Goal: Communication & Community: Answer question/provide support

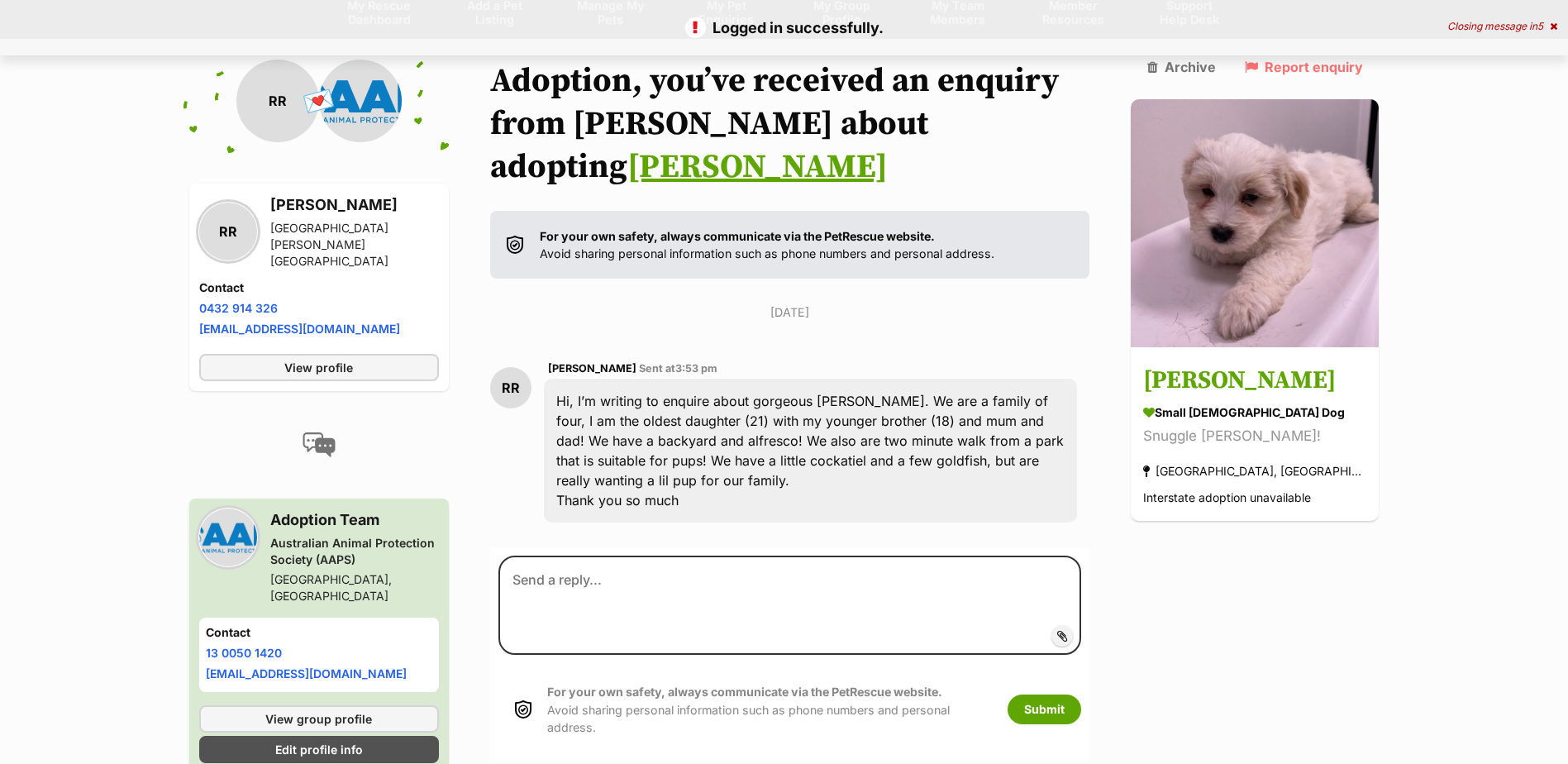
scroll to position [164, 0]
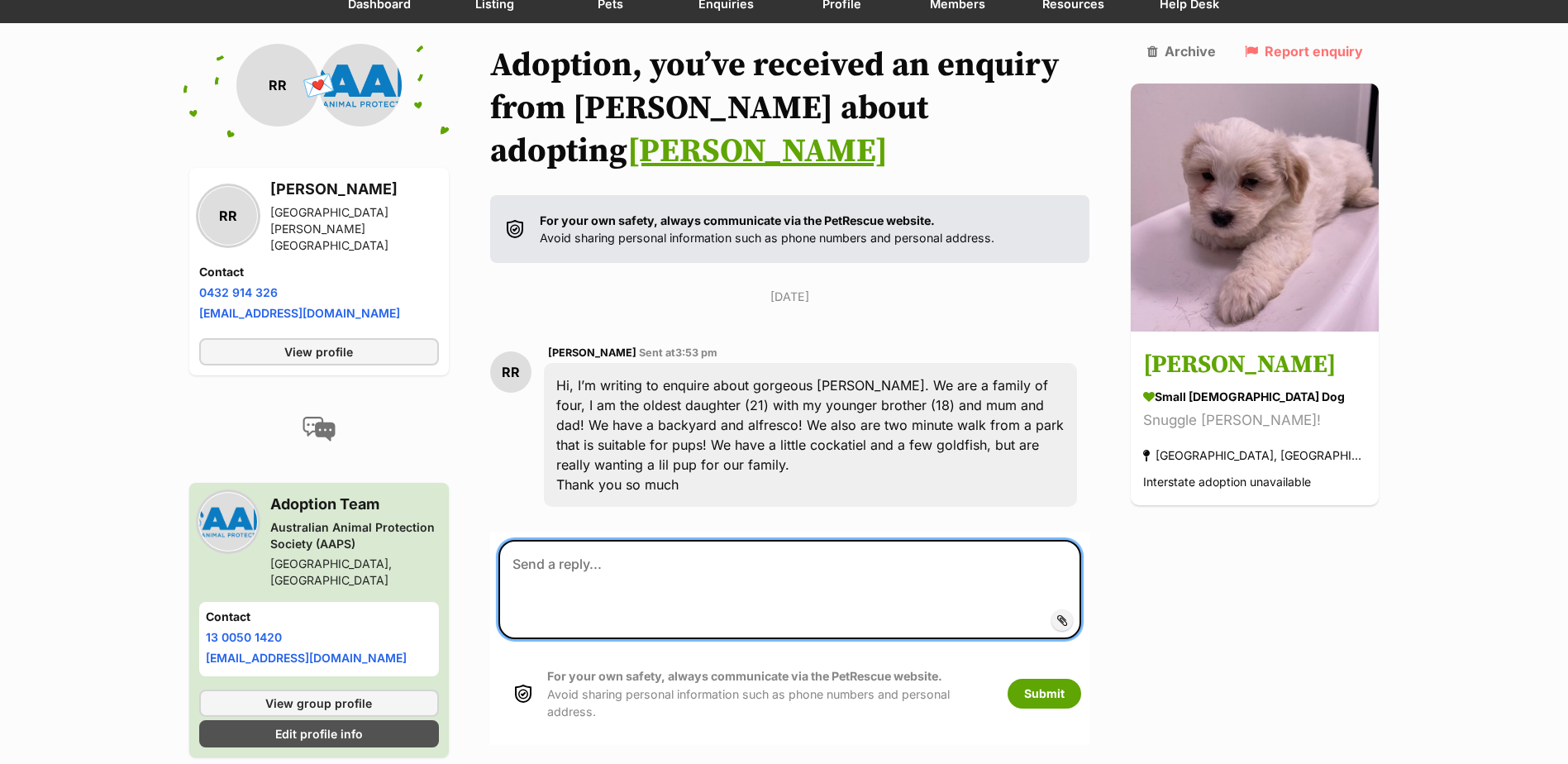
click at [903, 553] on textarea at bounding box center [790, 589] width 584 height 99
type textarea "Hi there,"
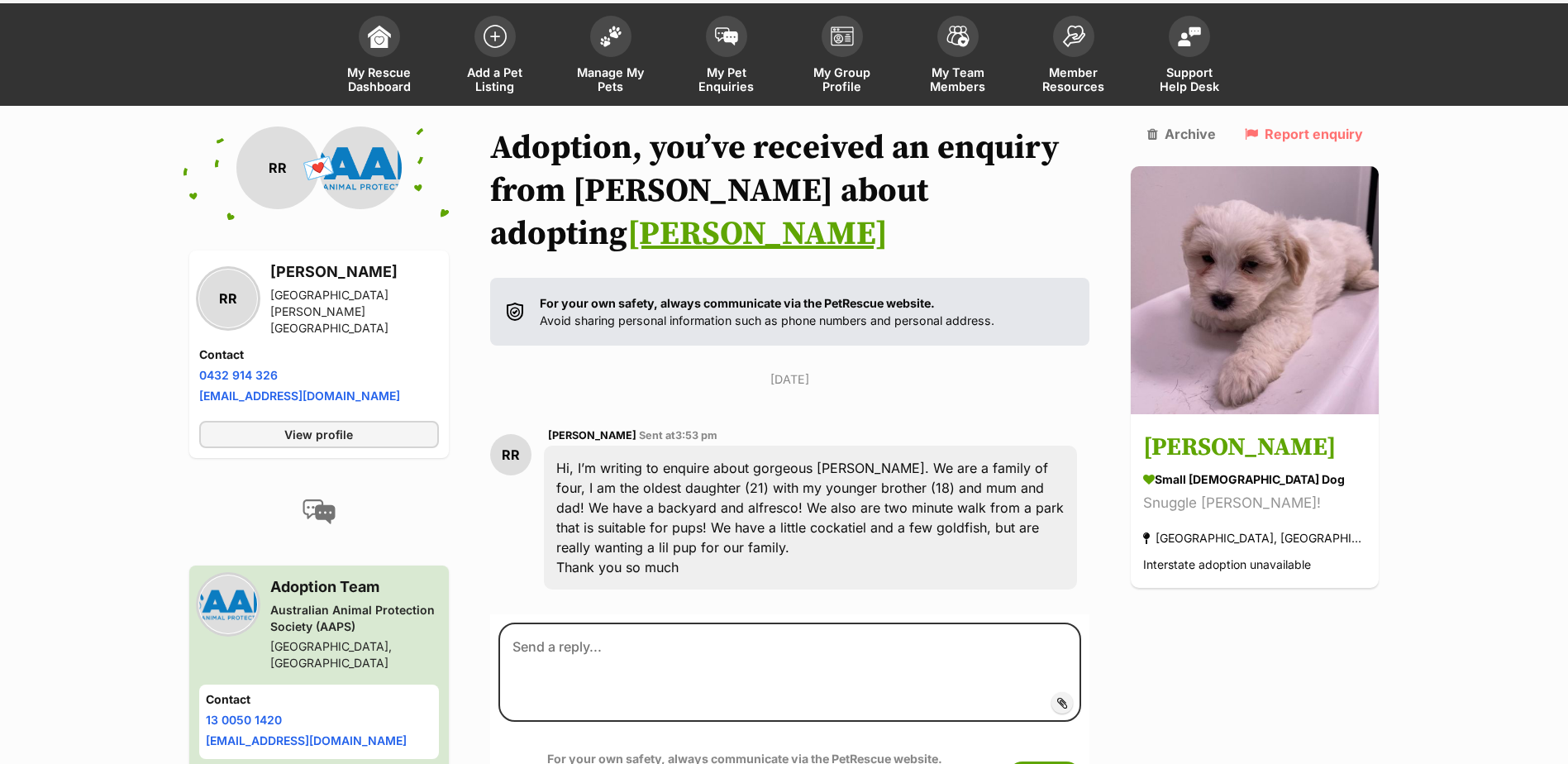
scroll to position [164, 0]
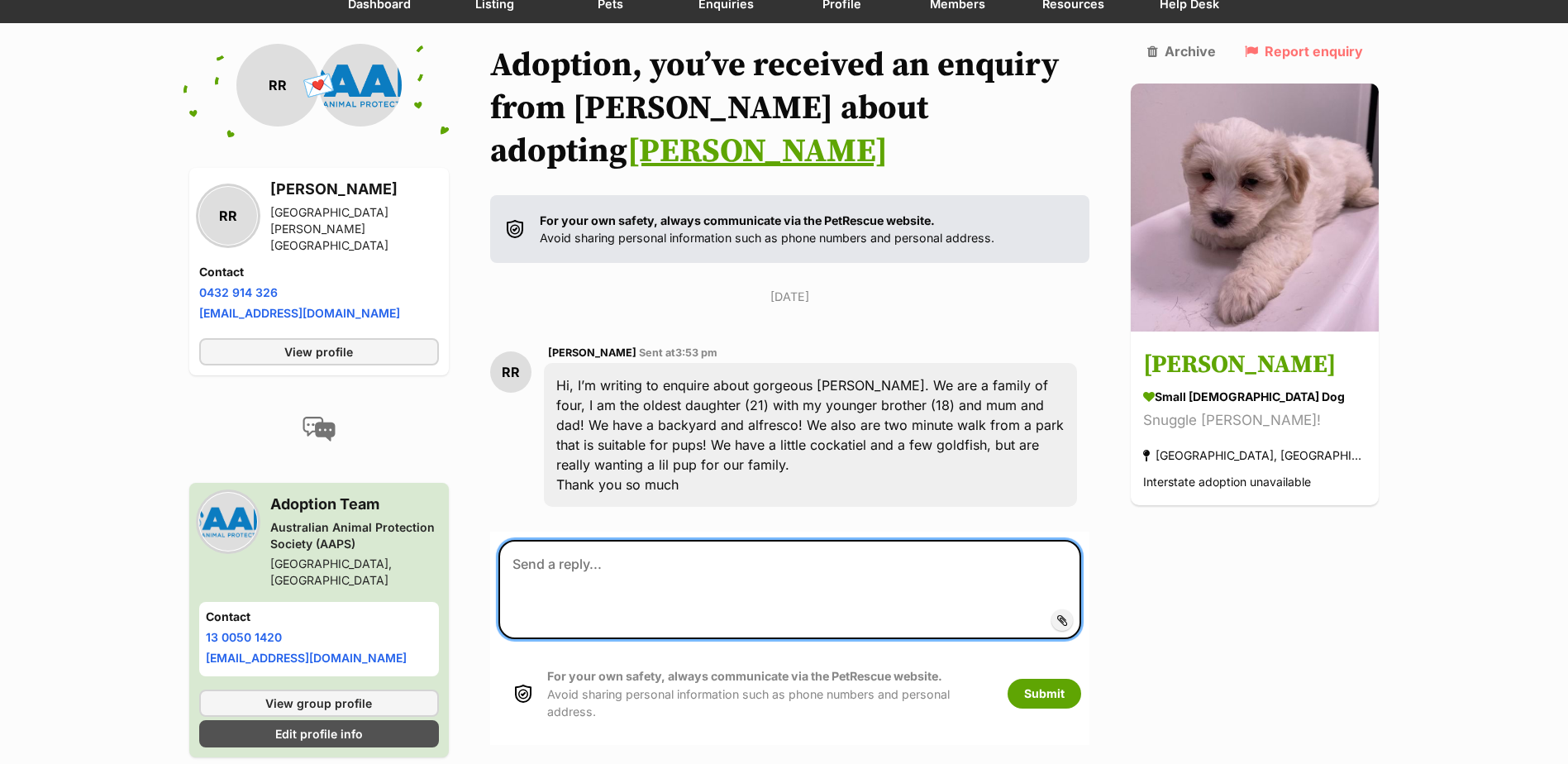
drag, startPoint x: 570, startPoint y: 548, endPoint x: 534, endPoint y: 517, distance: 47.5
click at [534, 540] on textarea at bounding box center [790, 589] width 584 height 99
paste textarea "Hi there, Thanks so much for your interest in Winston. Winston will need to go …"
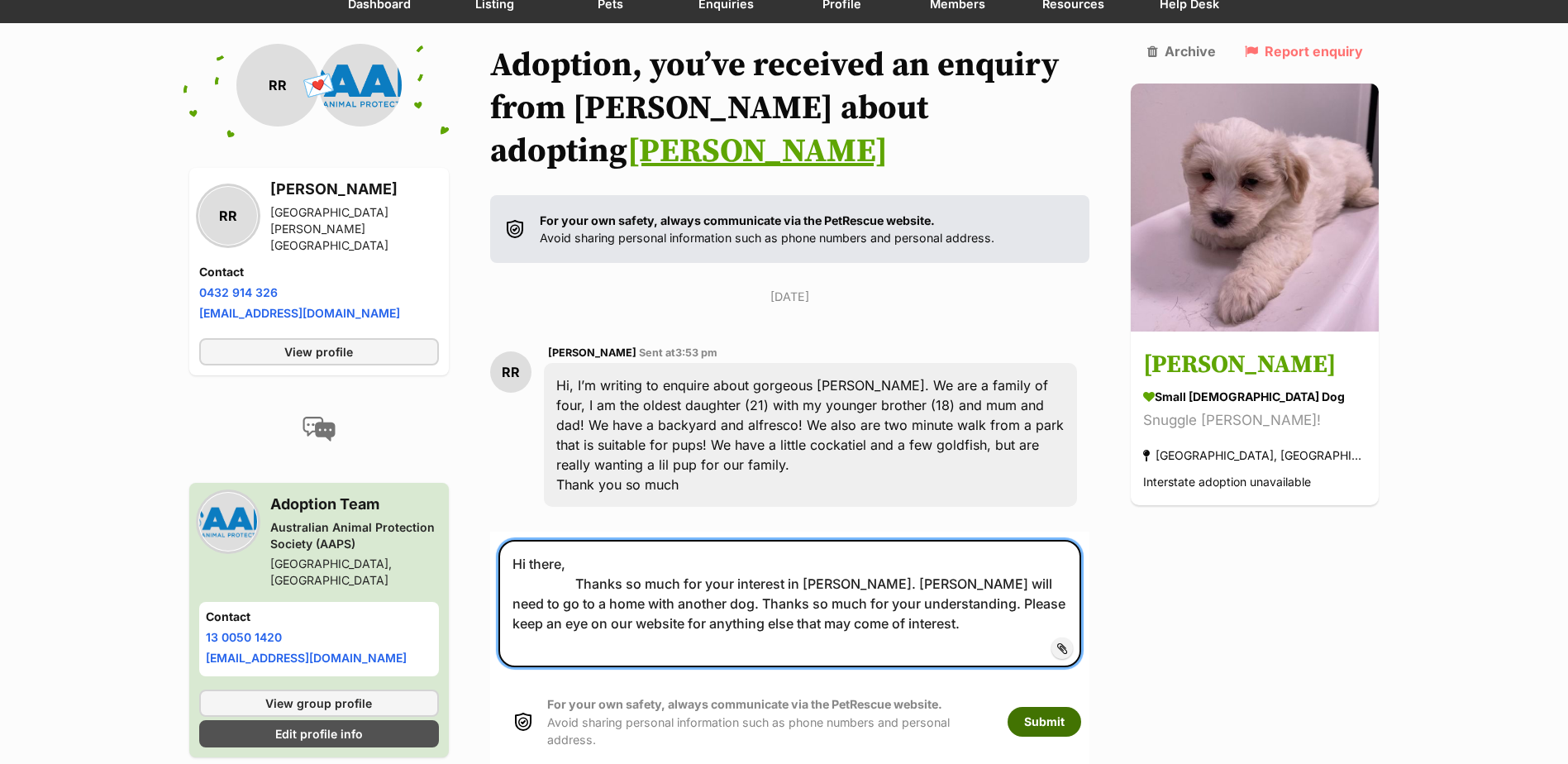
type textarea "Hi there, Thanks so much for your interest in Winston. Winston will need to go …"
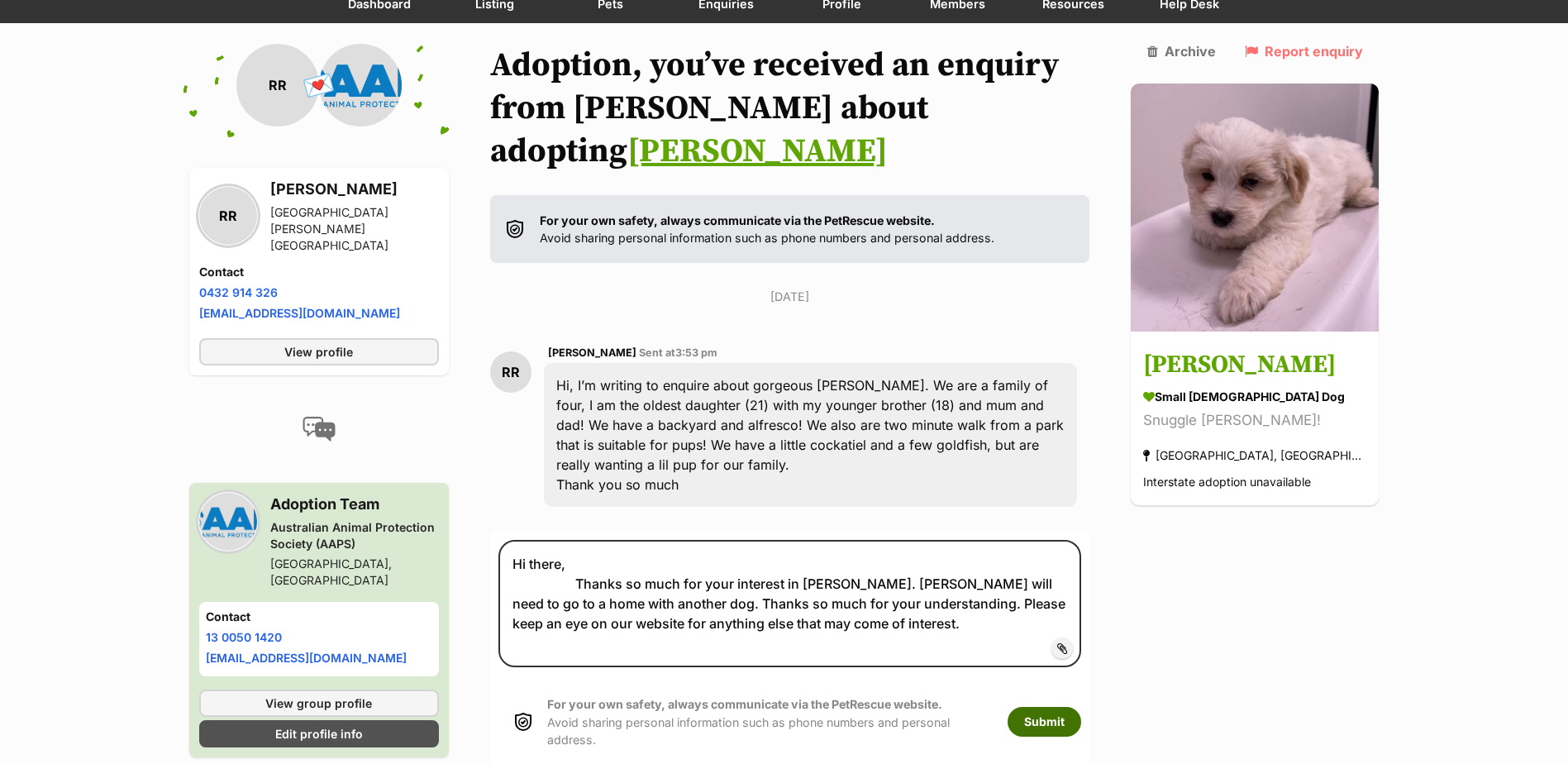
click at [1065, 707] on button "Submit" at bounding box center [1043, 721] width 73 height 30
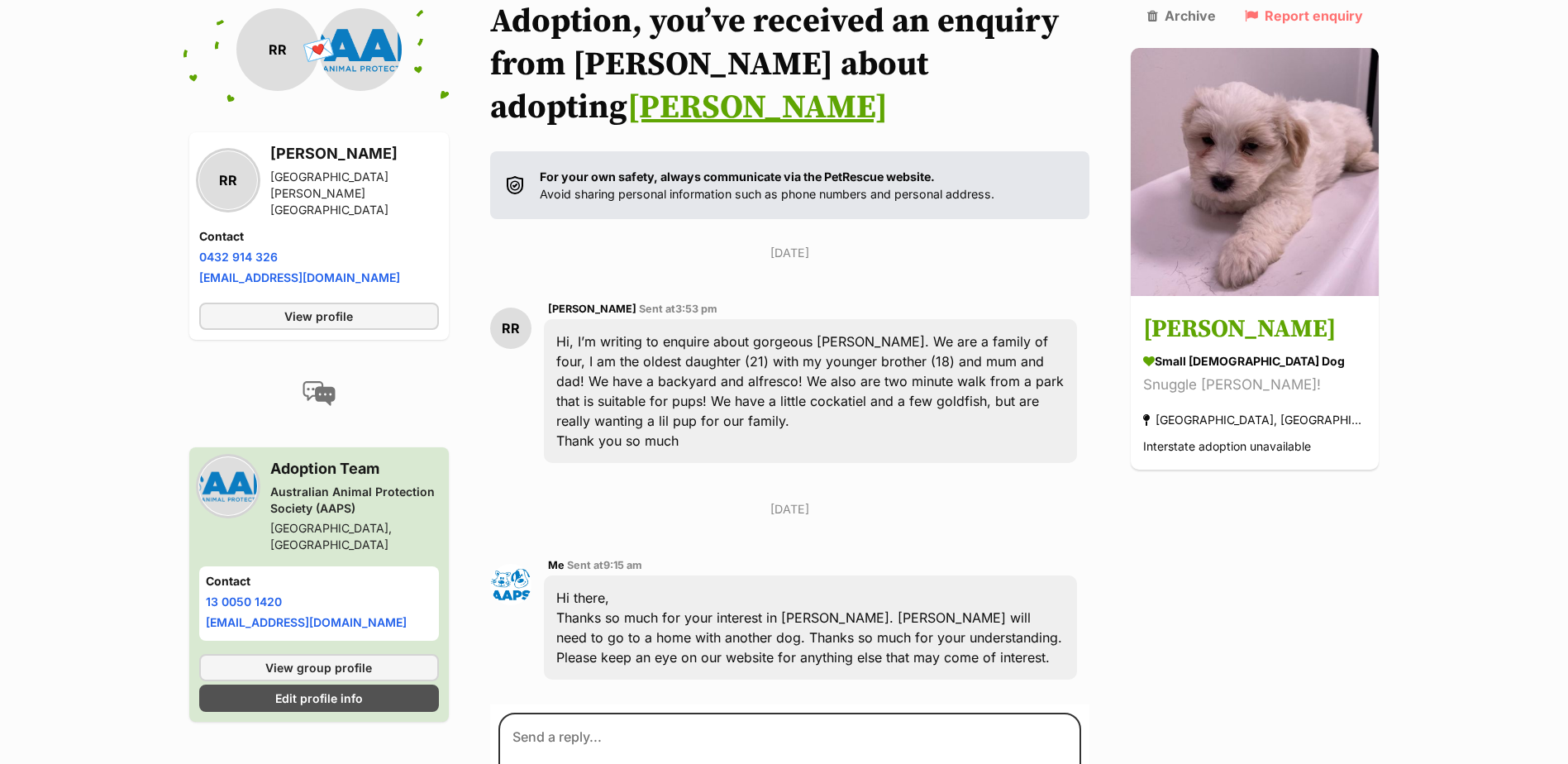
scroll to position [401, 0]
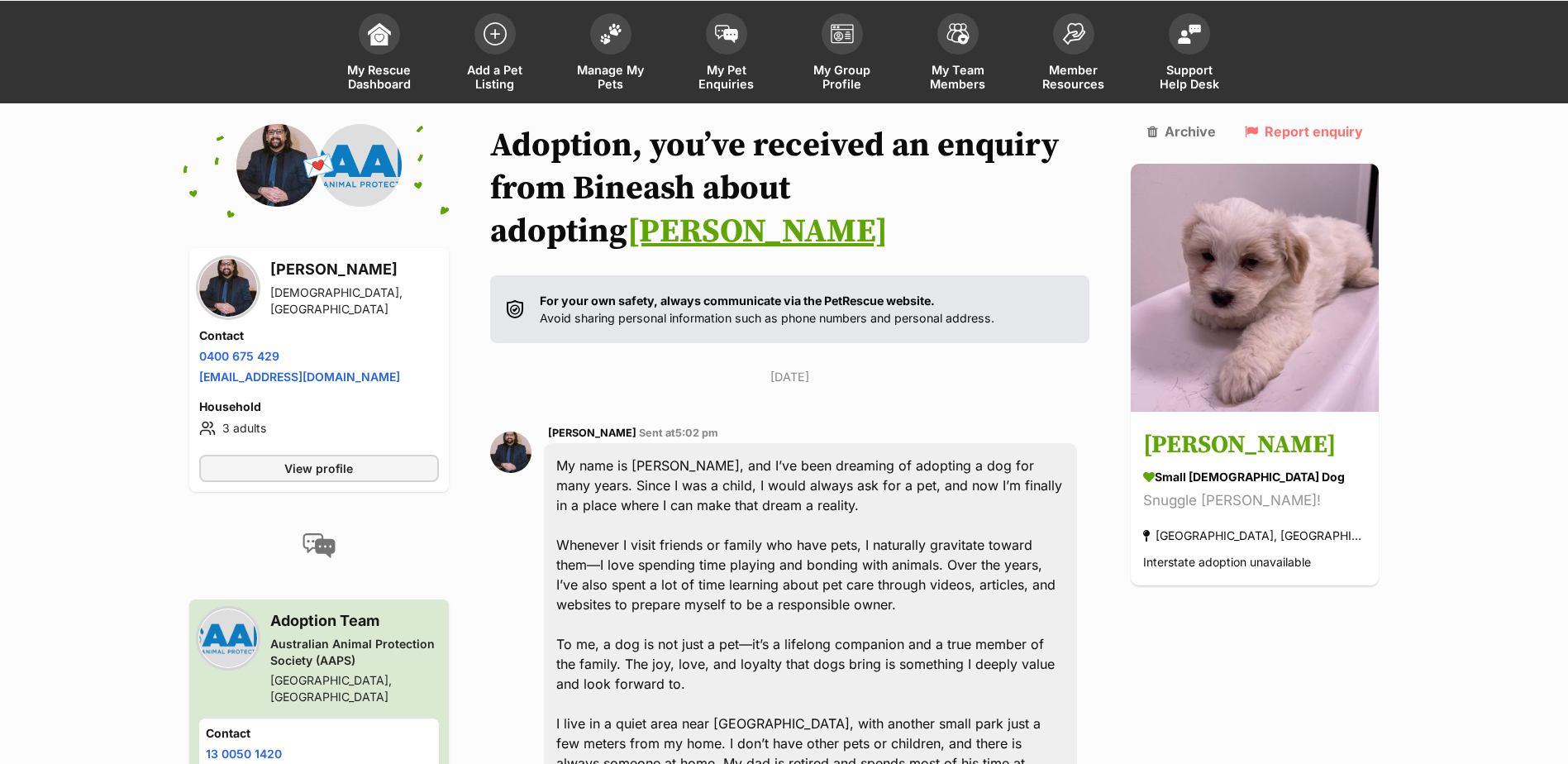
scroll to position [283, 0]
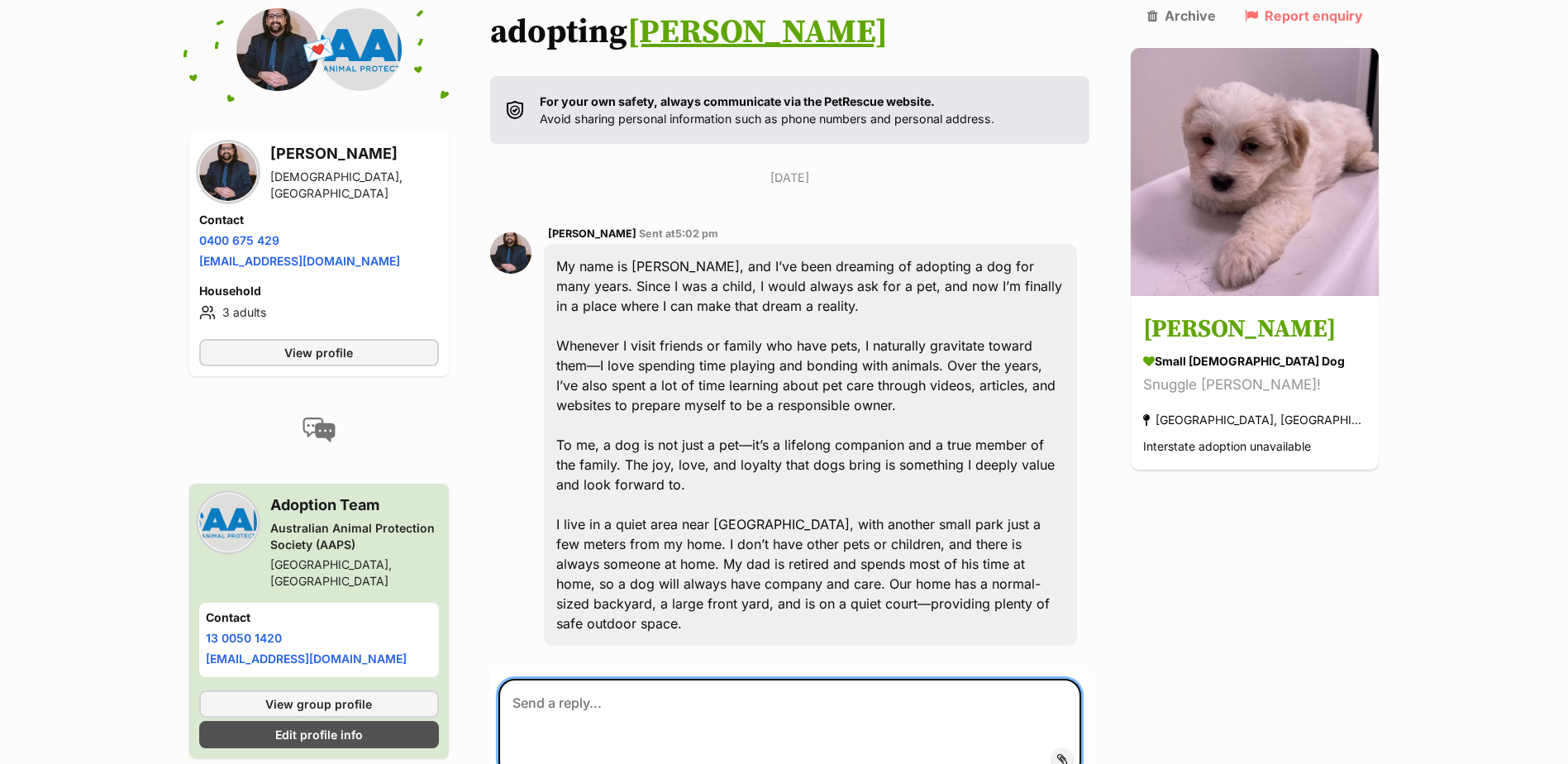
click at [689, 678] on textarea at bounding box center [790, 728] width 584 height 99
paste textarea "Hi there, Thanks so much for your interest in Winston. Winston will need to go …"
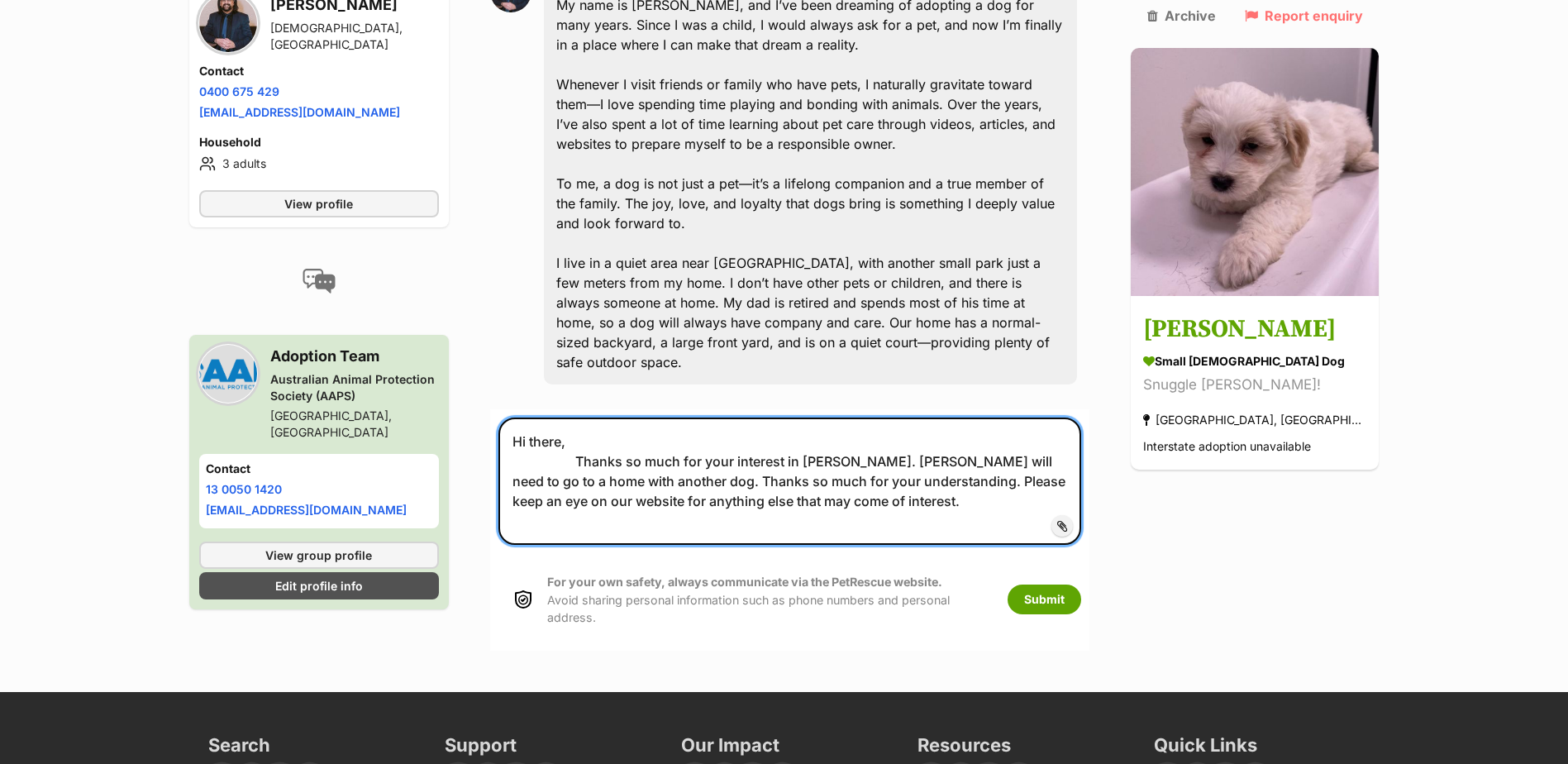
scroll to position [614, 0]
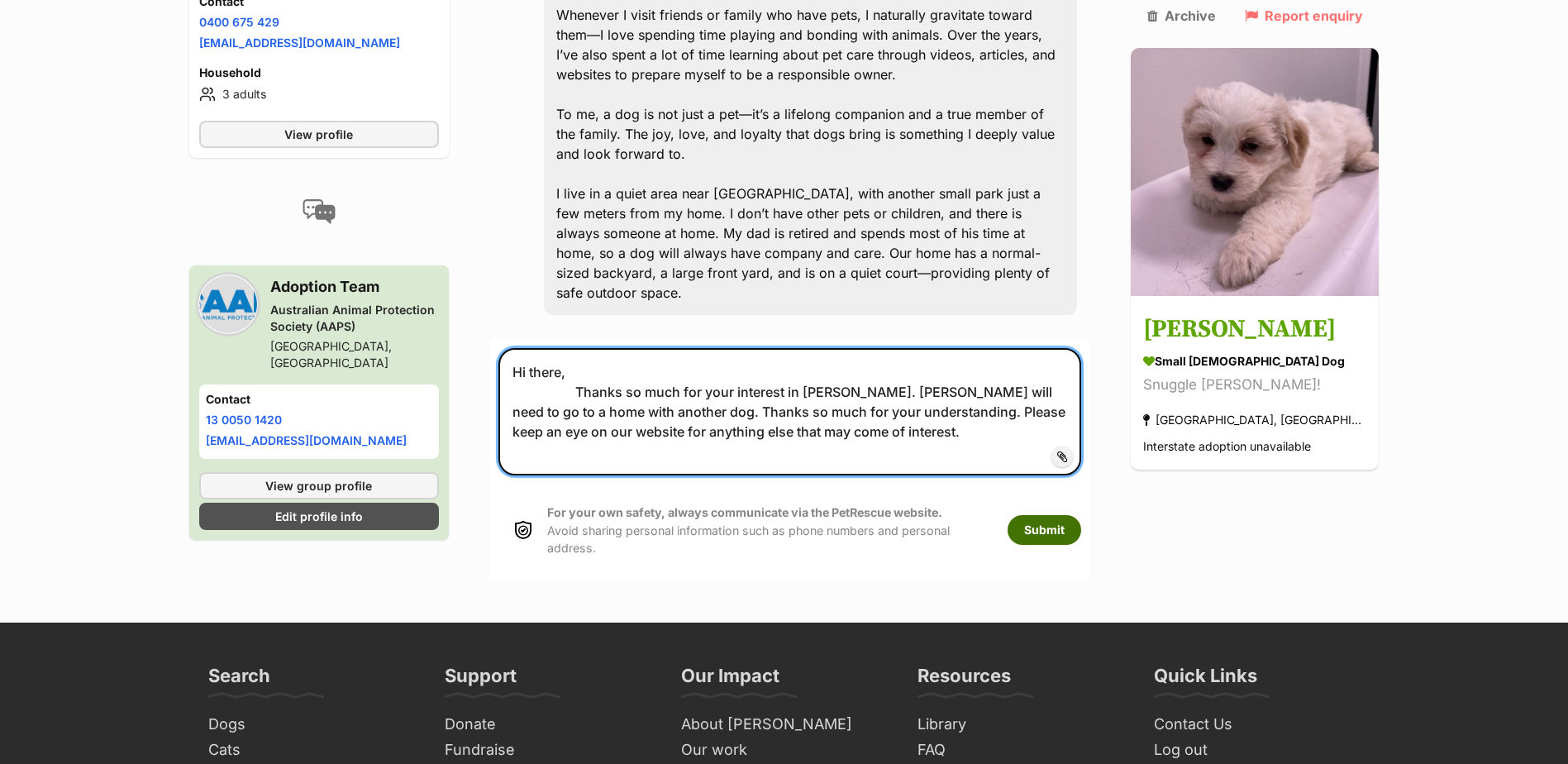
type textarea "Hi there, Thanks so much for your interest in Winston. Winston will need to go …"
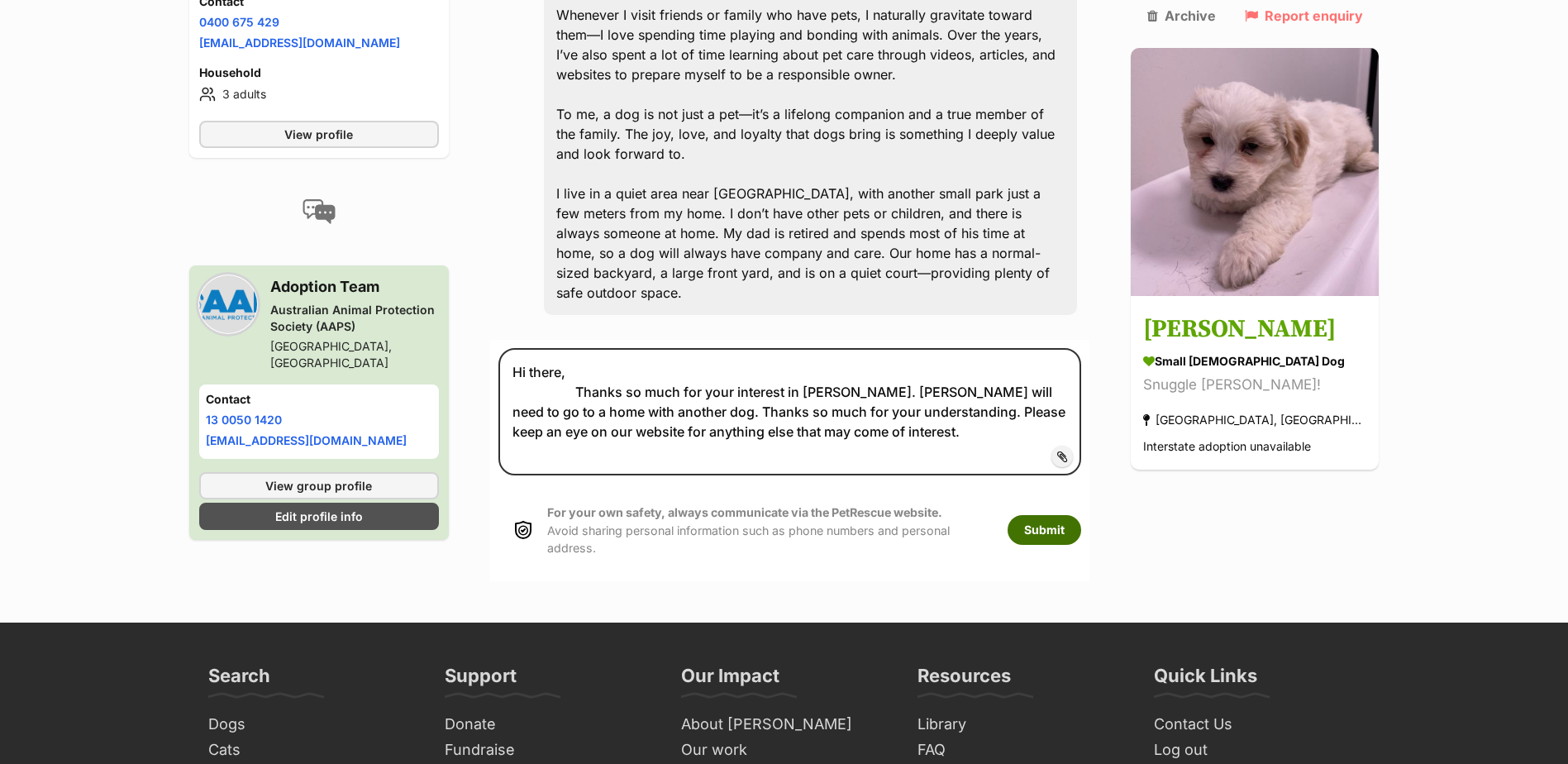
click at [1078, 515] on button "Submit" at bounding box center [1043, 529] width 73 height 30
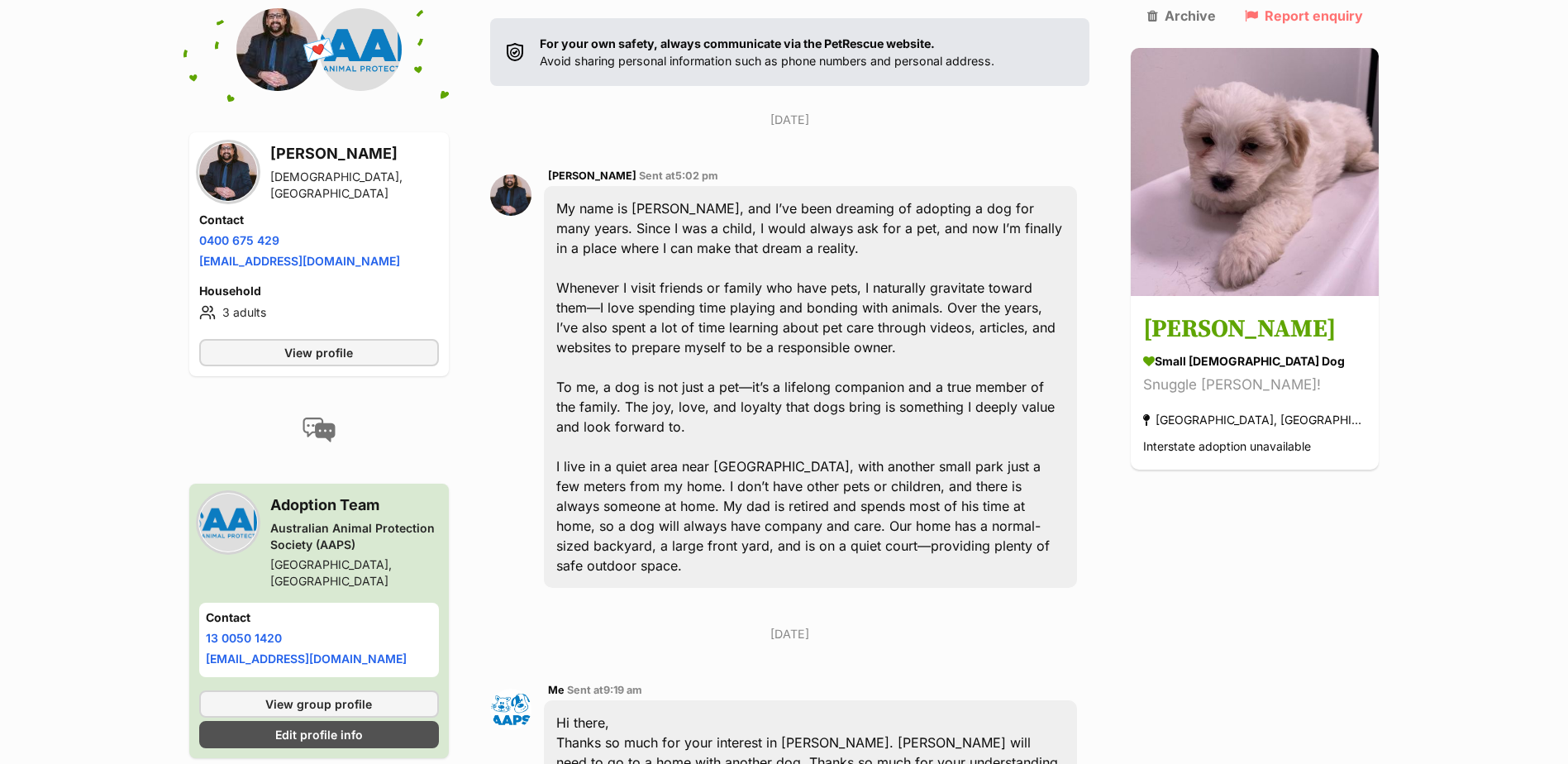
scroll to position [308, 0]
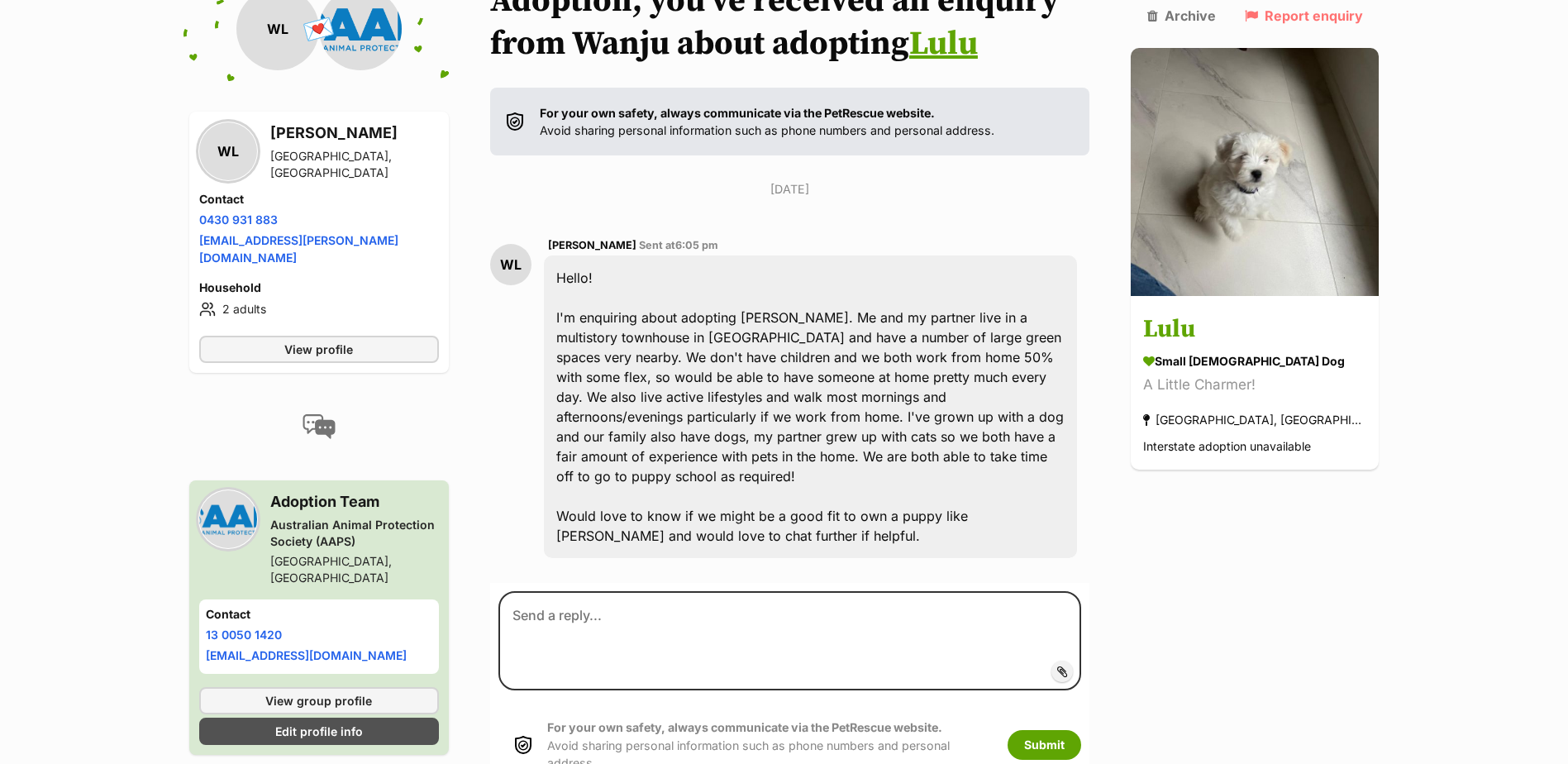
scroll to position [234, 0]
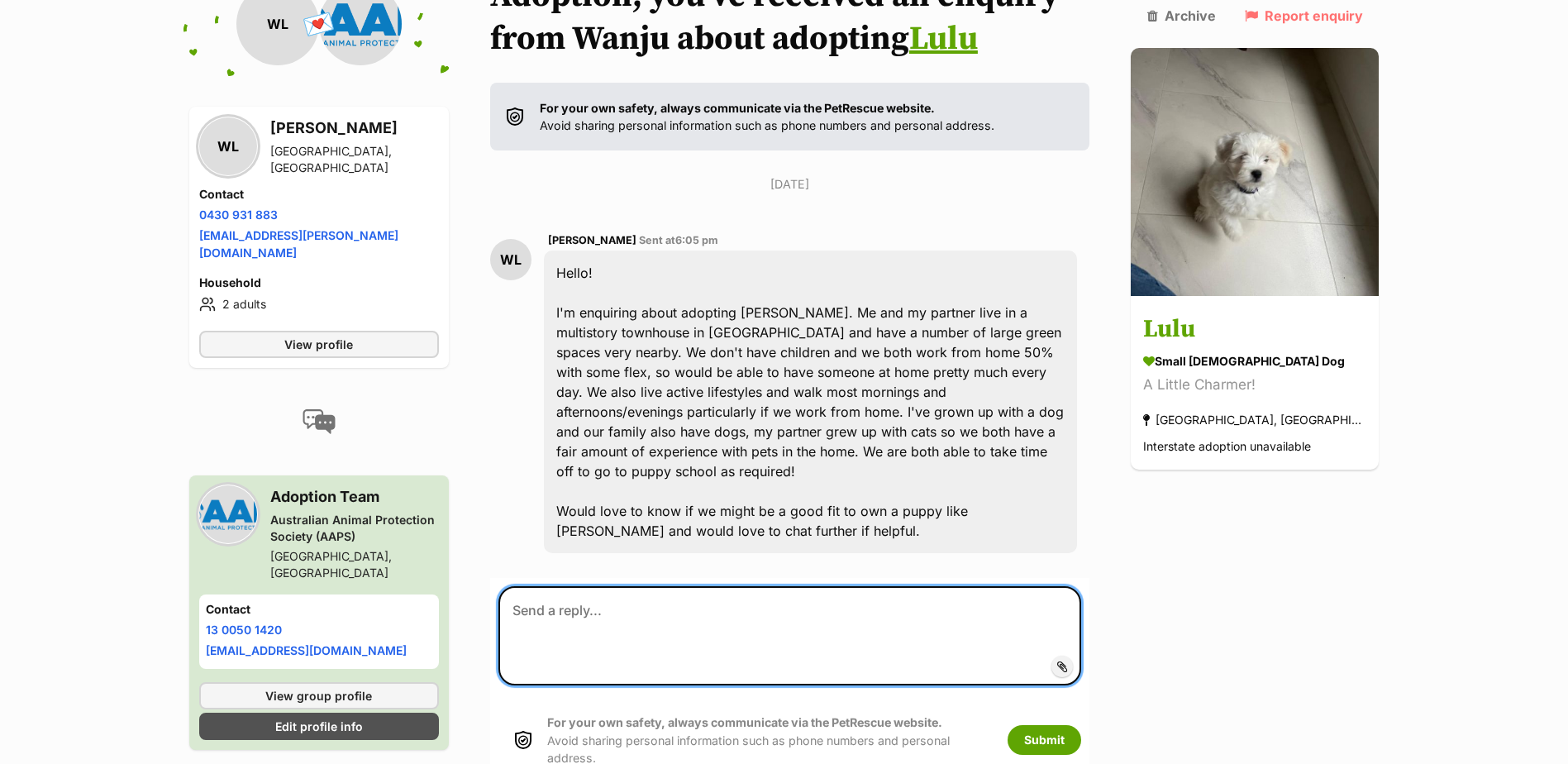
paste textarea "Hi there, Thanks so much for your interest in Winston. Winston will need to go …"
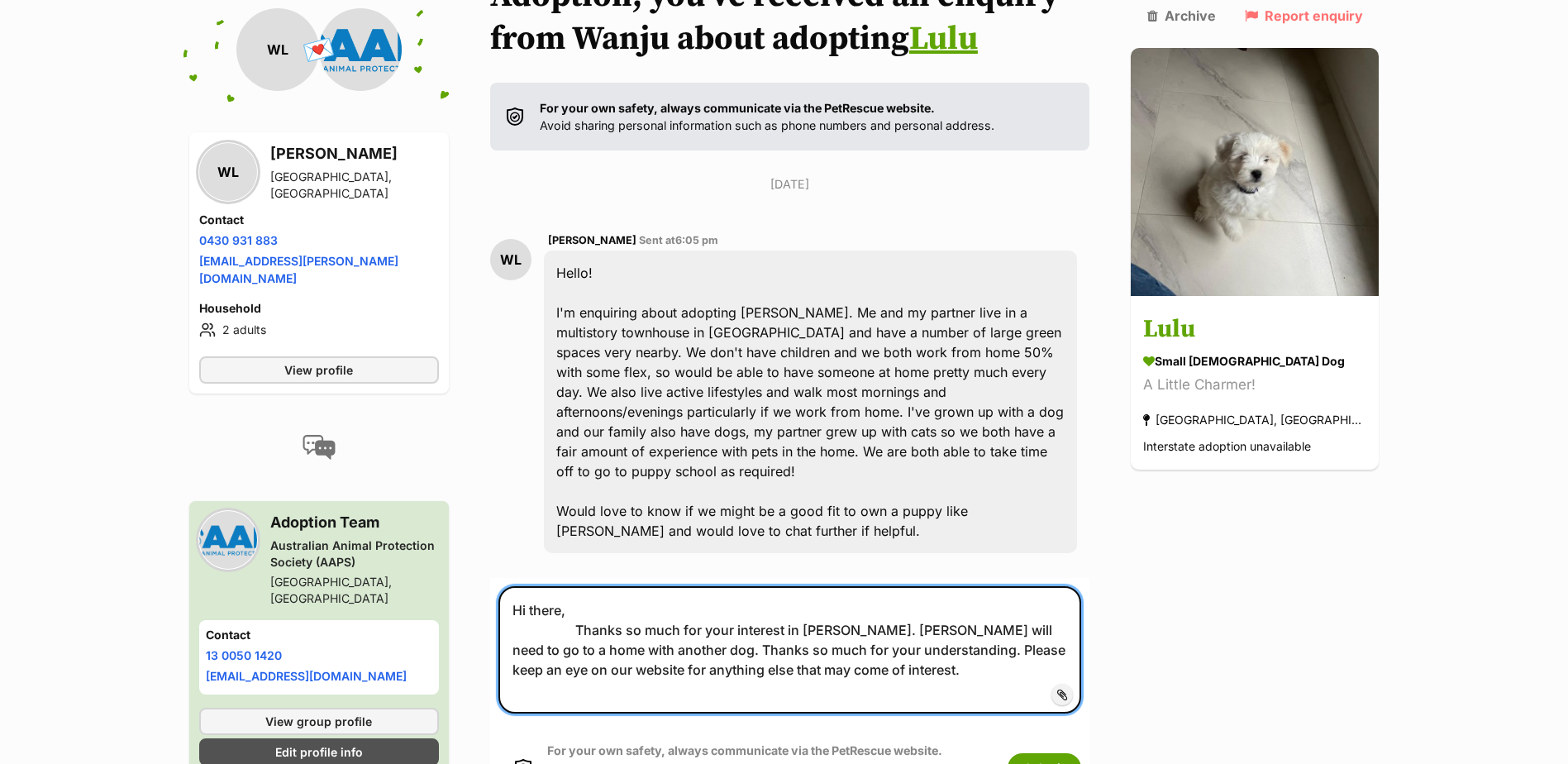
click at [867, 610] on textarea "Hi there, Thanks so much for your interest in Winston. Winston will need to go …" at bounding box center [790, 649] width 584 height 127
click at [906, 615] on textarea "Hi there, Thanks so much for your interest in Lulu. Winston will need to go to …" at bounding box center [790, 649] width 584 height 127
type textarea "Hi there, Thanks so much for your interest in Lulu. Lulu will need to go to a h…"
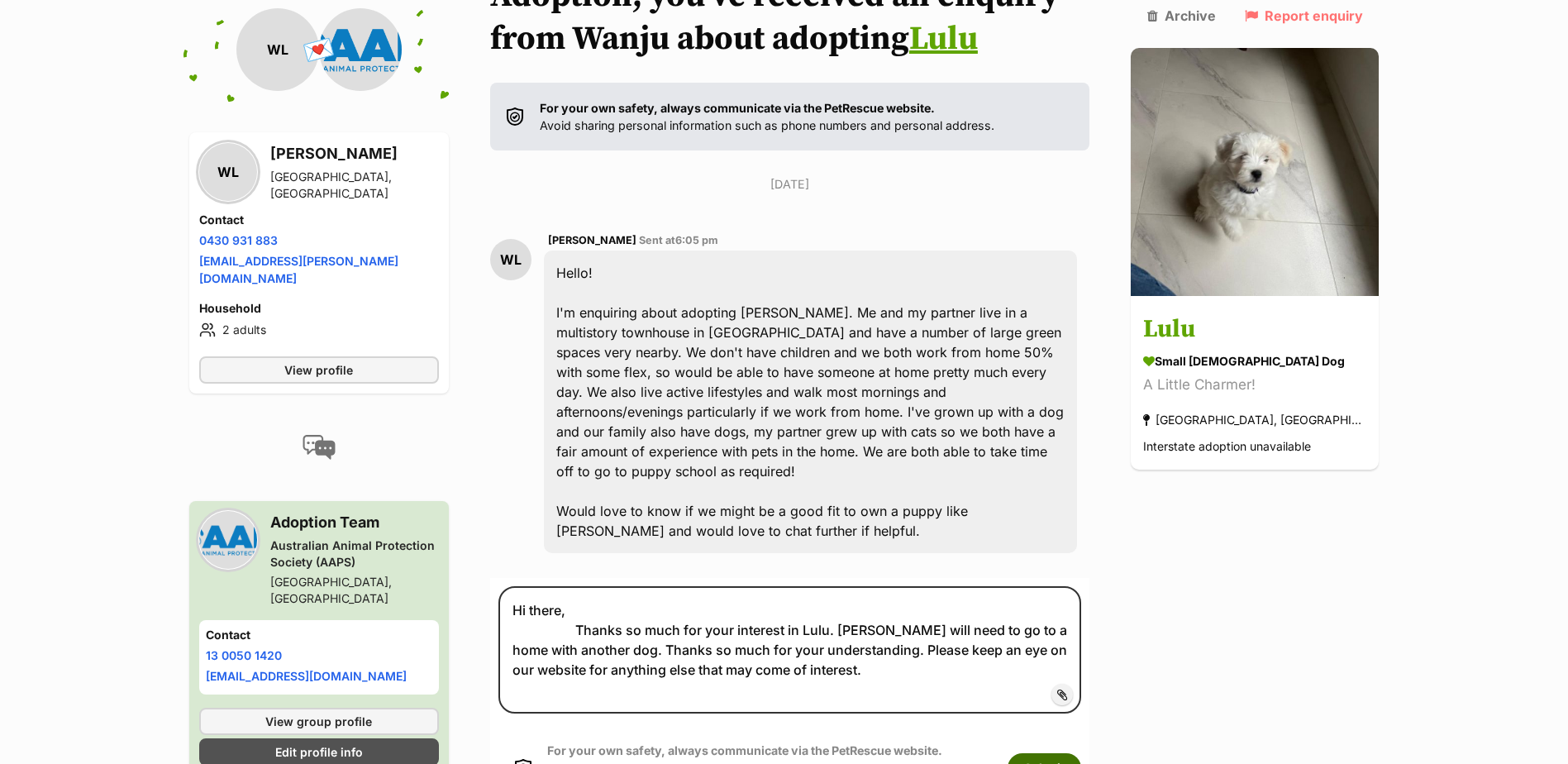
click at [1081, 753] on button "Submit" at bounding box center [1043, 767] width 73 height 30
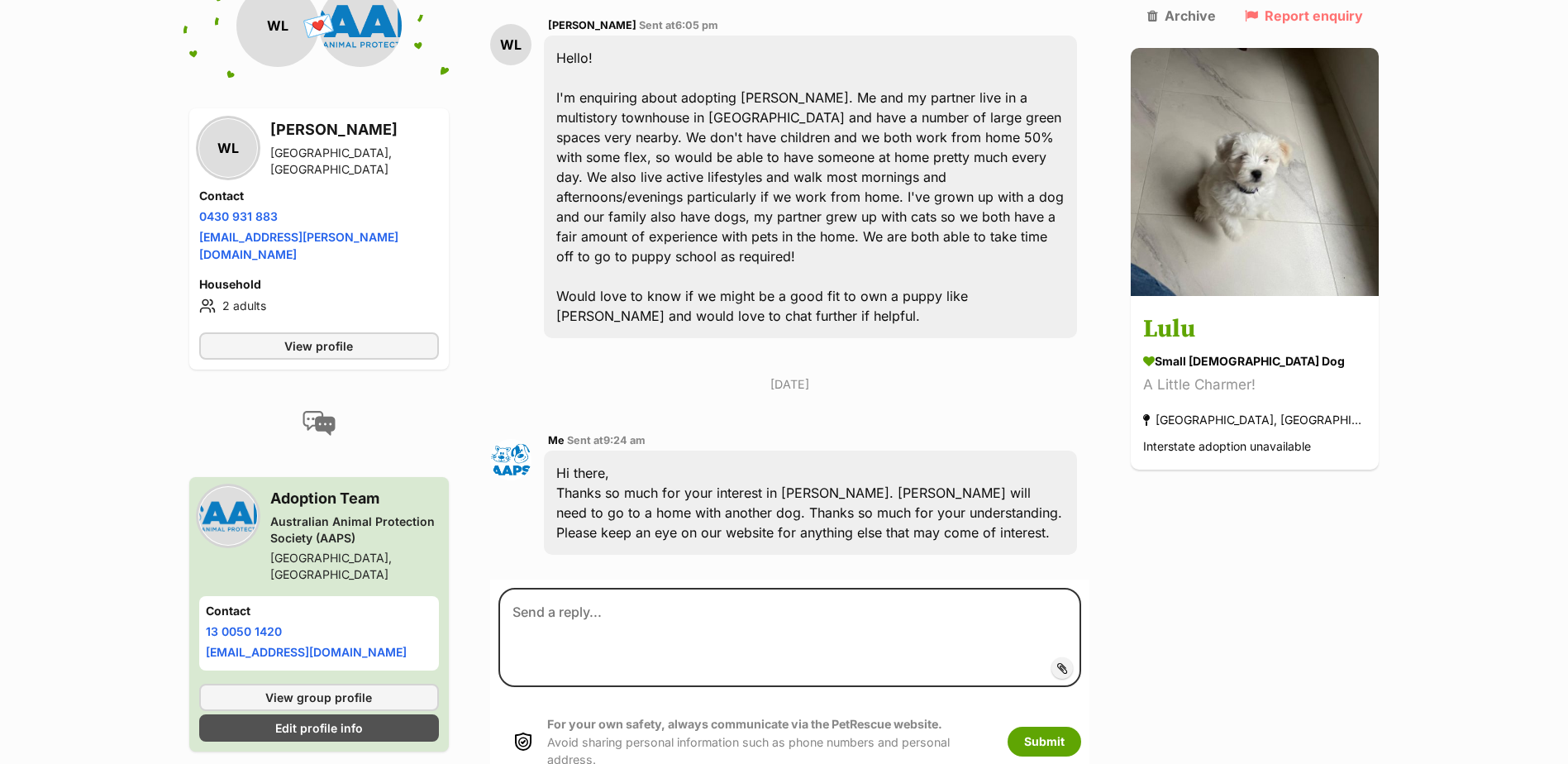
scroll to position [540, 0]
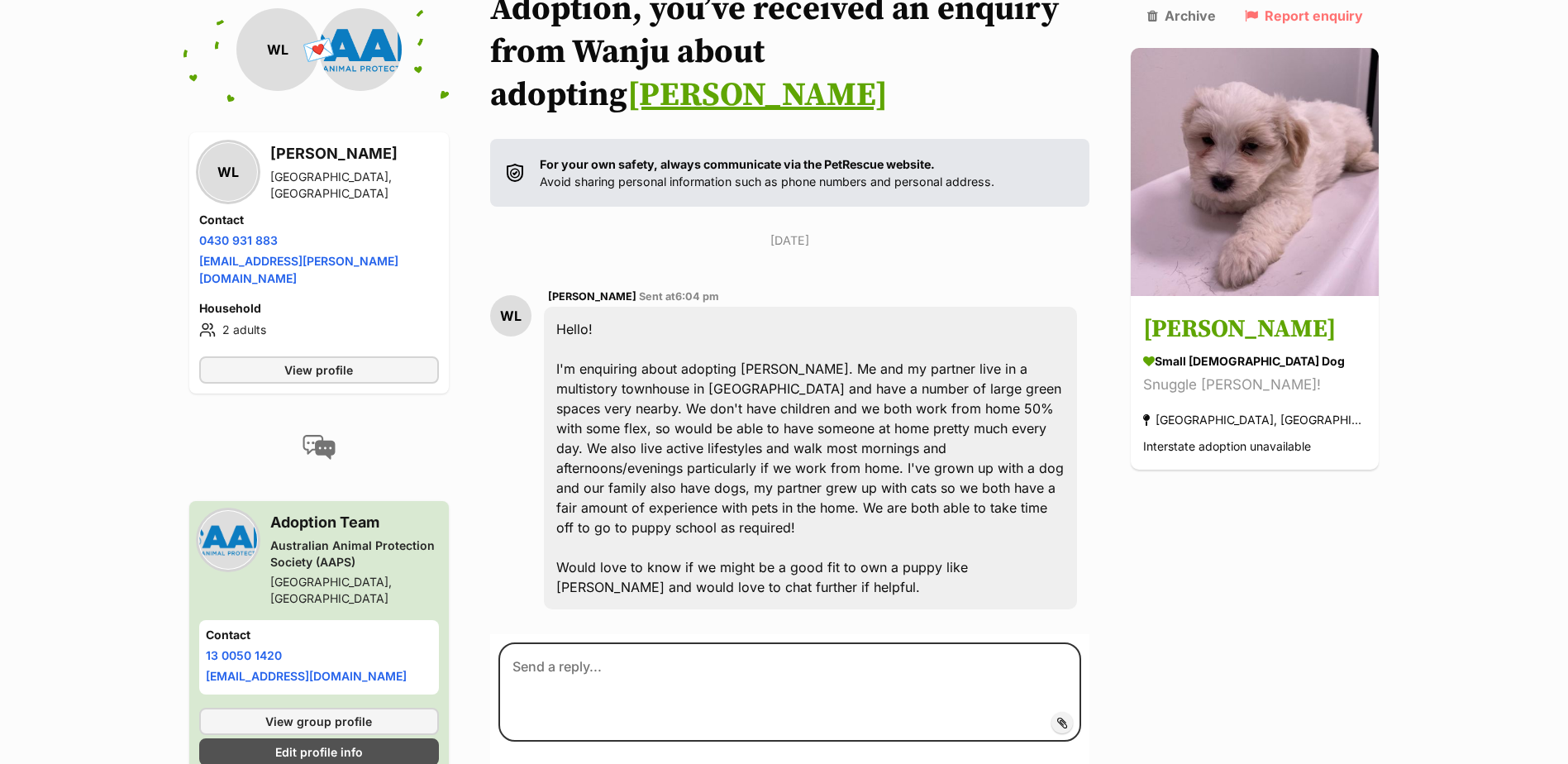
scroll to position [234, 0]
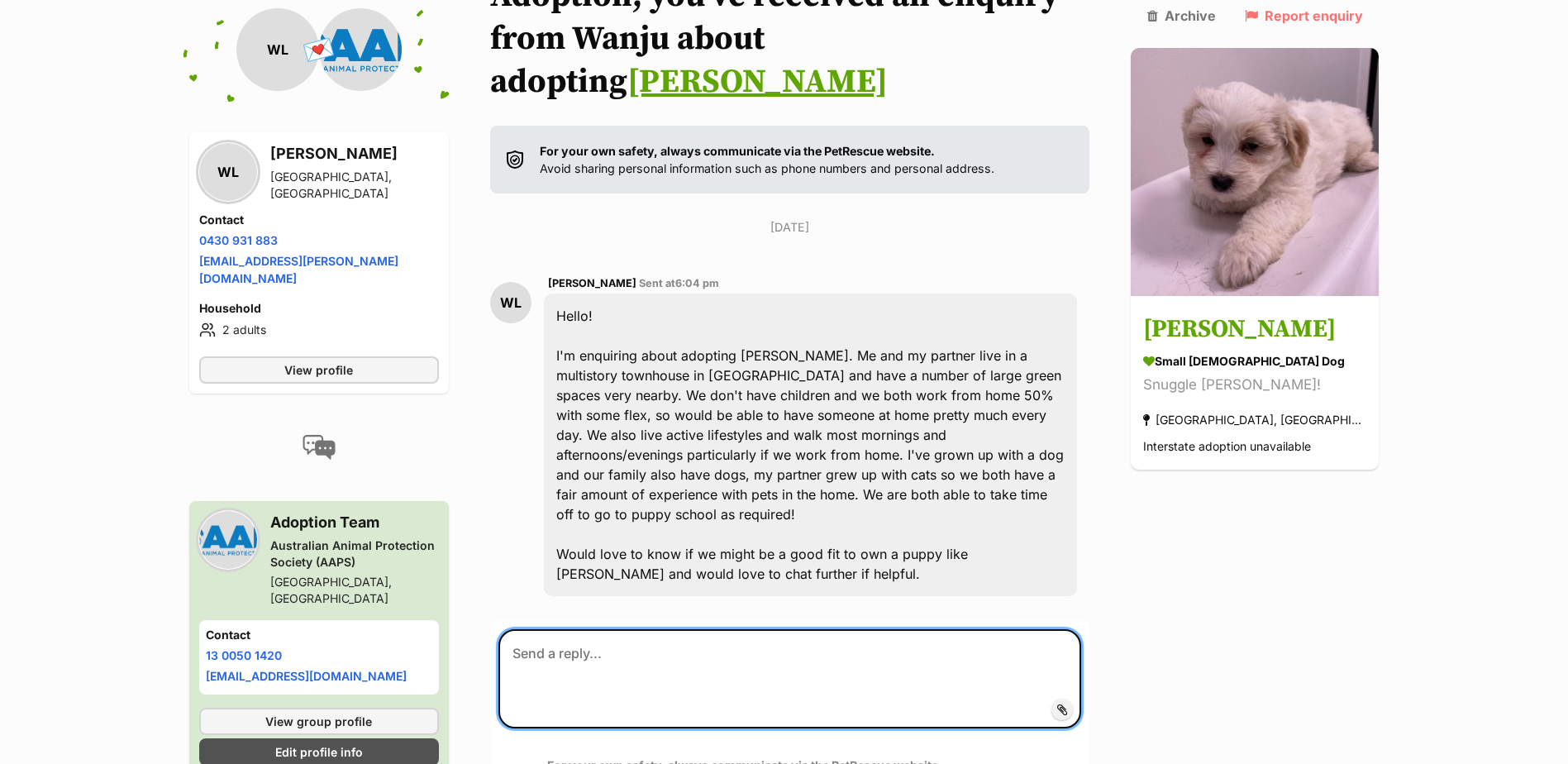
click at [819, 629] on textarea at bounding box center [790, 678] width 584 height 99
paste textarea "Hi there, Thanks so much for your interest in Winston. Winston will need to go …"
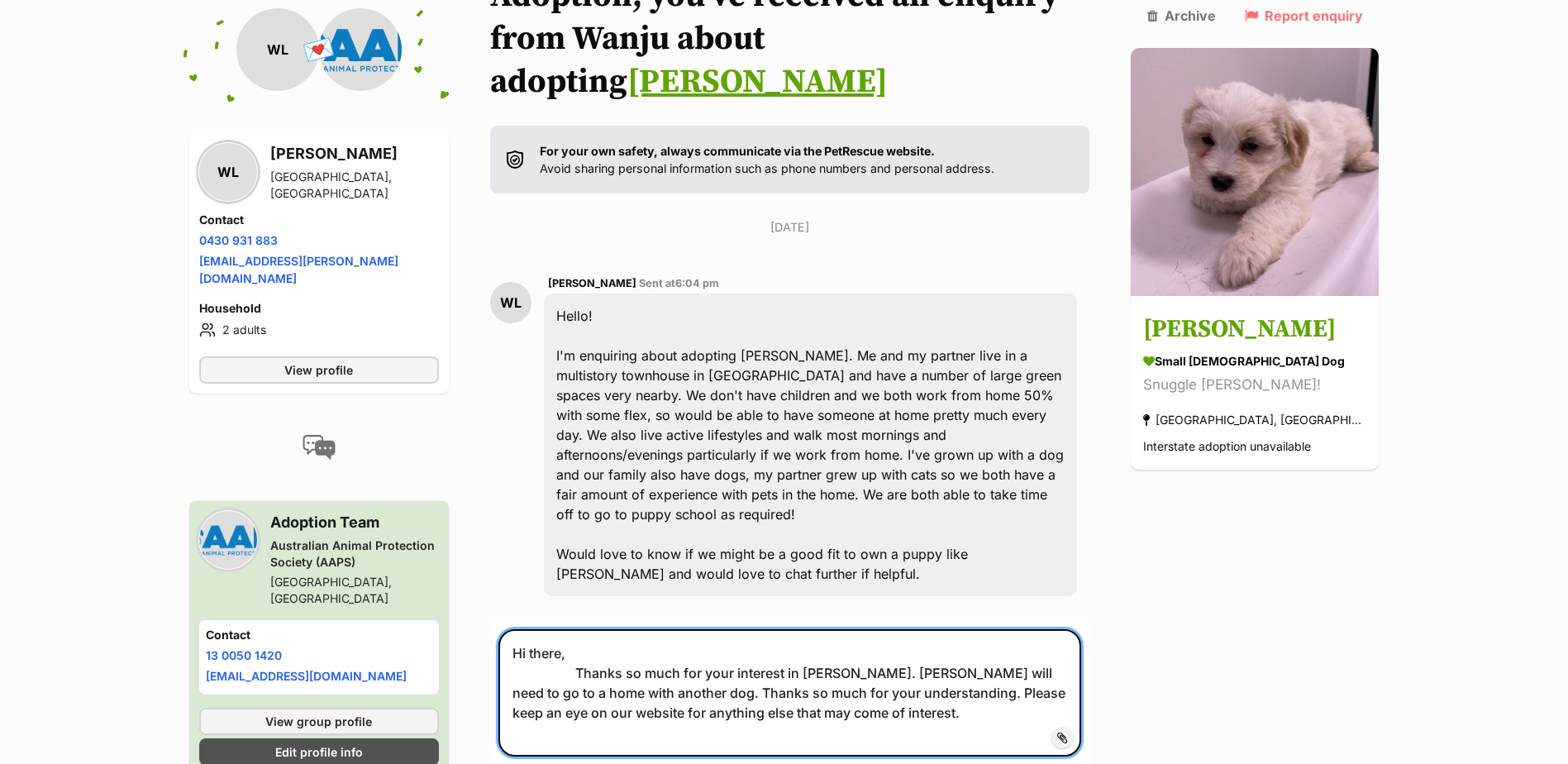
type textarea "Hi there, Thanks so much for your interest in Winston. Winston will need to go …"
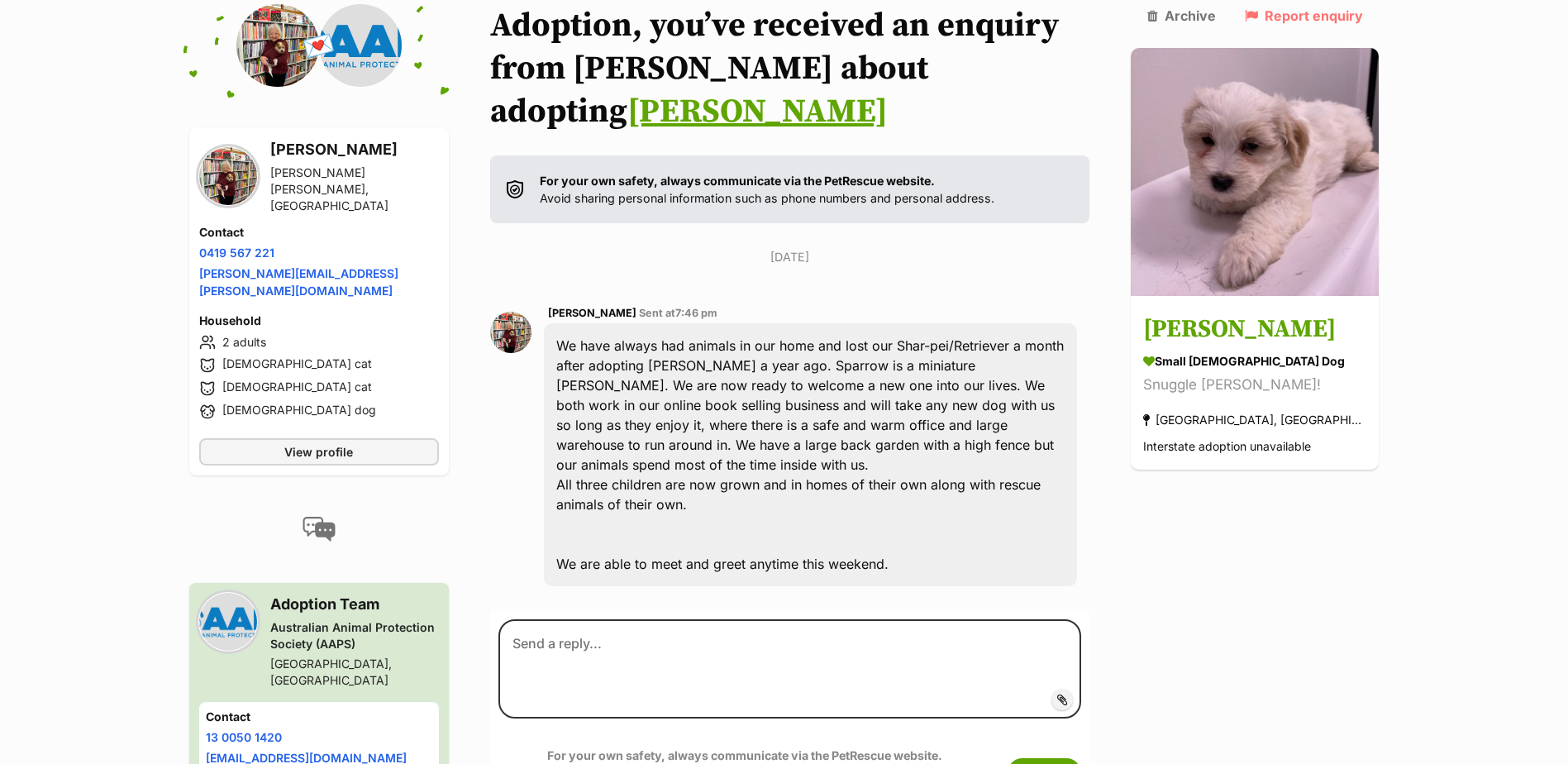
scroll to position [224, 0]
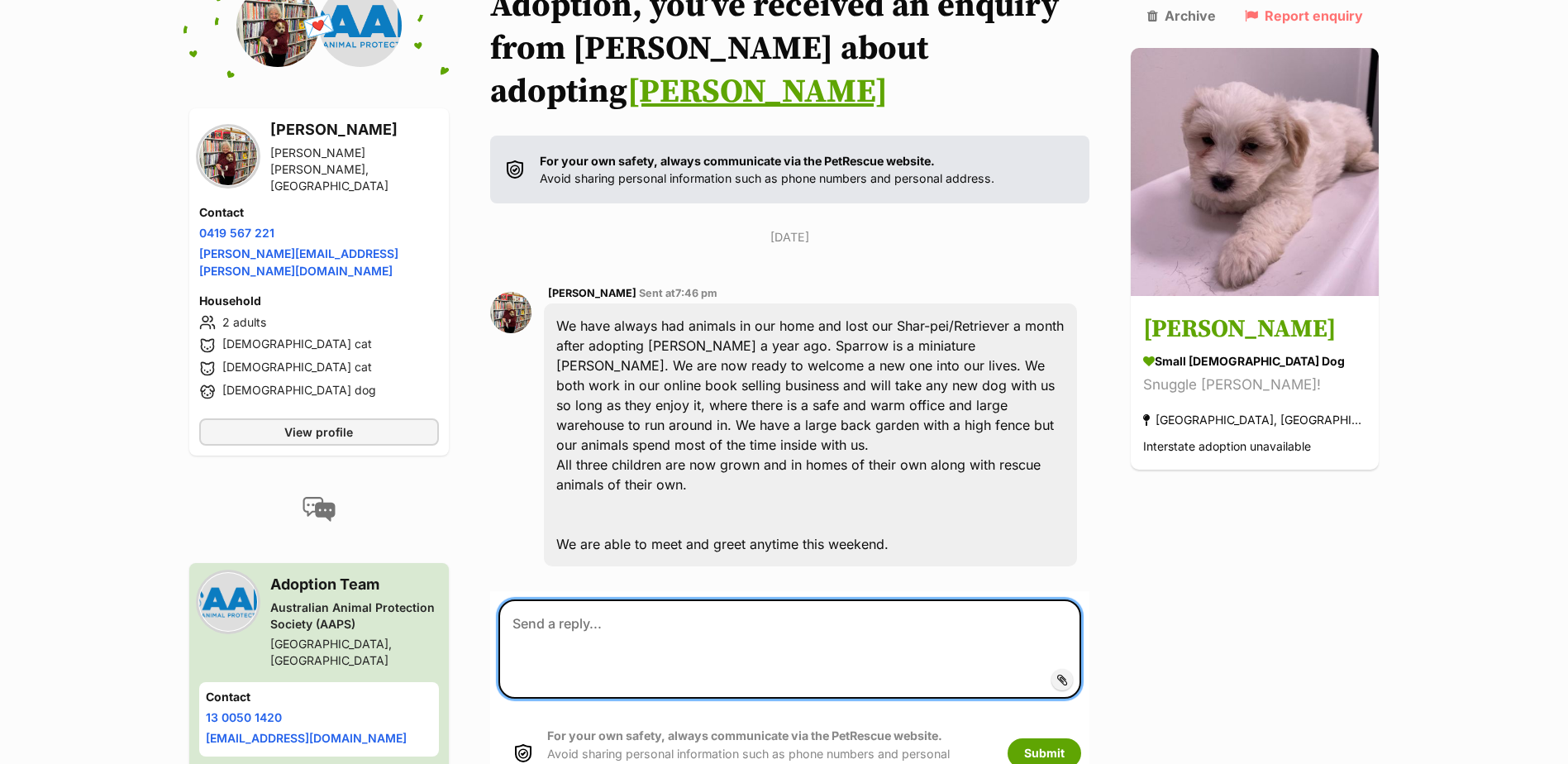
click at [567, 603] on textarea at bounding box center [790, 649] width 584 height 99
paste textarea "Hi there, Thanks so much for your interest in Winston. Winston will need to go …"
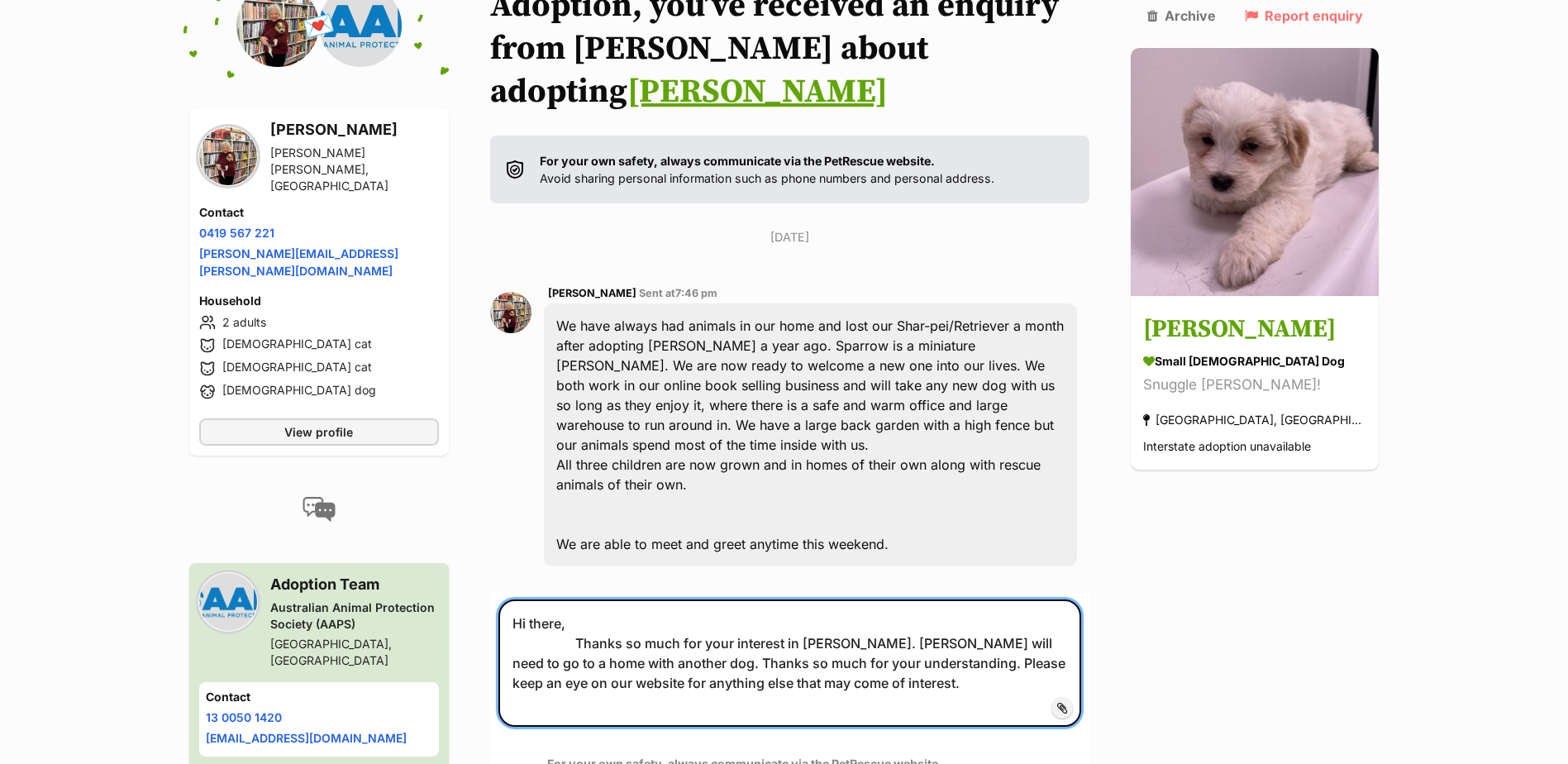
drag, startPoint x: 807, startPoint y: 630, endPoint x: 528, endPoint y: 622, distance: 279.1
click at [528, 622] on textarea "Hi there, Thanks so much for your interest in Winston. Winston will need to go …" at bounding box center [790, 662] width 584 height 127
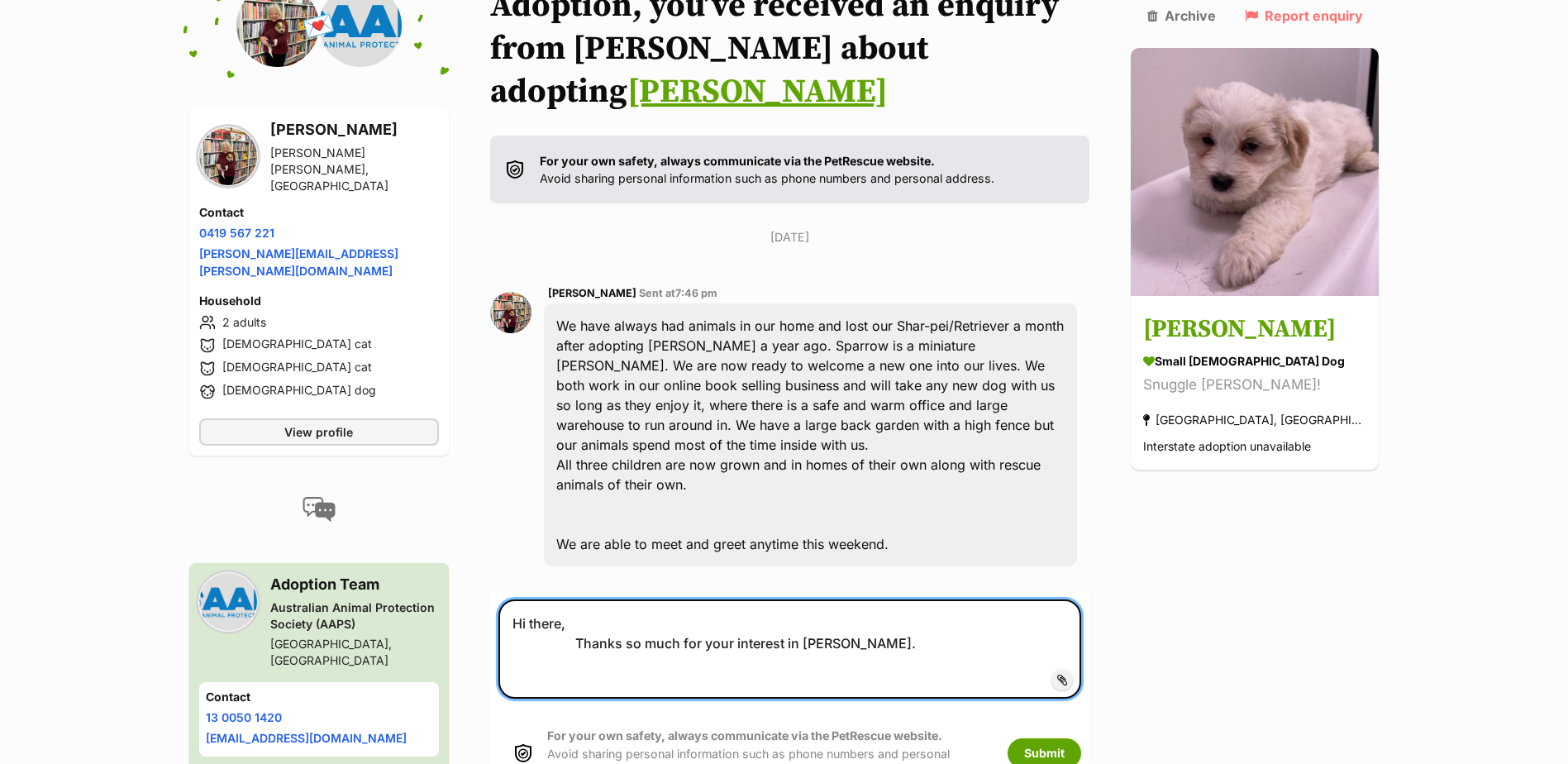
paste textarea "Thank you for contacting us. Can you please provide a little more information a…"
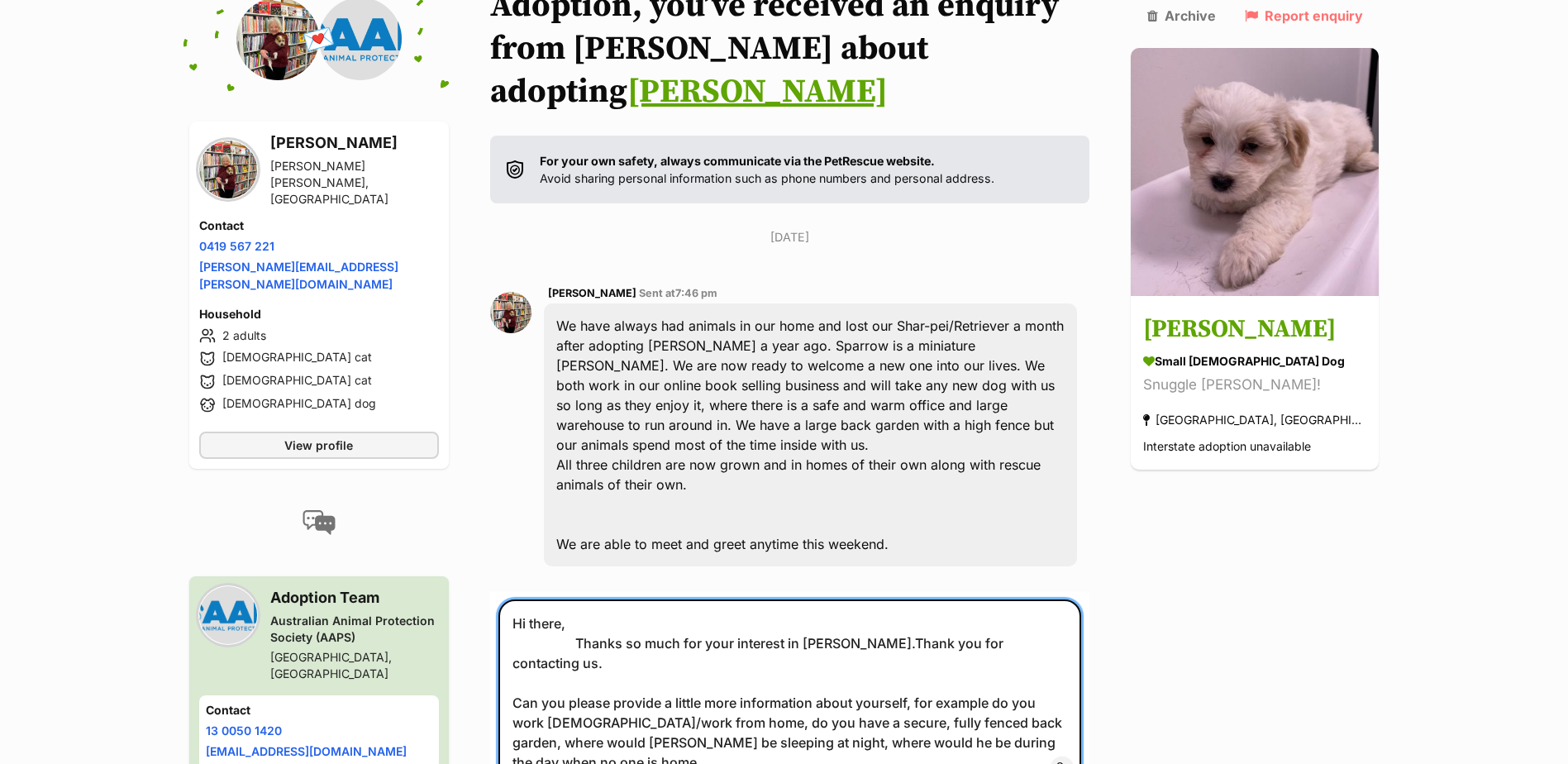
click at [877, 599] on textarea "Hi there, Thanks so much for your interest in Winston.Thank you for contacting …" at bounding box center [790, 692] width 584 height 187
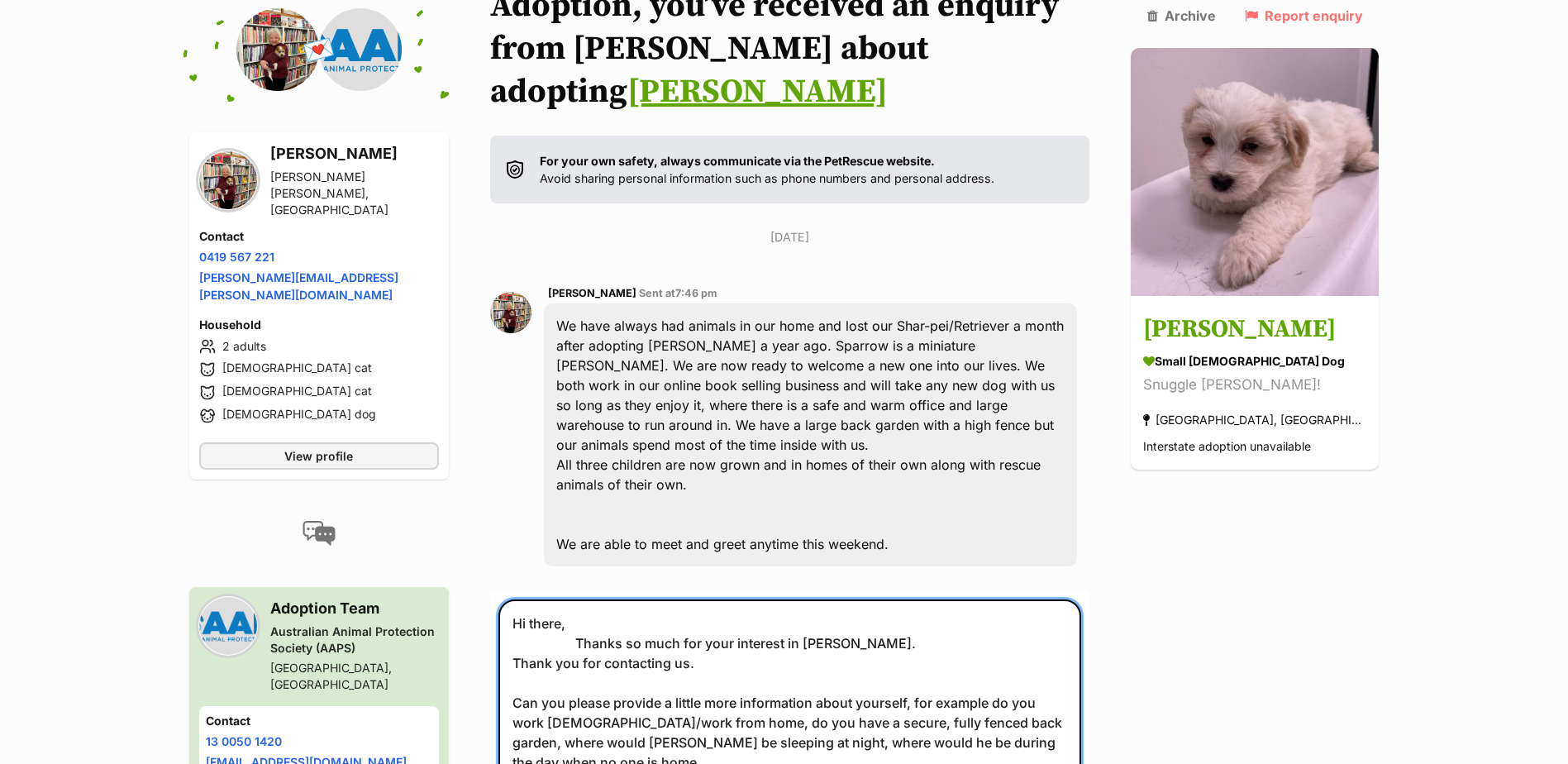
drag, startPoint x: 885, startPoint y: 604, endPoint x: 587, endPoint y: 601, distance: 298.0
click at [587, 601] on textarea "Hi there, Thanks so much for your interest in Winston. Thank you for contacting…" at bounding box center [790, 702] width 584 height 207
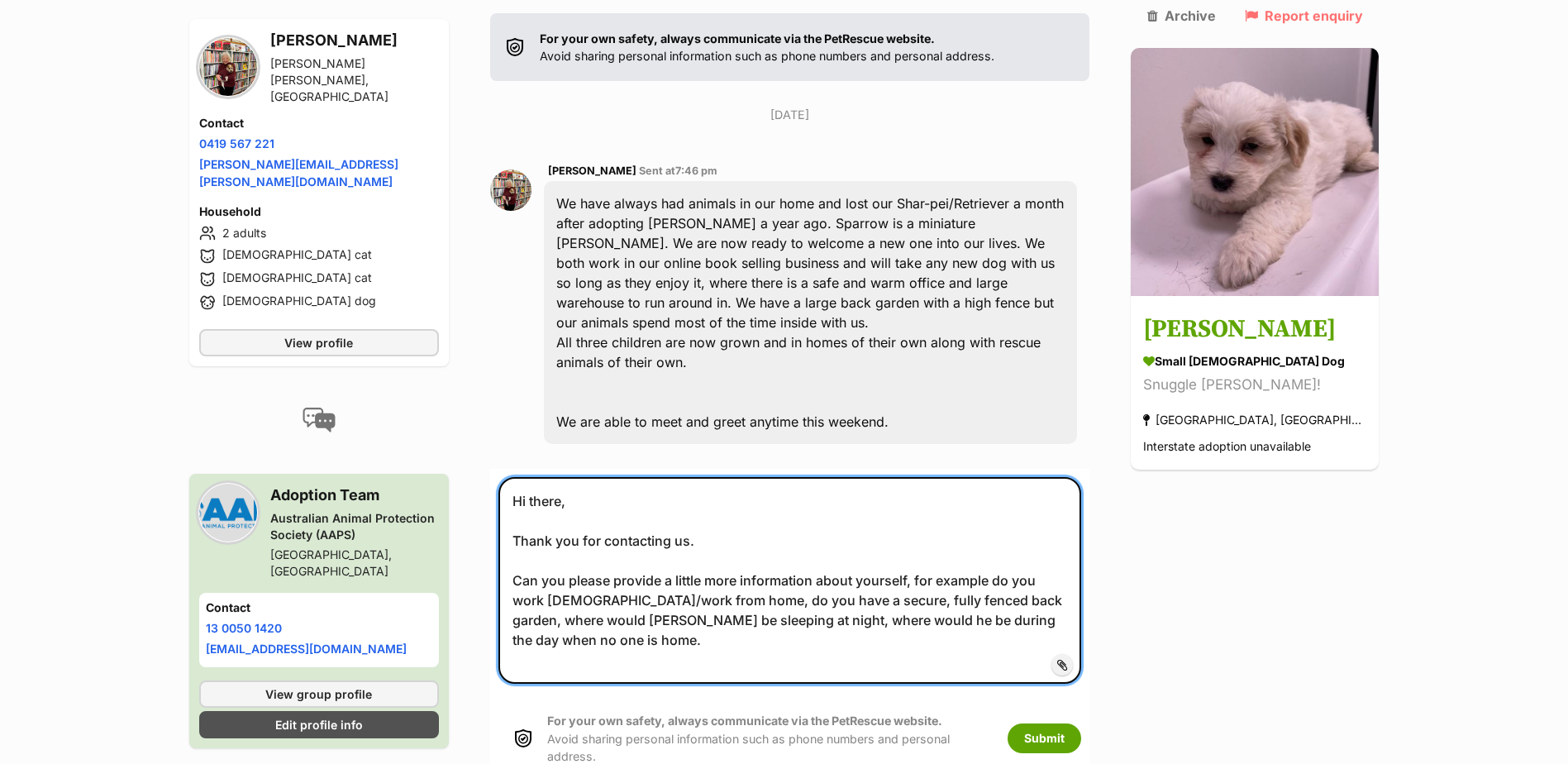
scroll to position [389, 0]
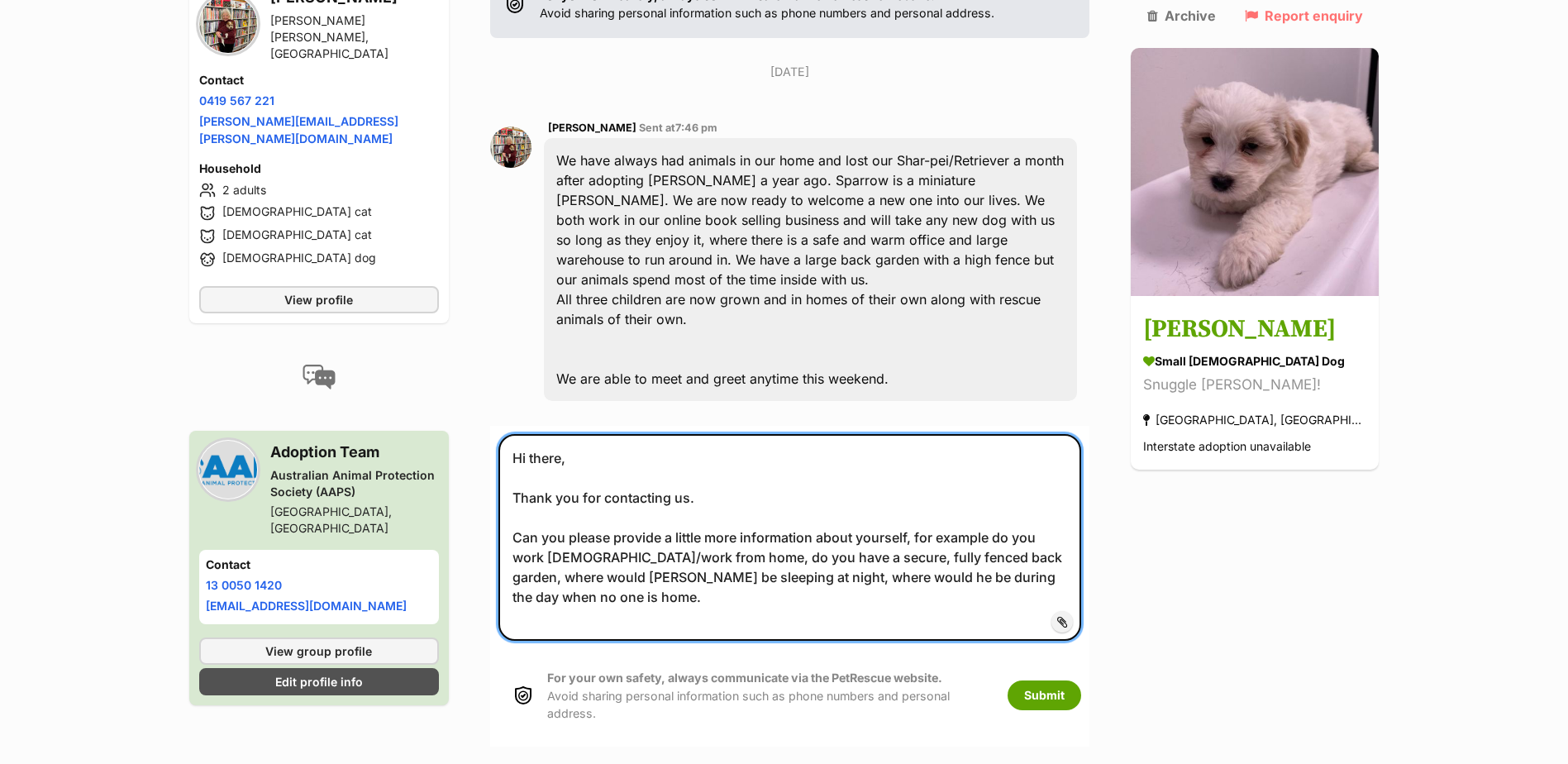
click at [1082, 510] on textarea "Hi there, Thank you for contacting us. Can you please provide a little more inf…" at bounding box center [790, 537] width 584 height 207
click at [1067, 544] on textarea "Hi there, Thank you for contacting us. Can you please provide a little more inf…" at bounding box center [790, 537] width 584 height 207
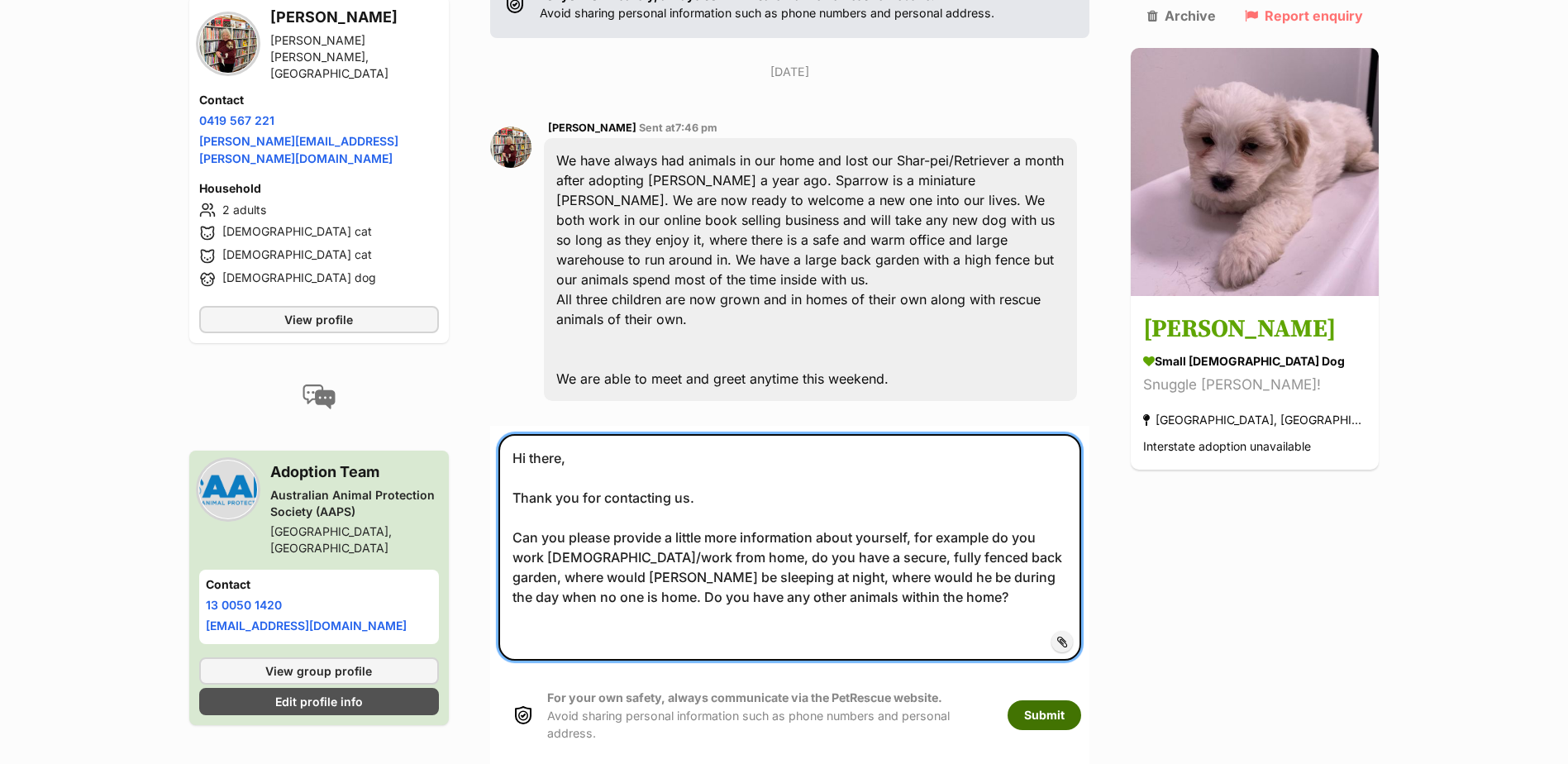
type textarea "Hi there, Thank you for contacting us. Can you please provide a little more inf…"
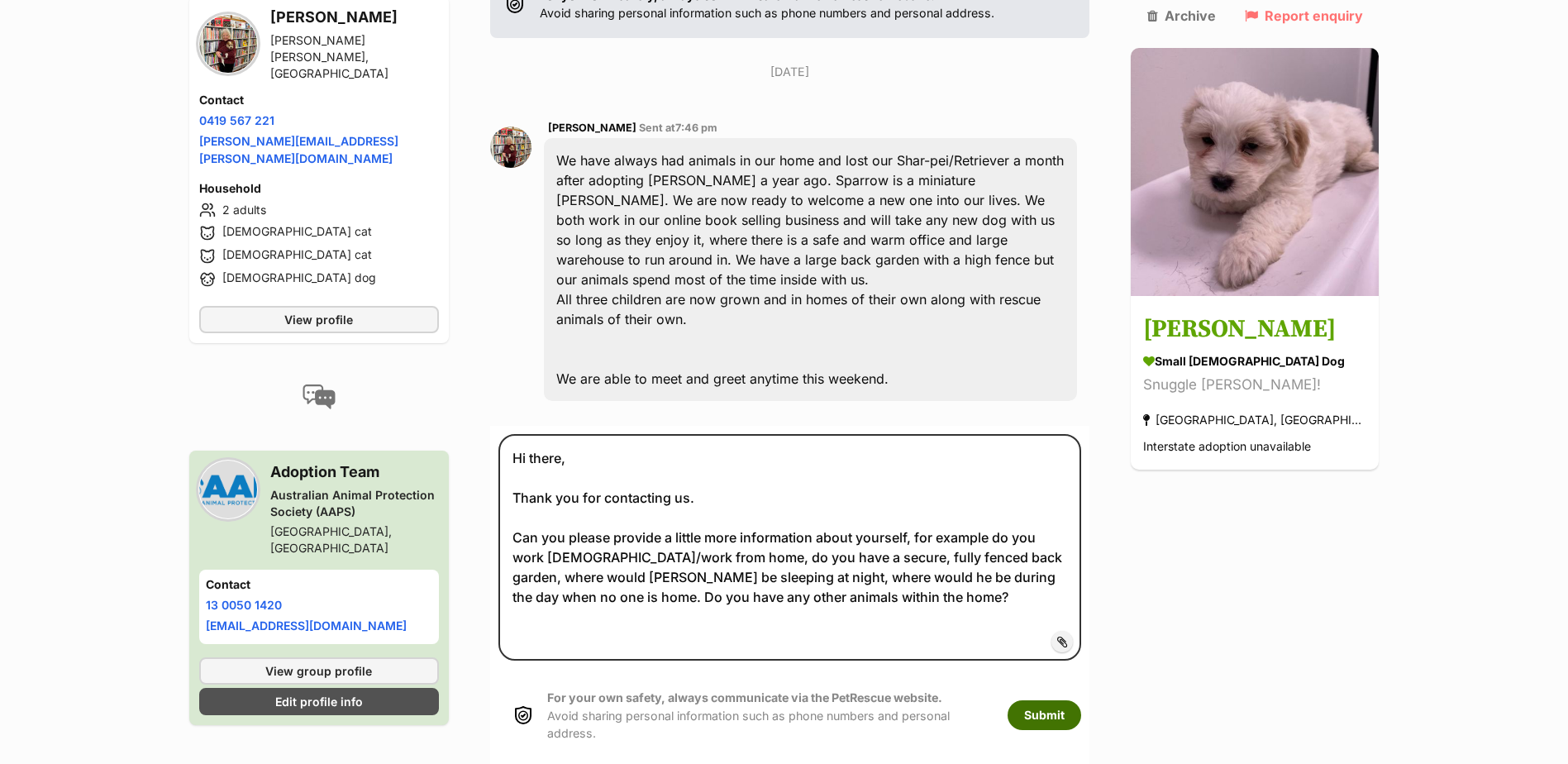
click at [1081, 700] on button "Submit" at bounding box center [1043, 714] width 73 height 30
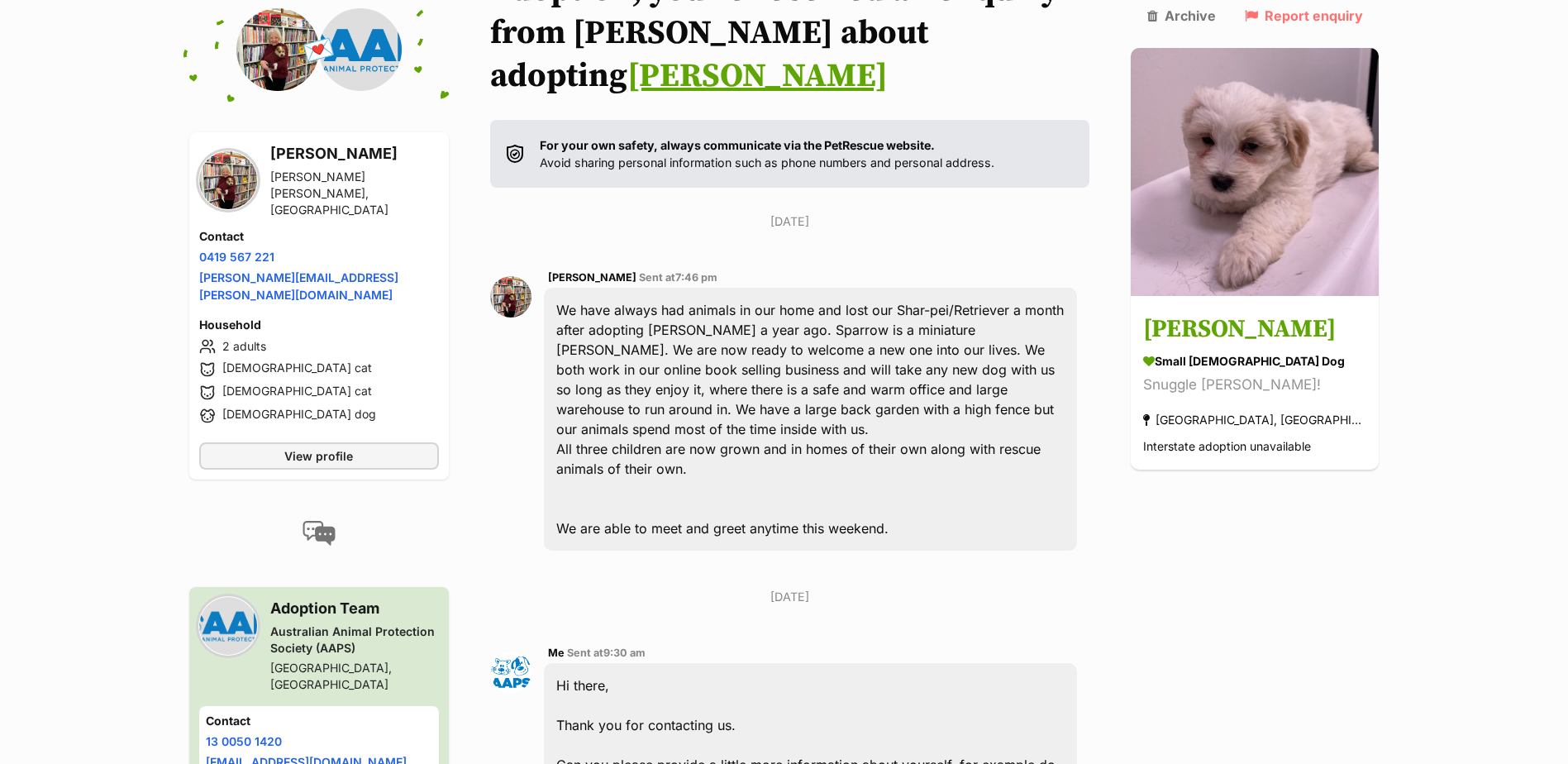
scroll to position [238, 0]
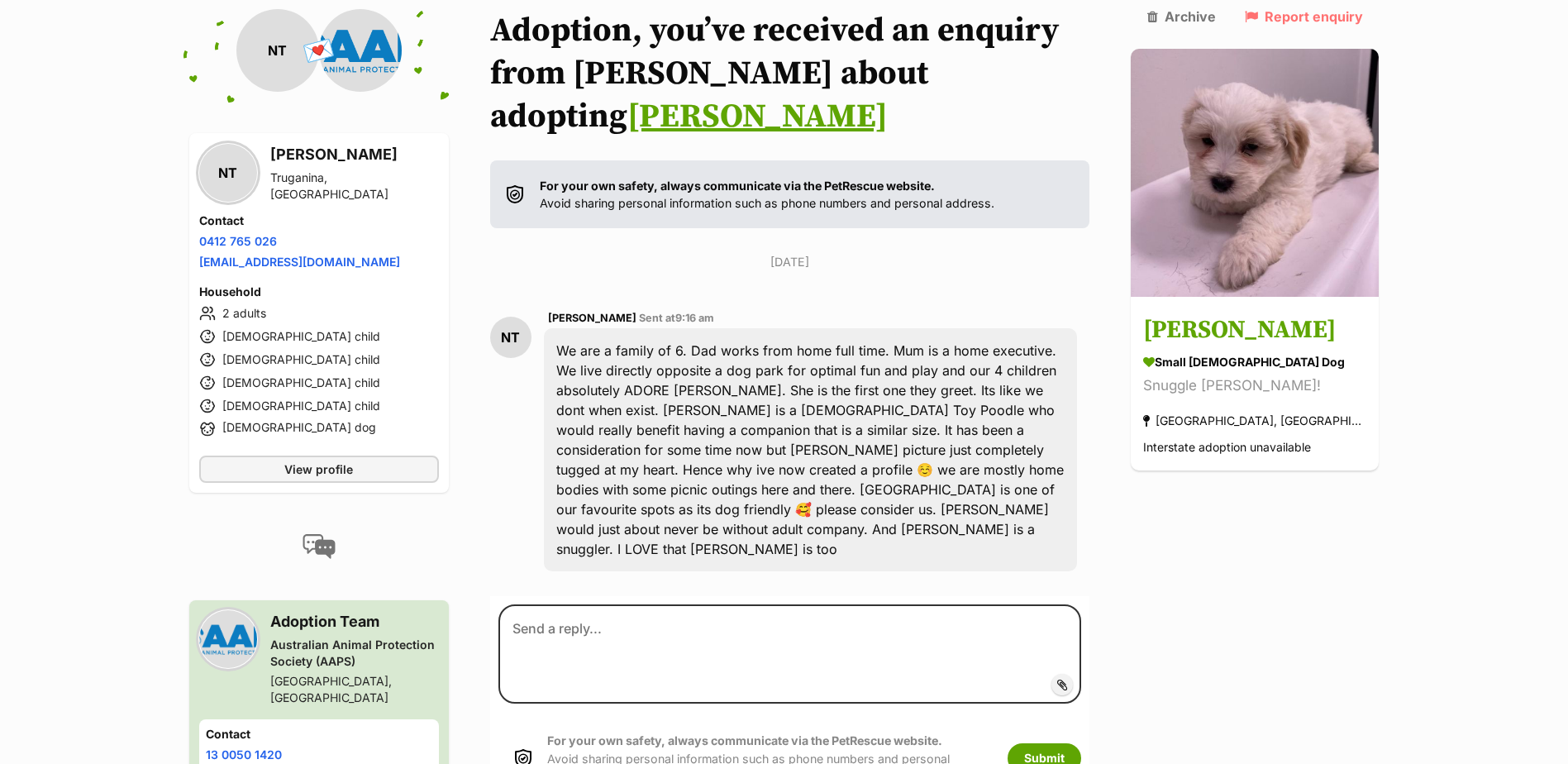
scroll to position [204, 0]
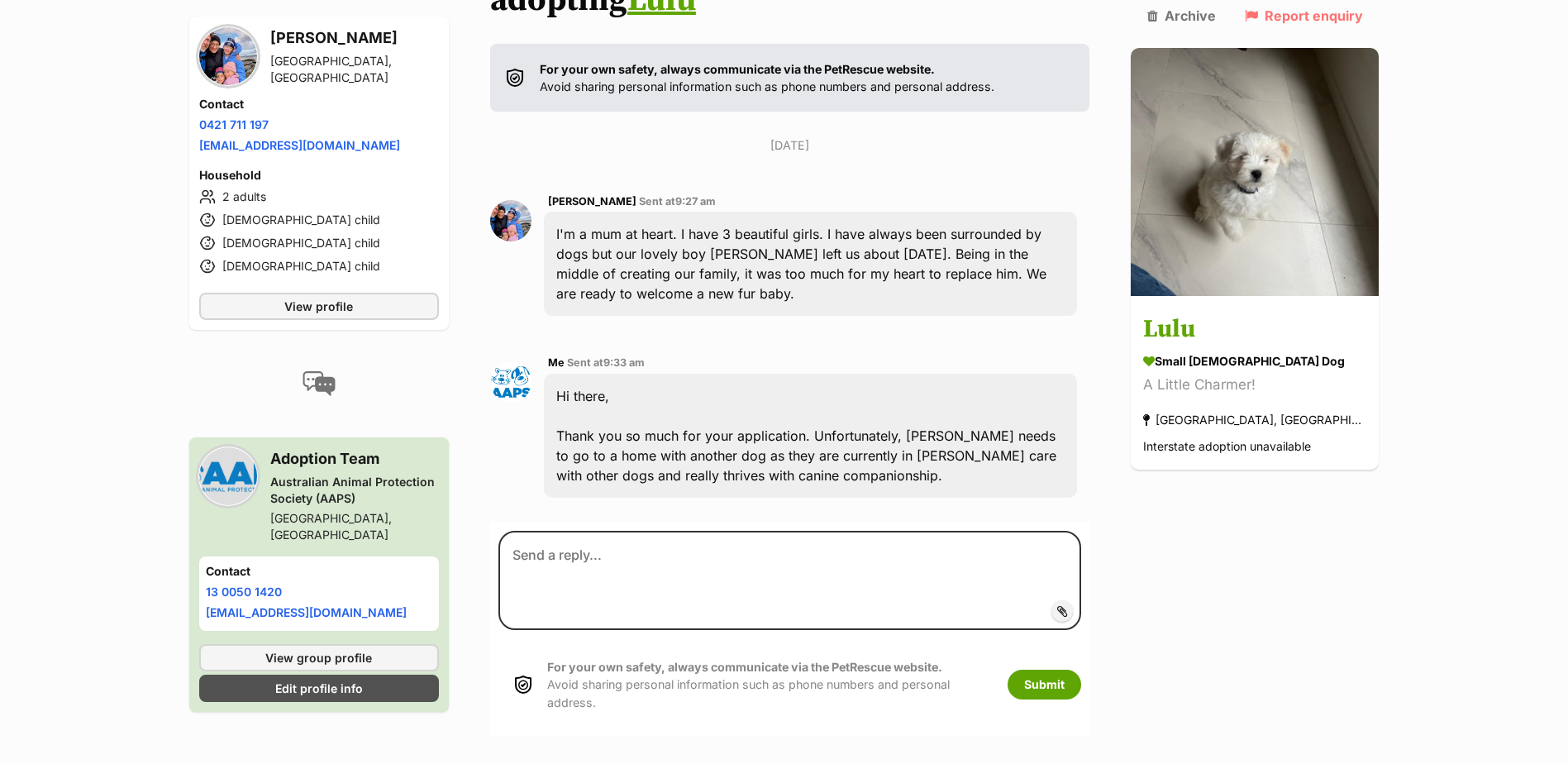
scroll to position [317, 0]
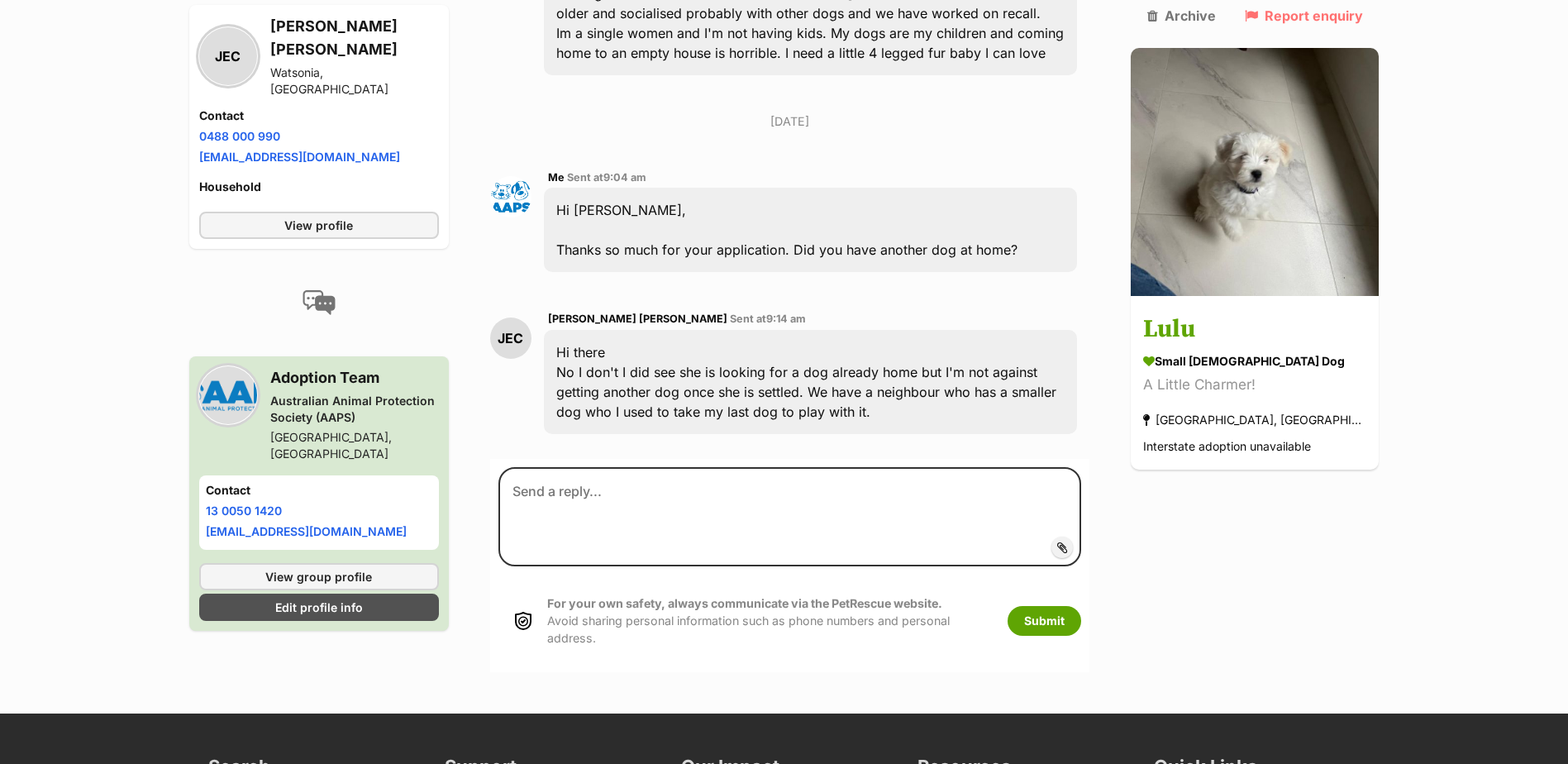
scroll to position [803, 0]
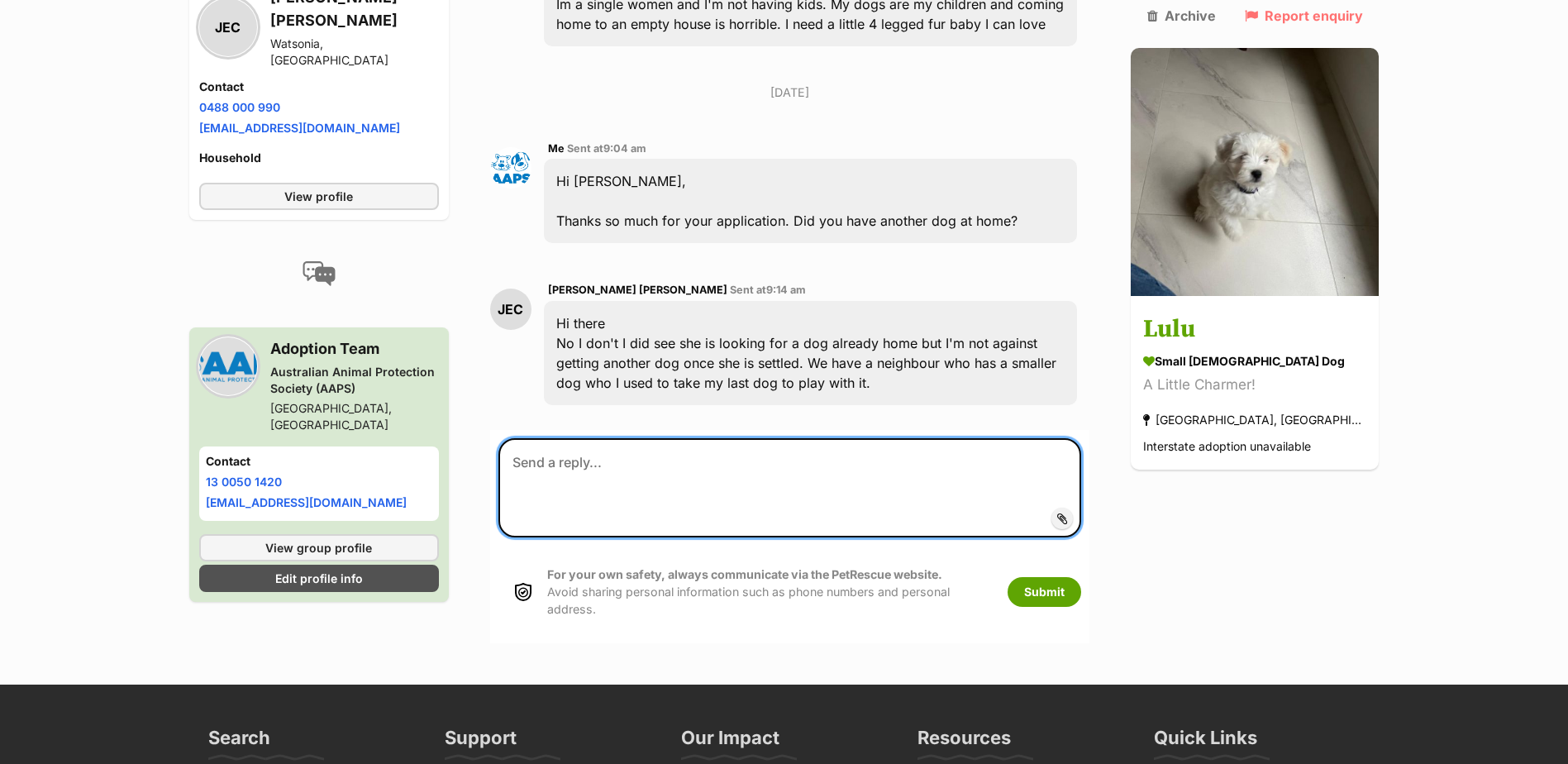
click at [861, 449] on textarea at bounding box center [790, 487] width 584 height 99
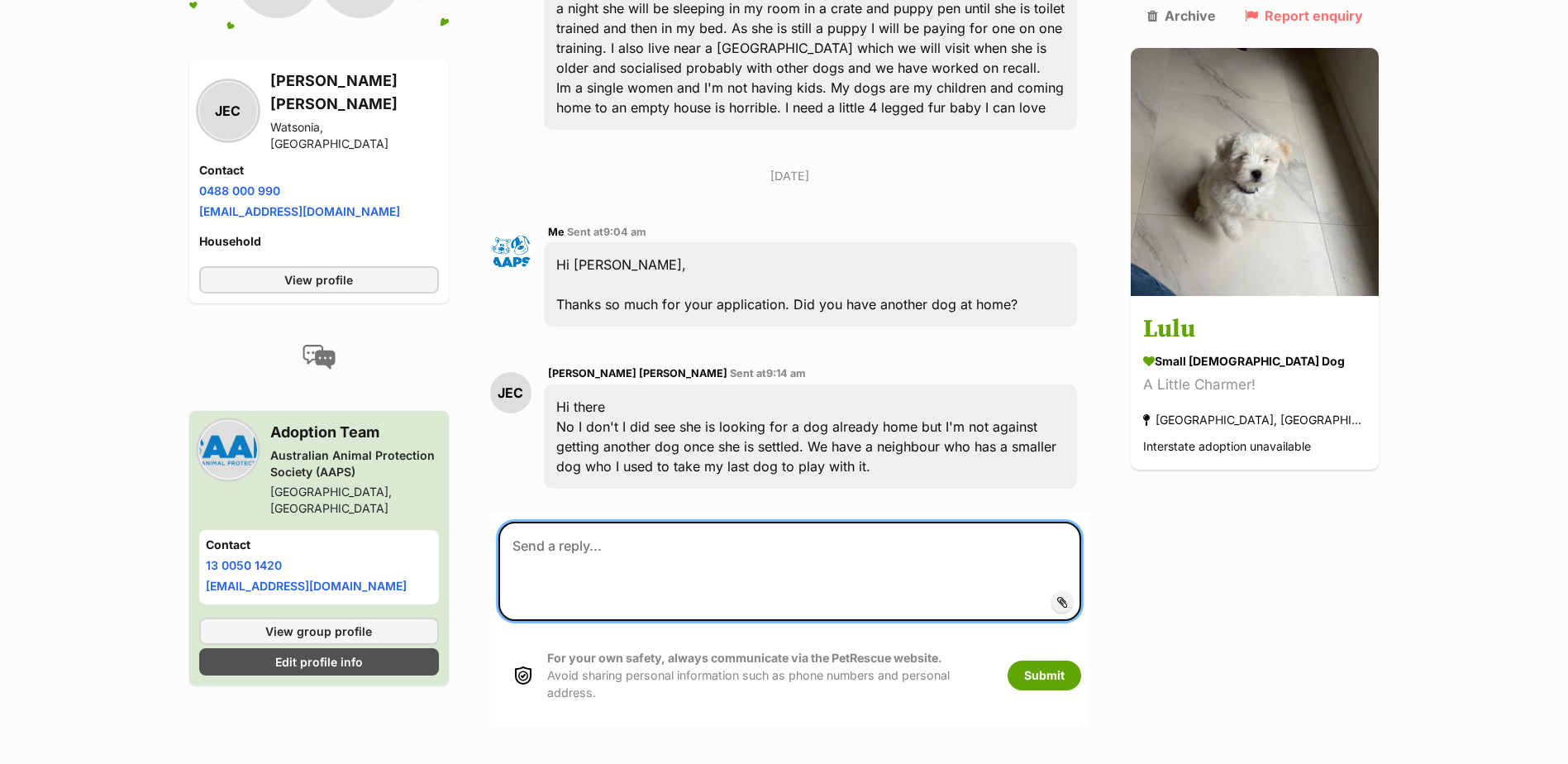
scroll to position [721, 0]
click at [843, 548] on textarea at bounding box center [790, 570] width 584 height 99
type textarea "u"
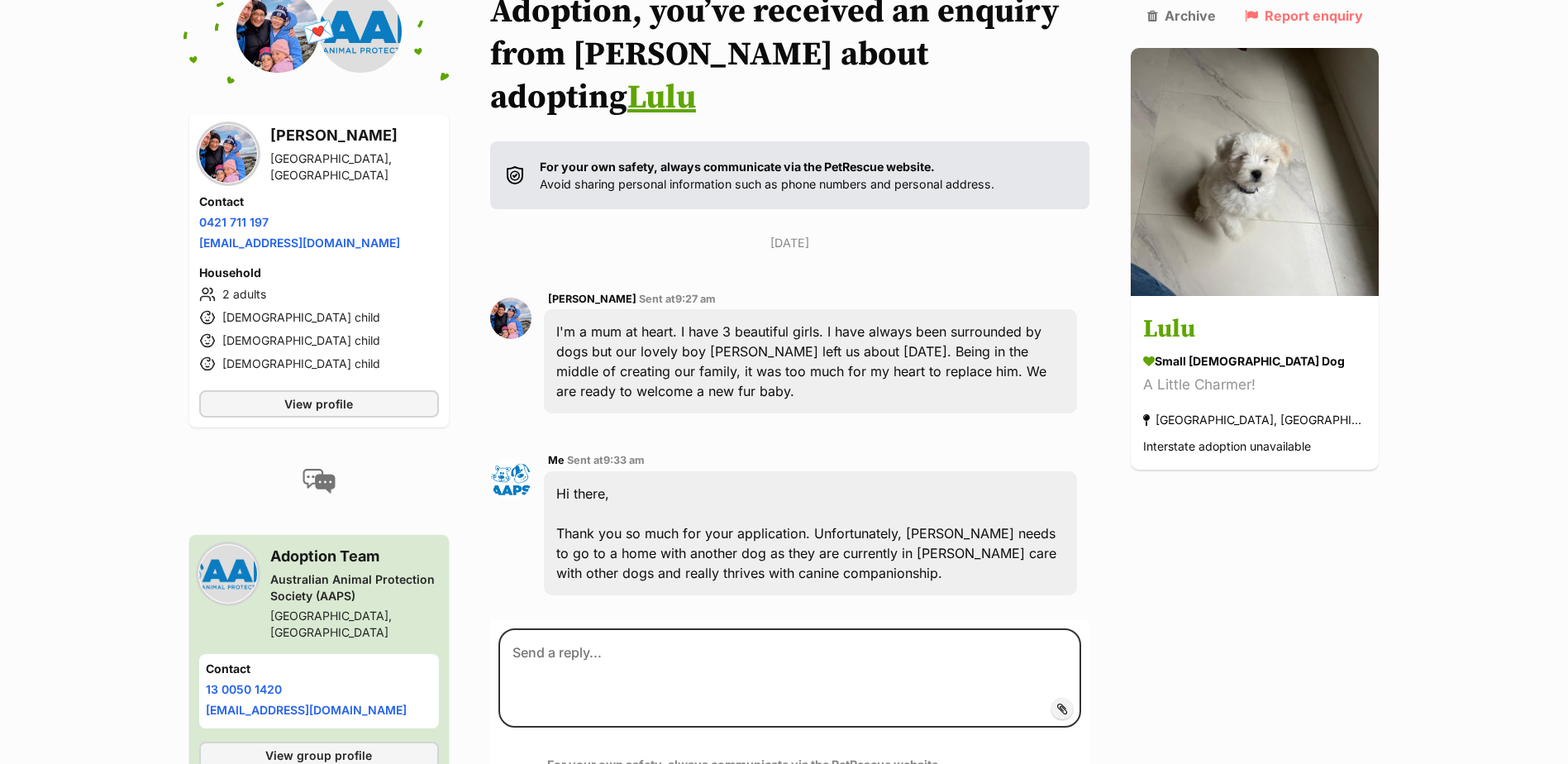
scroll to position [317, 0]
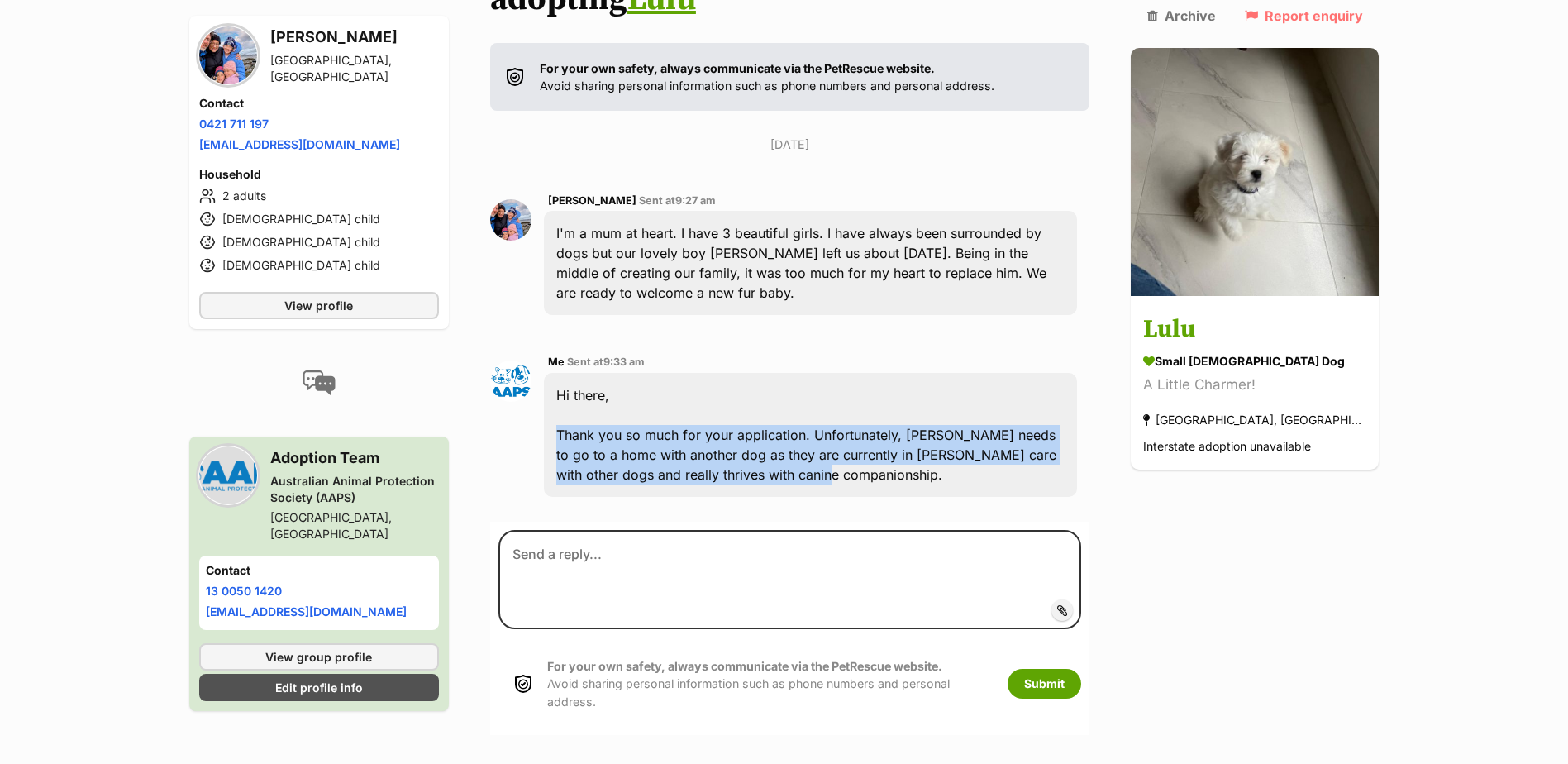
drag, startPoint x: 745, startPoint y: 434, endPoint x: 560, endPoint y: 396, distance: 188.9
click at [560, 396] on div "Hi there, Thank you so much for your application. Unfortunately, [PERSON_NAME] …" at bounding box center [811, 435] width 534 height 124
drag, startPoint x: 560, startPoint y: 396, endPoint x: 620, endPoint y: 399, distance: 60.1
copy div "Thank you so much for your application. Unfortunately, Lulu needs to go to a ho…"
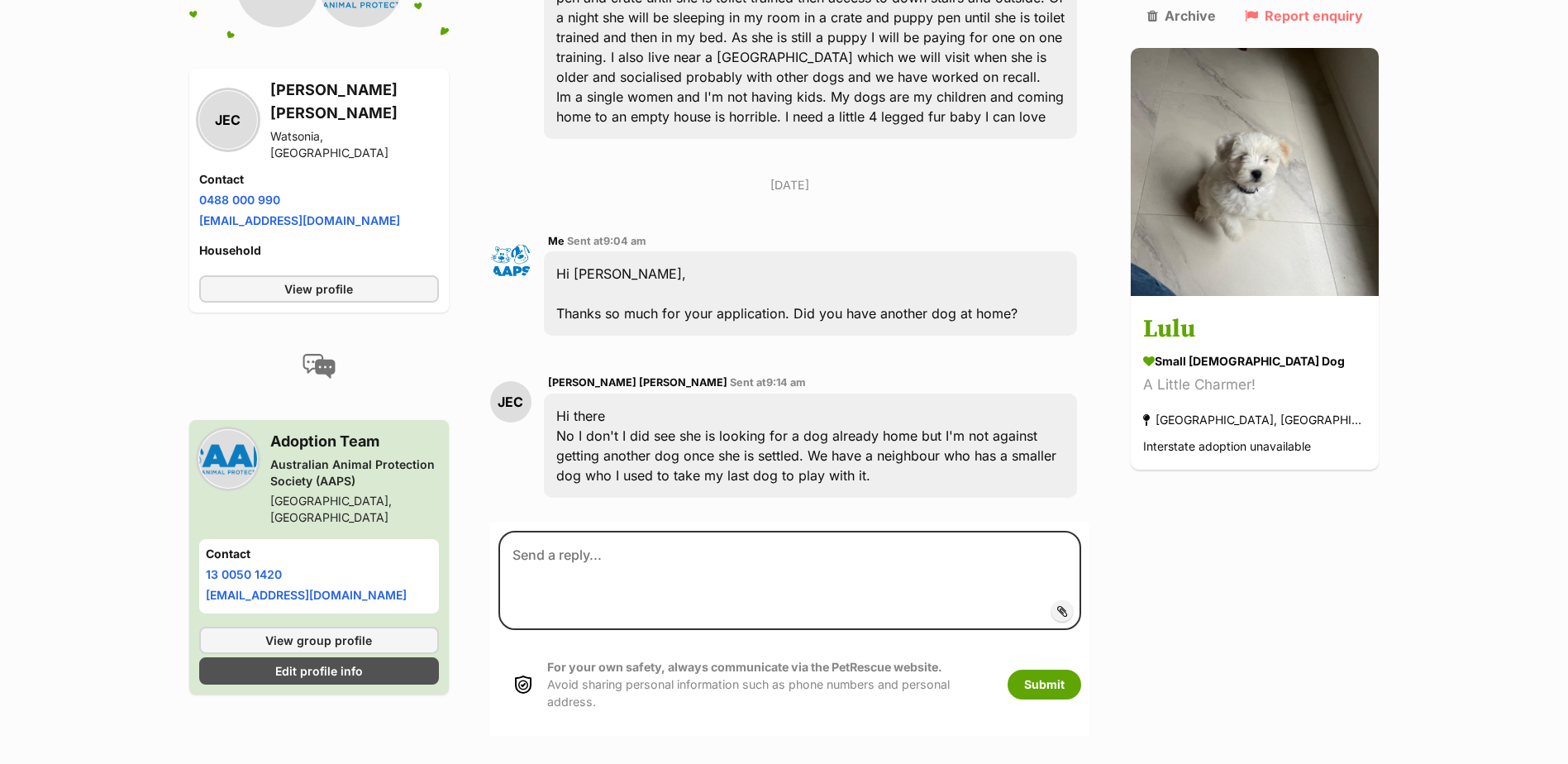
scroll to position [721, 0]
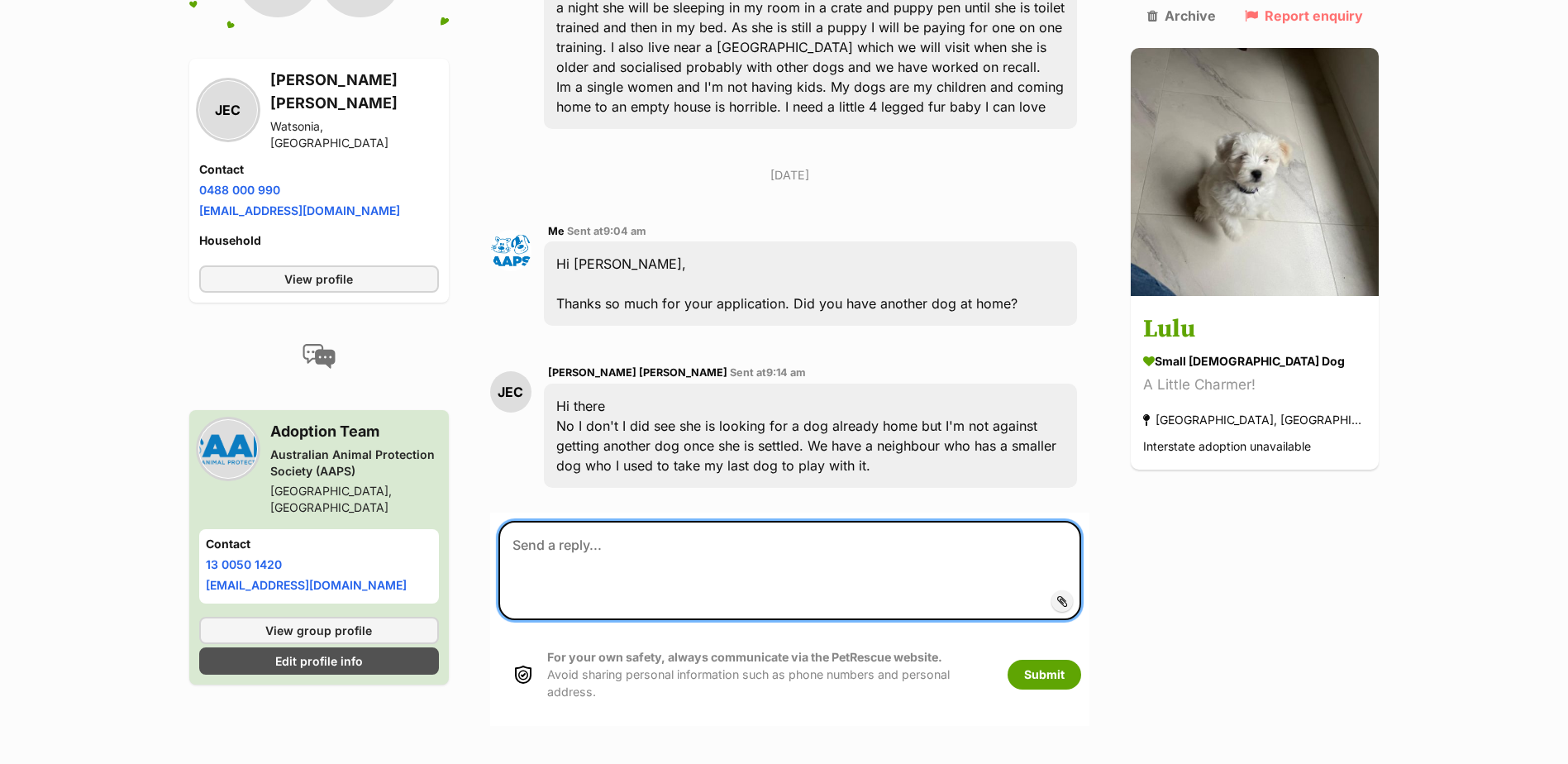
click at [662, 527] on textarea at bounding box center [790, 570] width 584 height 99
paste textarea "Thank you so much for your application. Unfortunately, [PERSON_NAME] needs to g…"
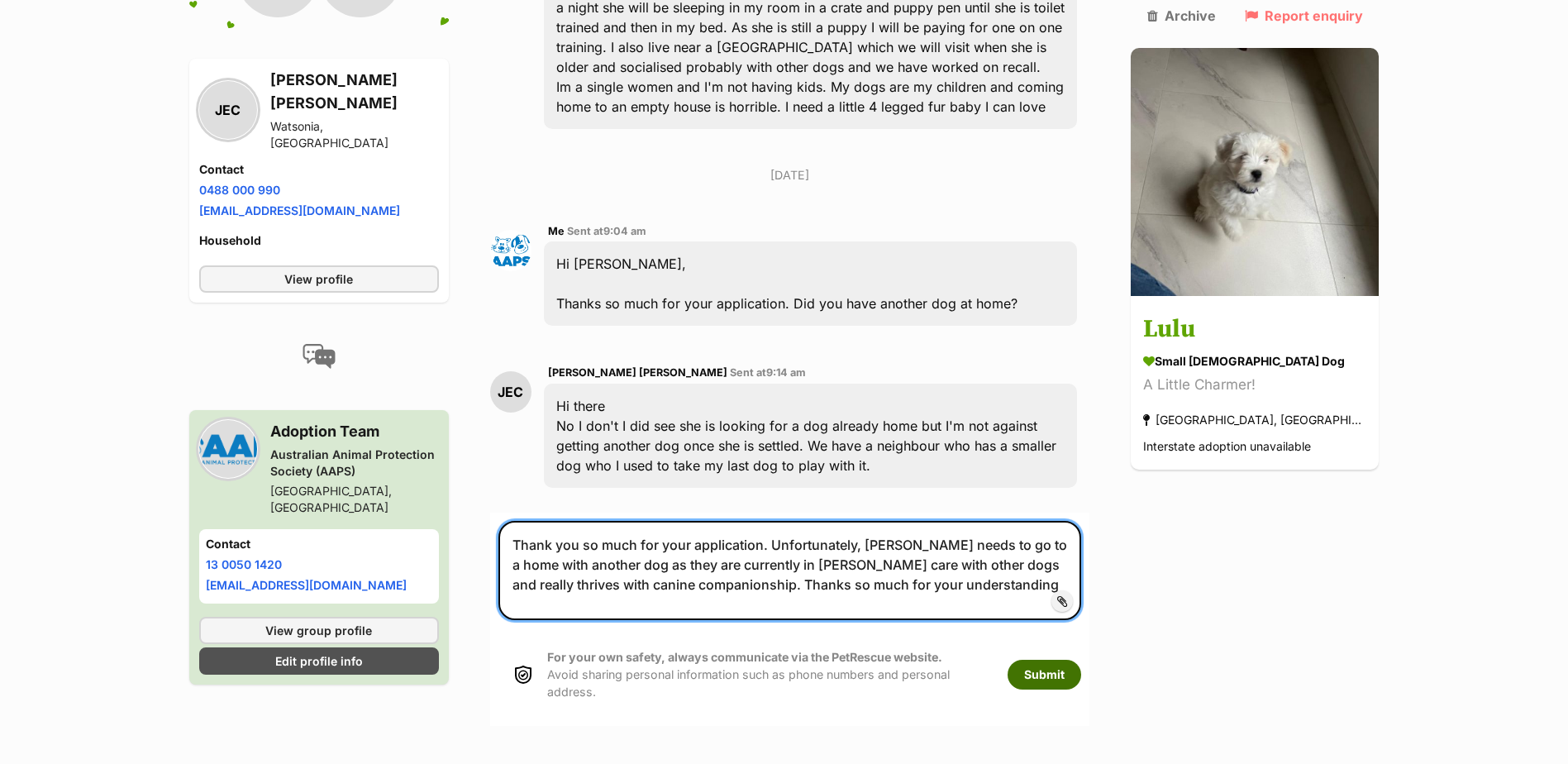
type textarea "Thank you so much for your application. Unfortunately, Lulu needs to go to a ho…"
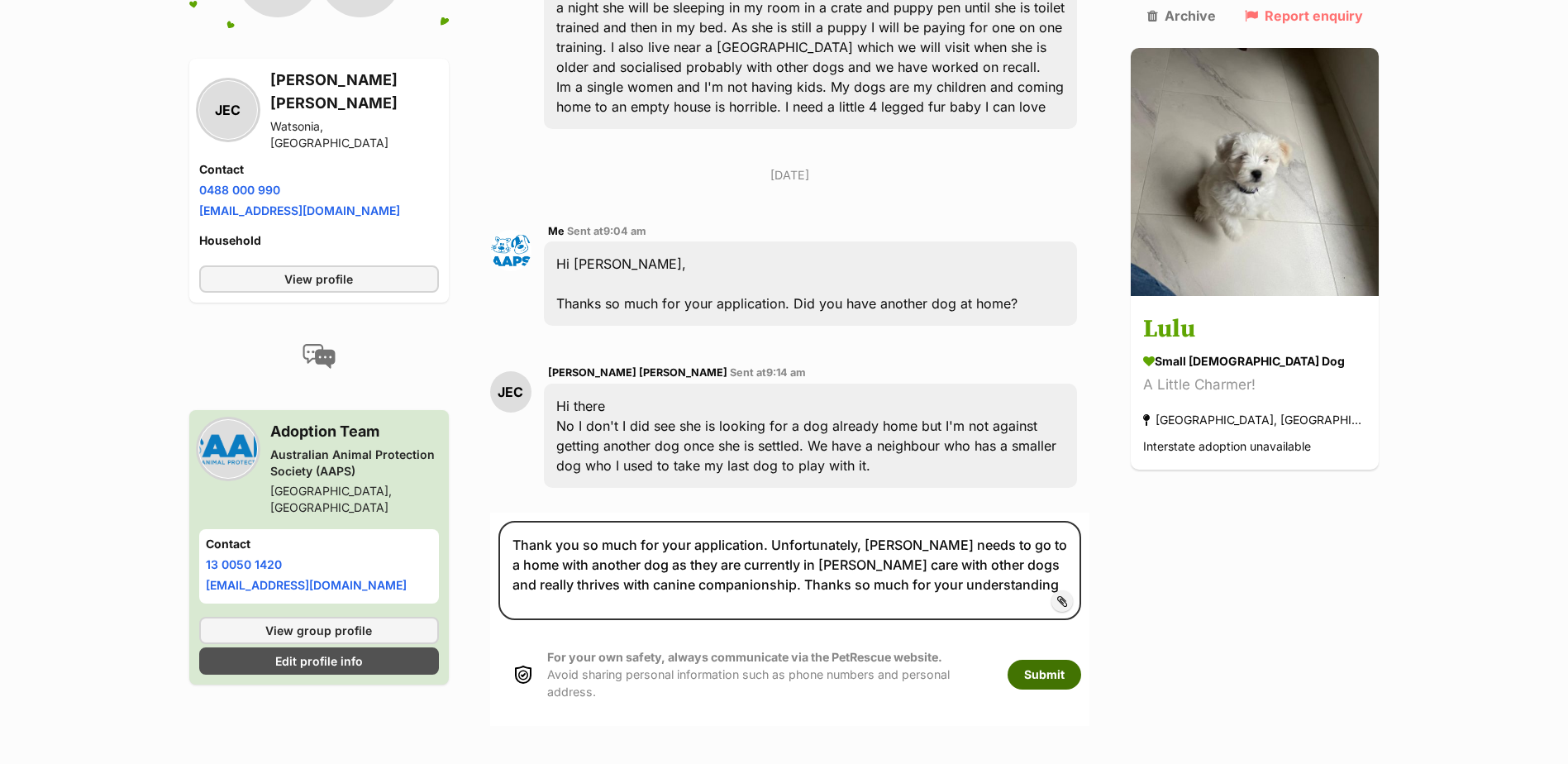
click at [1081, 659] on button "Submit" at bounding box center [1043, 673] width 73 height 30
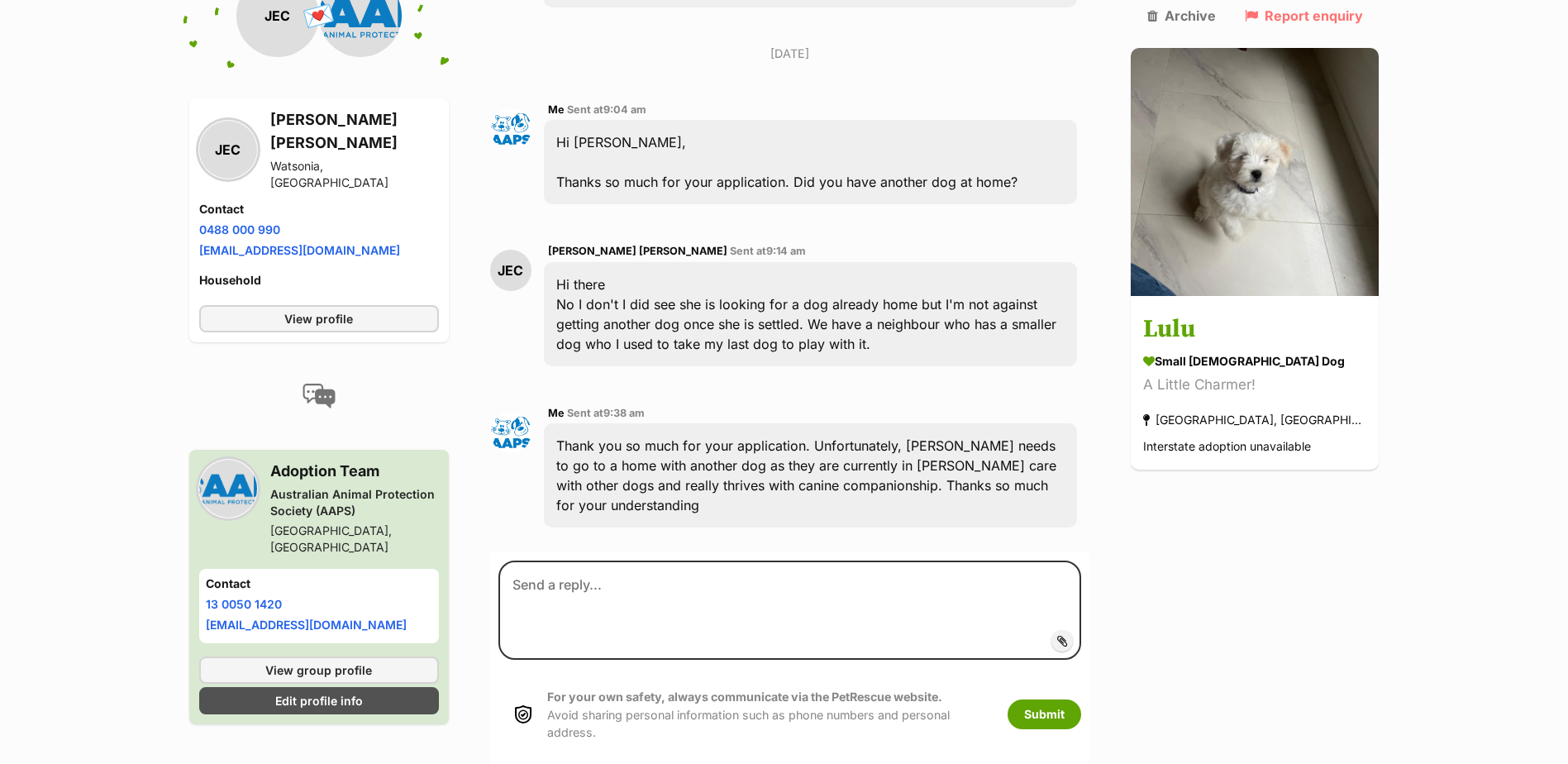
scroll to position [790, 0]
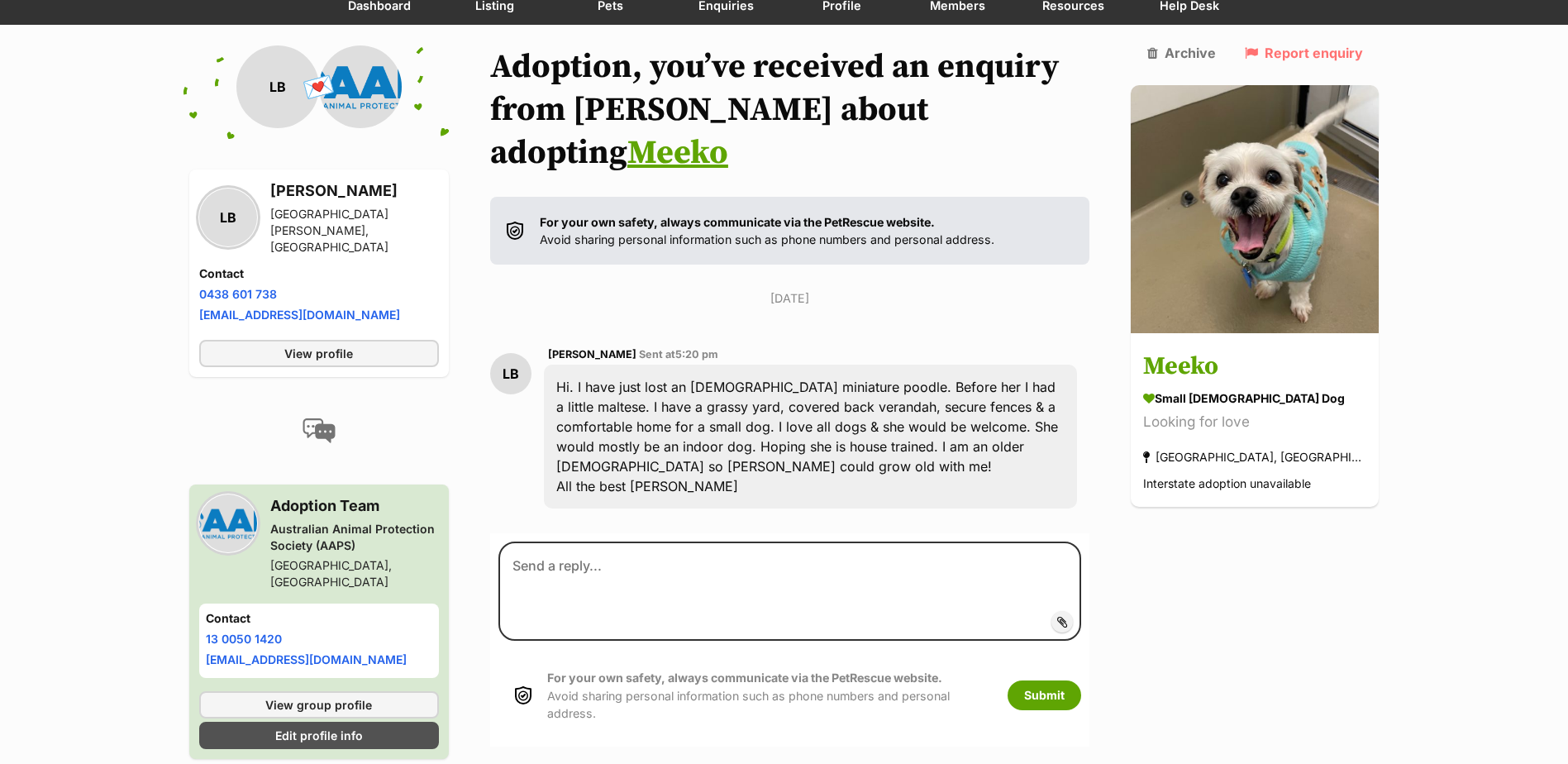
scroll to position [164, 0]
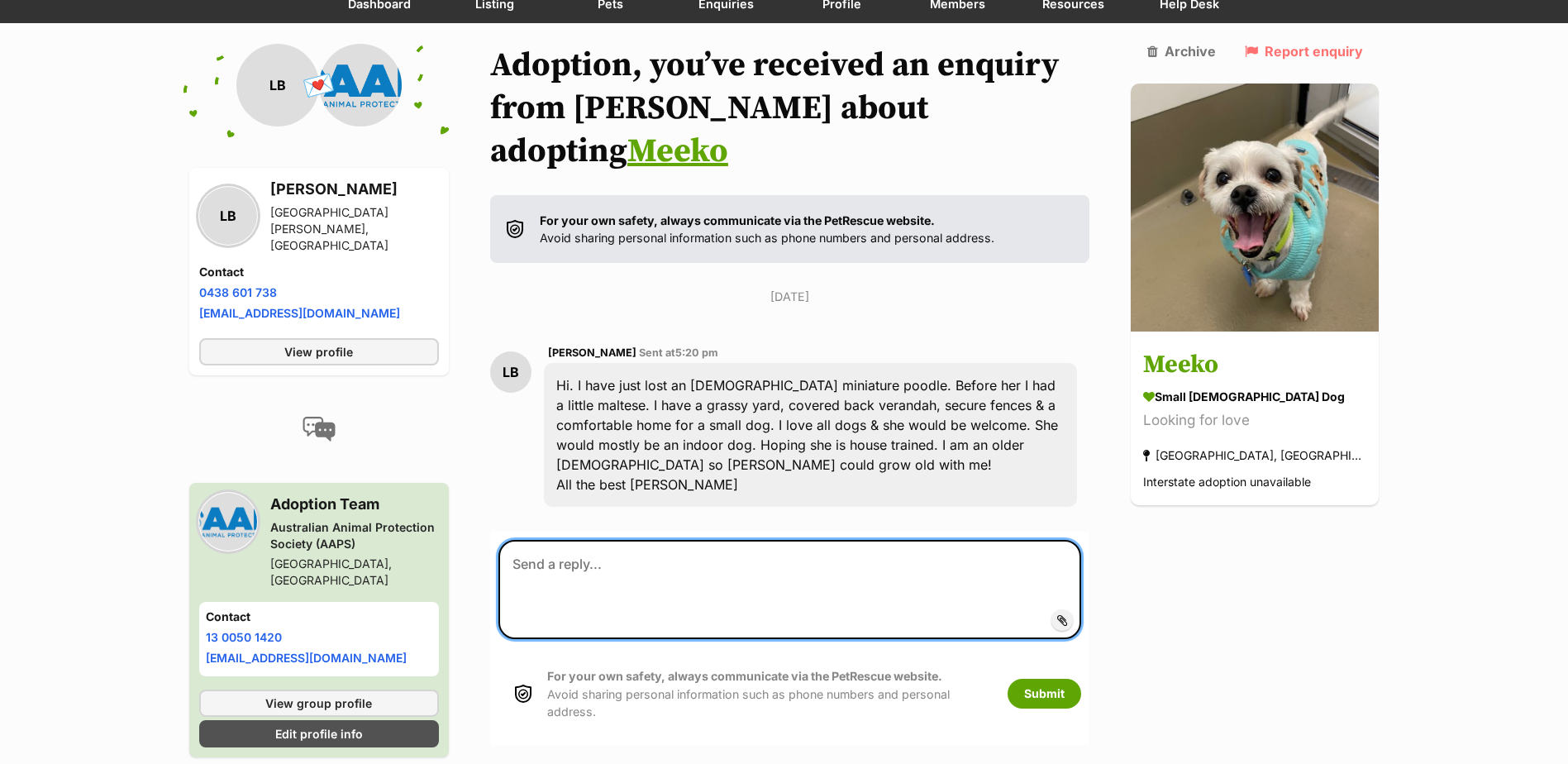
paste textarea "Hi there, Thanks so much for your interest in [PERSON_NAME] and [PERSON_NAME]. …"
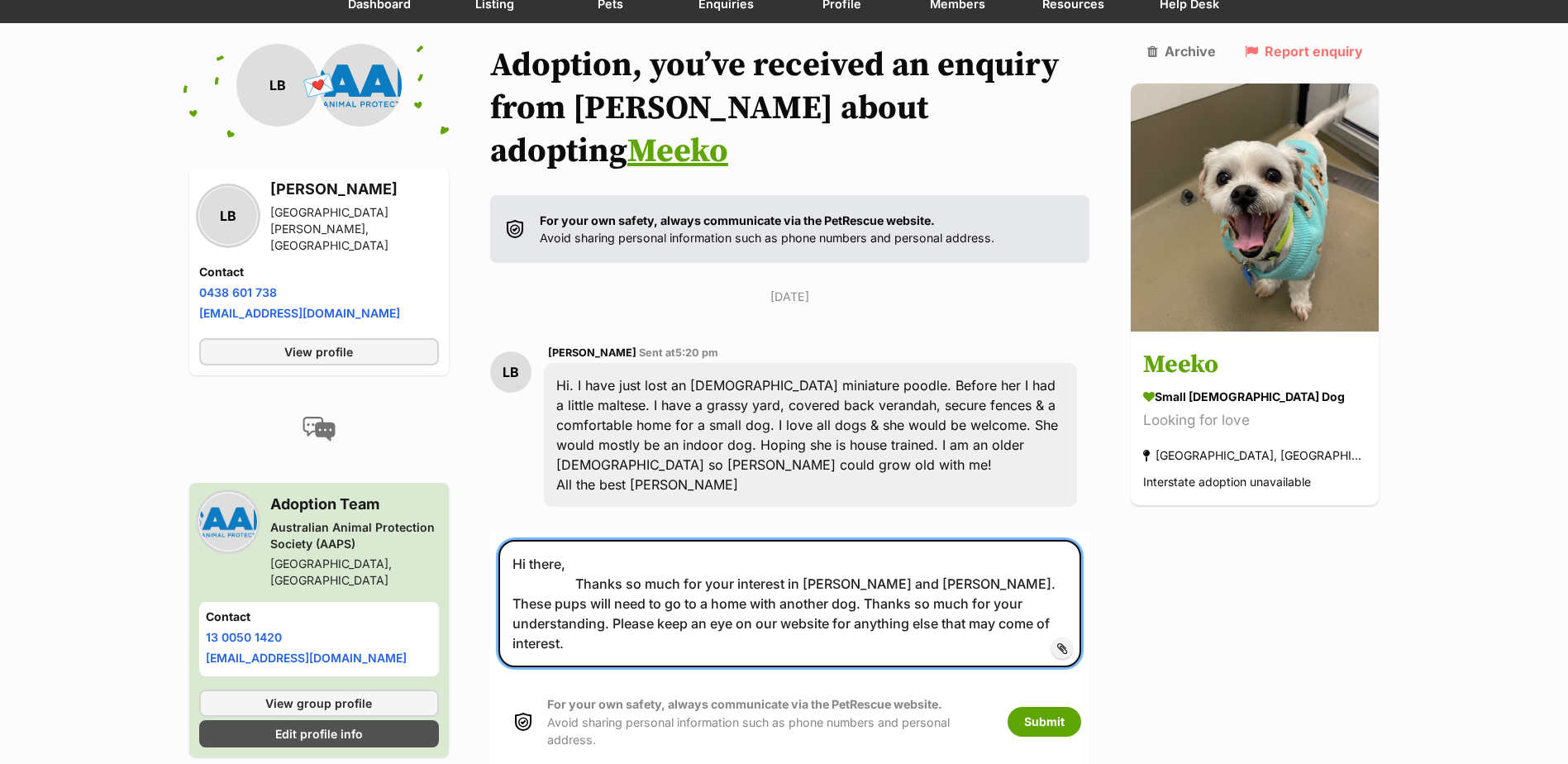
drag, startPoint x: 952, startPoint y: 542, endPoint x: 817, endPoint y: 547, distance: 135.1
click at [817, 547] on textarea "Hi there, Thanks so much for your interest in Winston ollie and lulu. These pup…" at bounding box center [790, 603] width 584 height 127
type textarea "Hi there, Thanks so much for your interest in Meeko. These pups will need to go…"
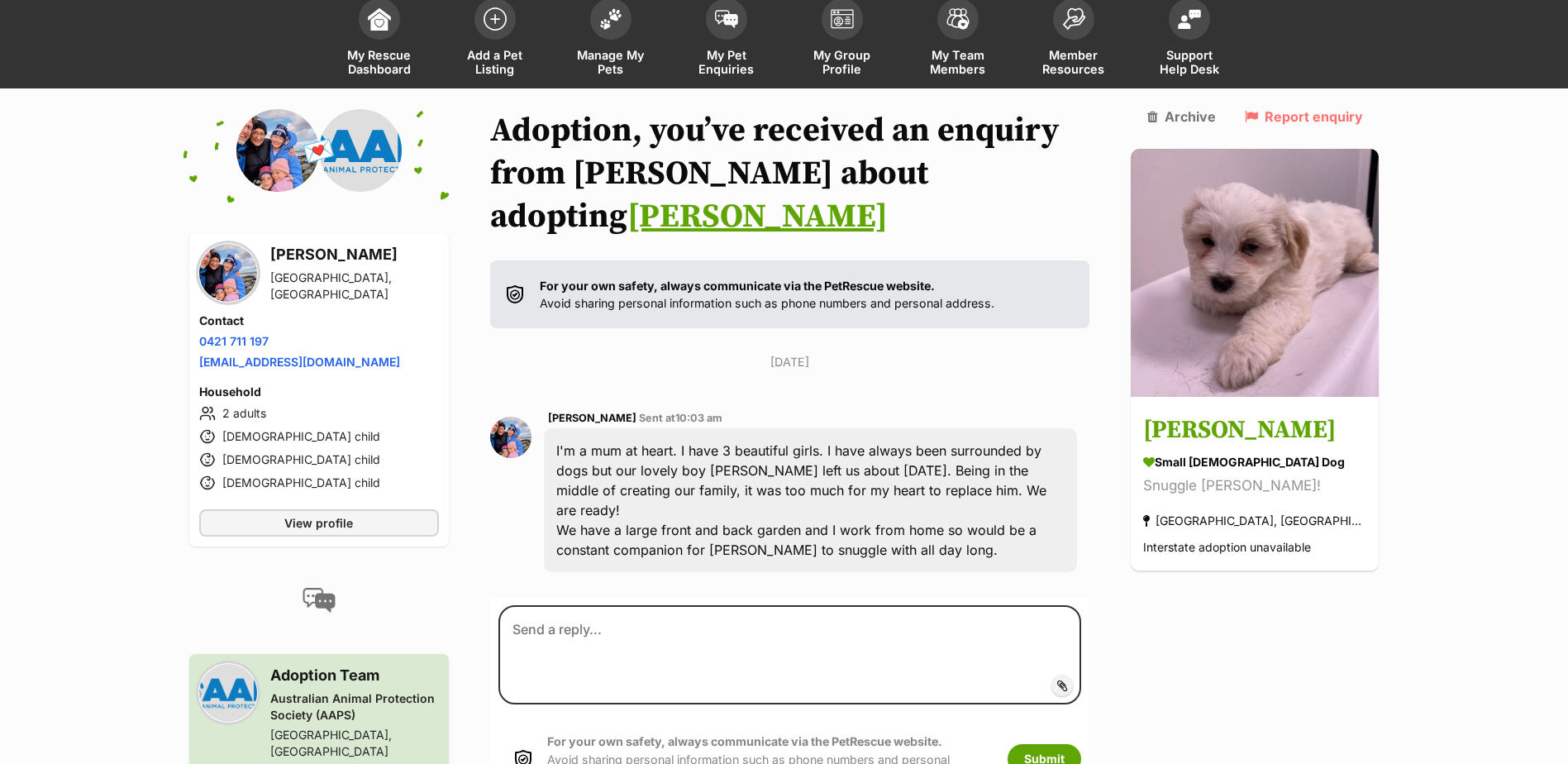
scroll to position [155, 0]
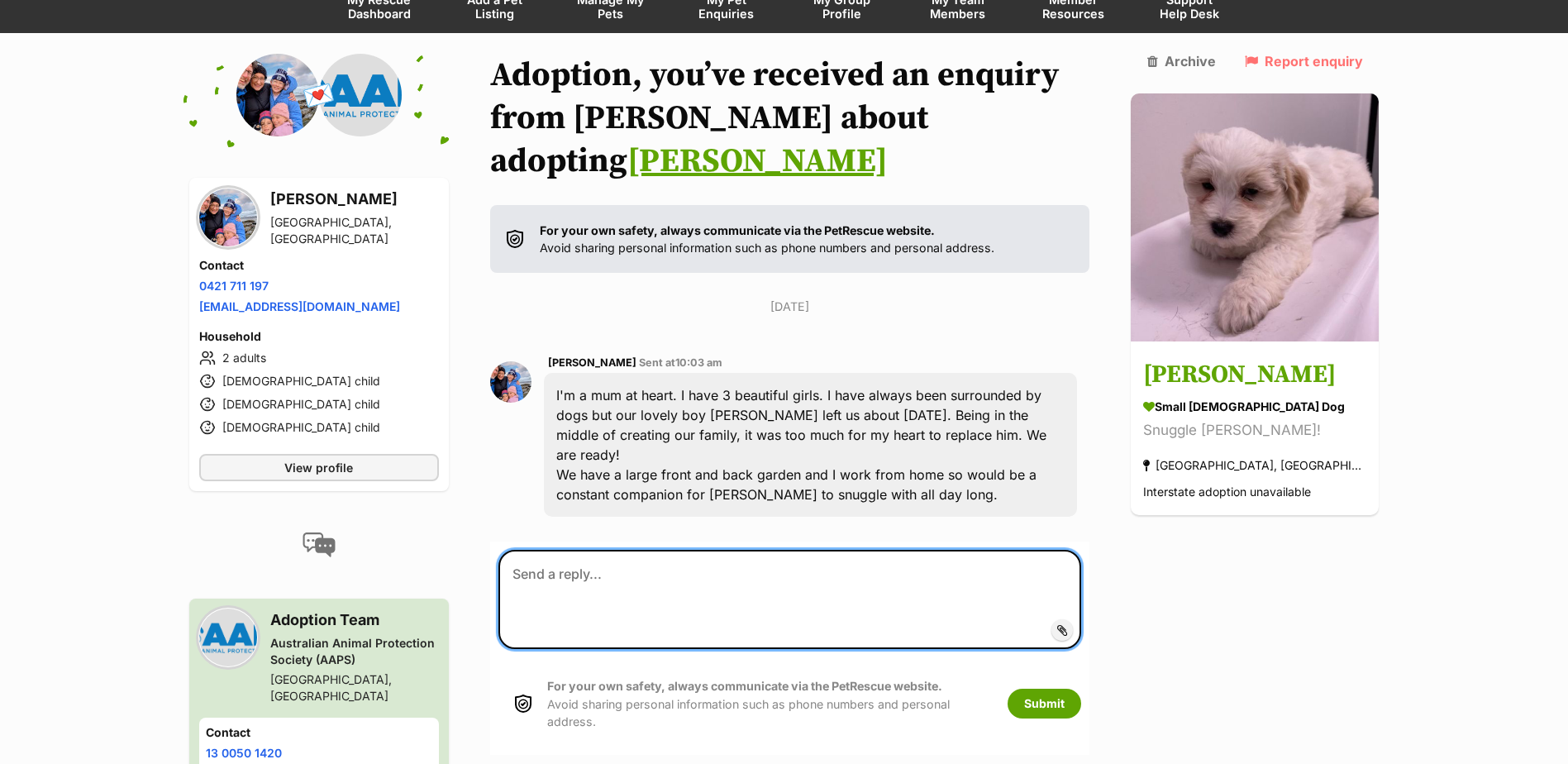
paste textarea "Hi there, Thanks so much for your interest in [PERSON_NAME] and [PERSON_NAME]. …"
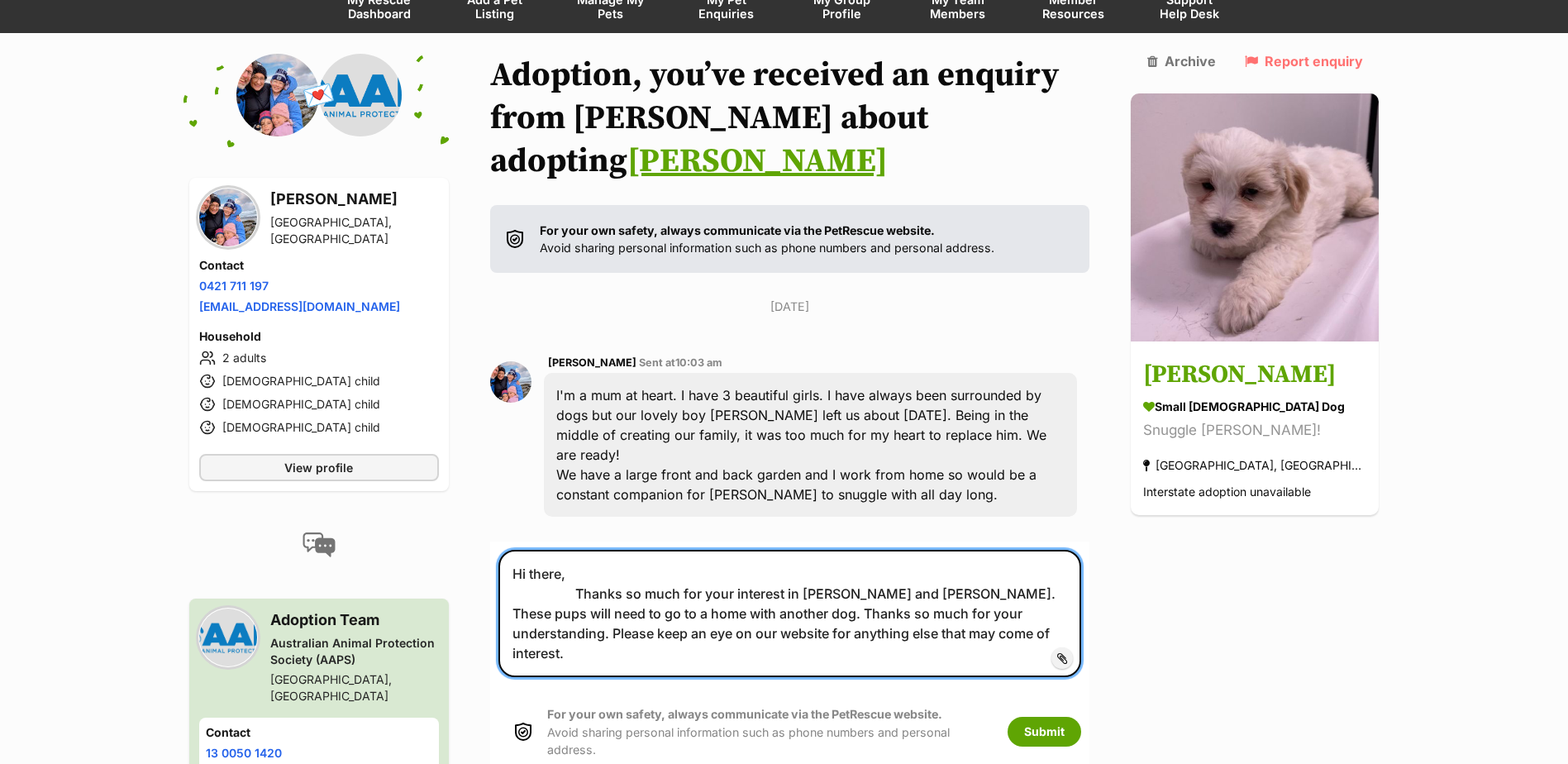
drag, startPoint x: 954, startPoint y: 535, endPoint x: 870, endPoint y: 535, distance: 84.0
click at [870, 549] on textarea "Hi there, Thanks so much for your interest in [PERSON_NAME] and [PERSON_NAME]. …" at bounding box center [790, 612] width 584 height 127
type textarea "Hi there, Thanks so much for your interest in Winston. These pups will need to …"
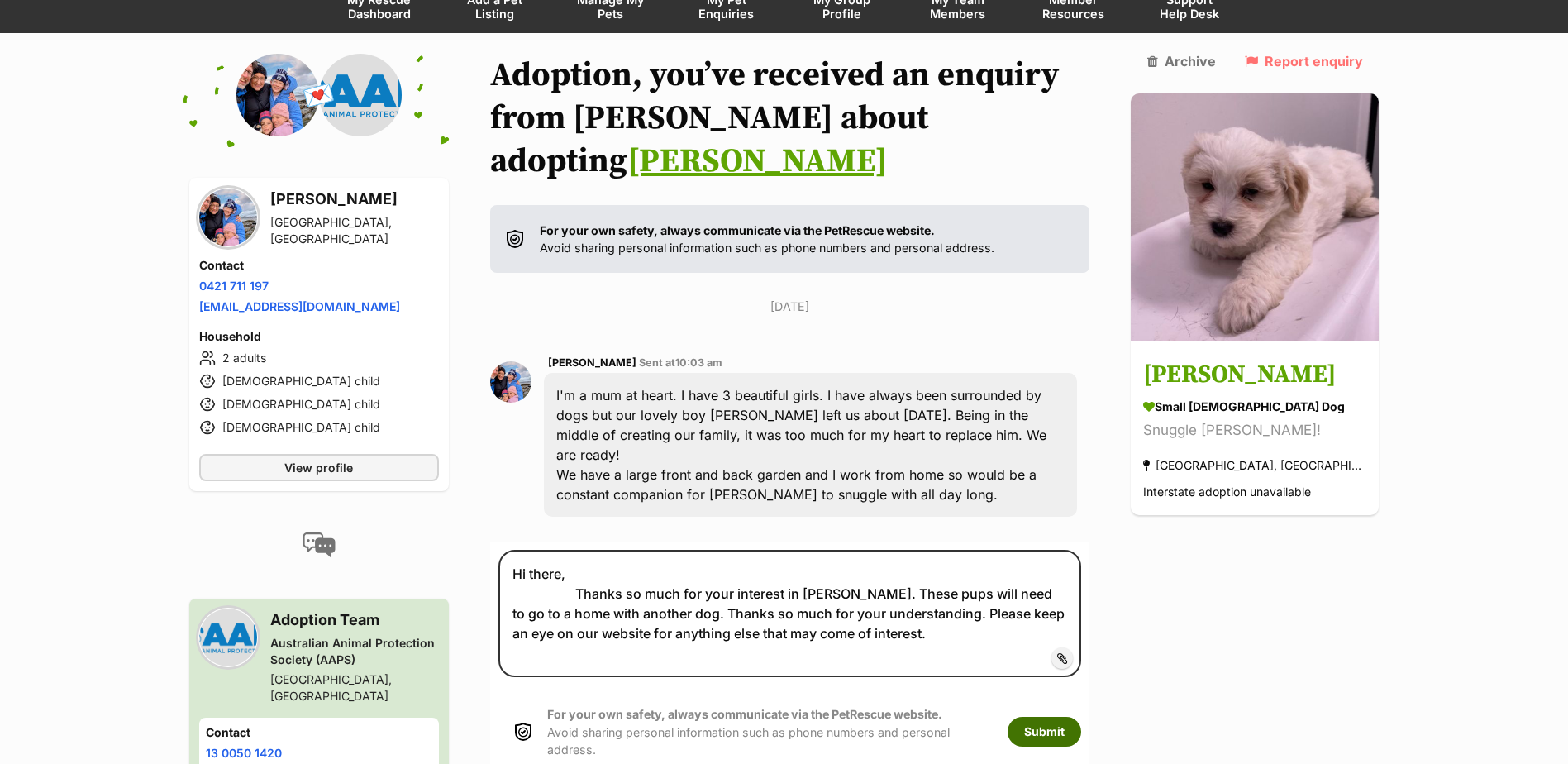
click at [1081, 716] on button "Submit" at bounding box center [1043, 731] width 73 height 30
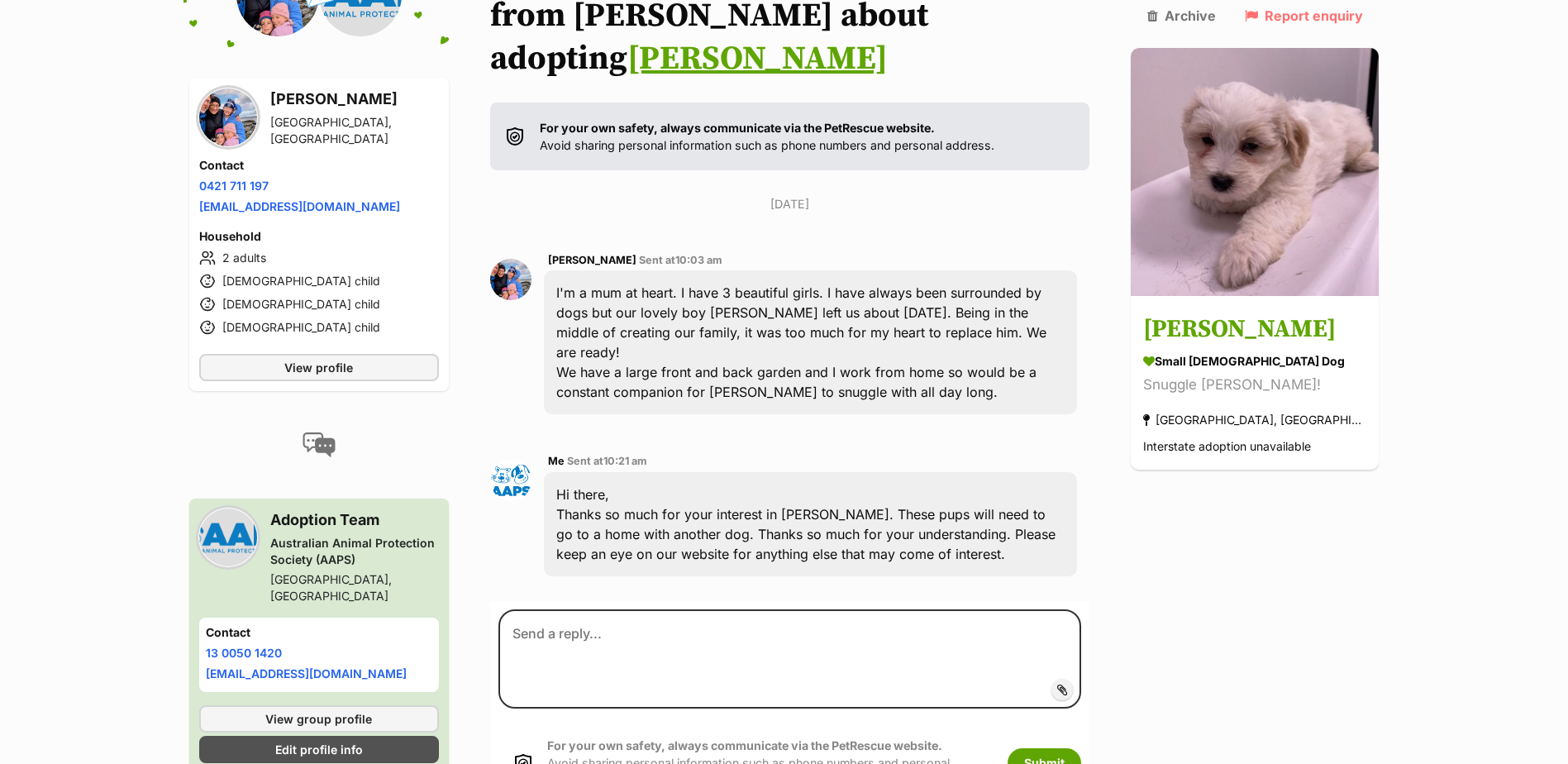
scroll to position [326, 0]
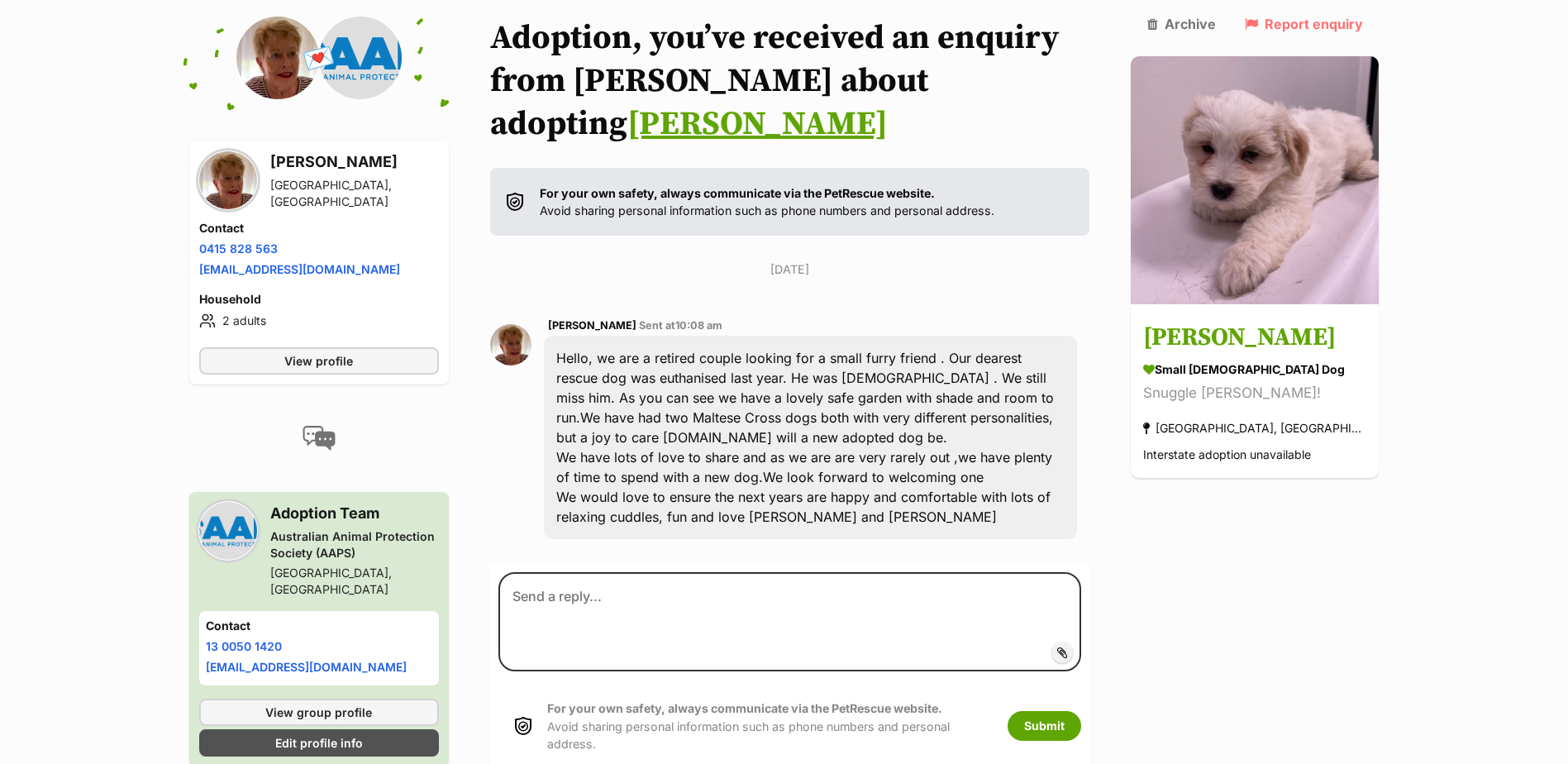
scroll to position [195, 0]
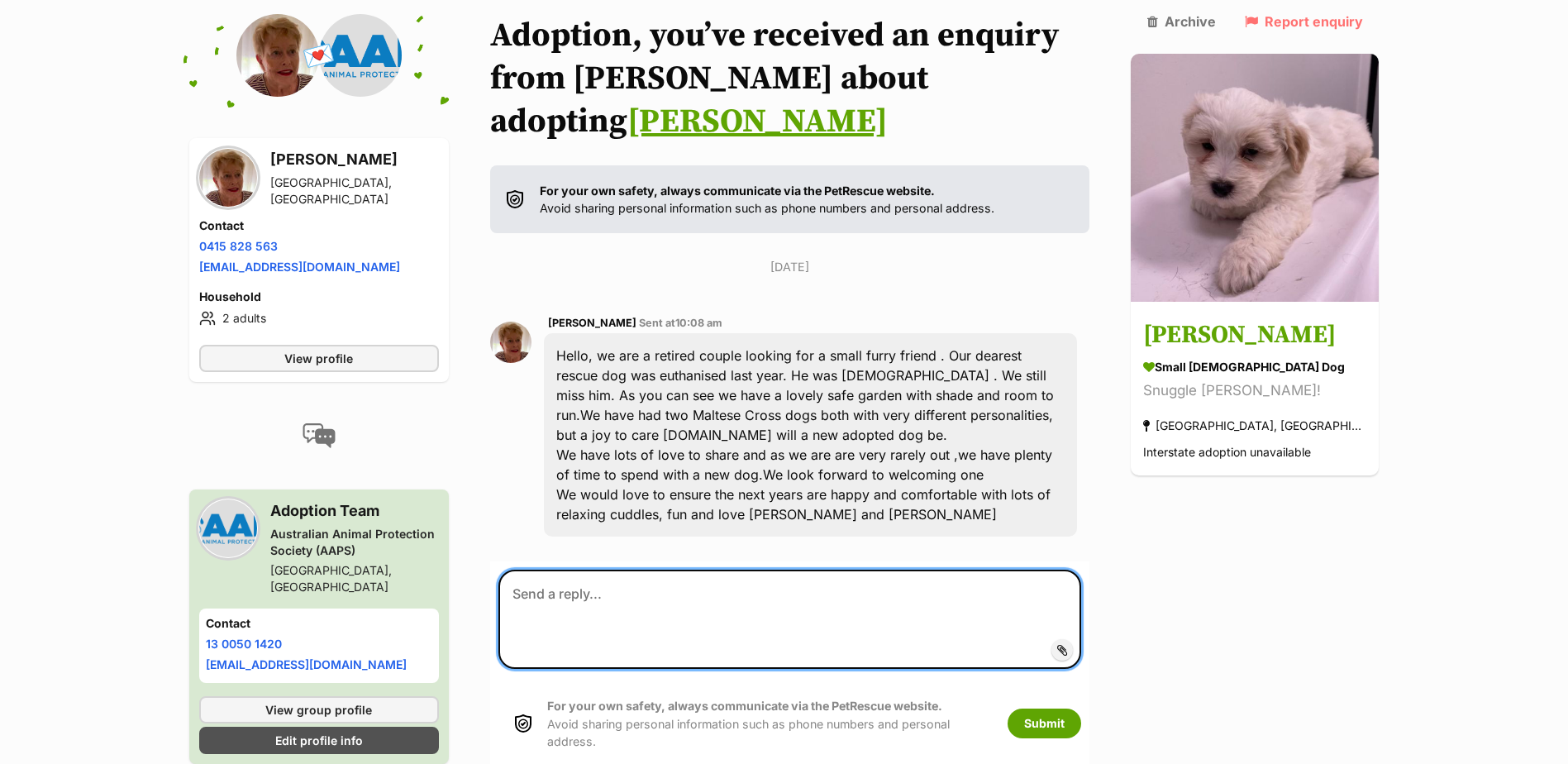
paste textarea "Hi there, Thanks so much for your interest in Winston ollie and lulu. These pup…"
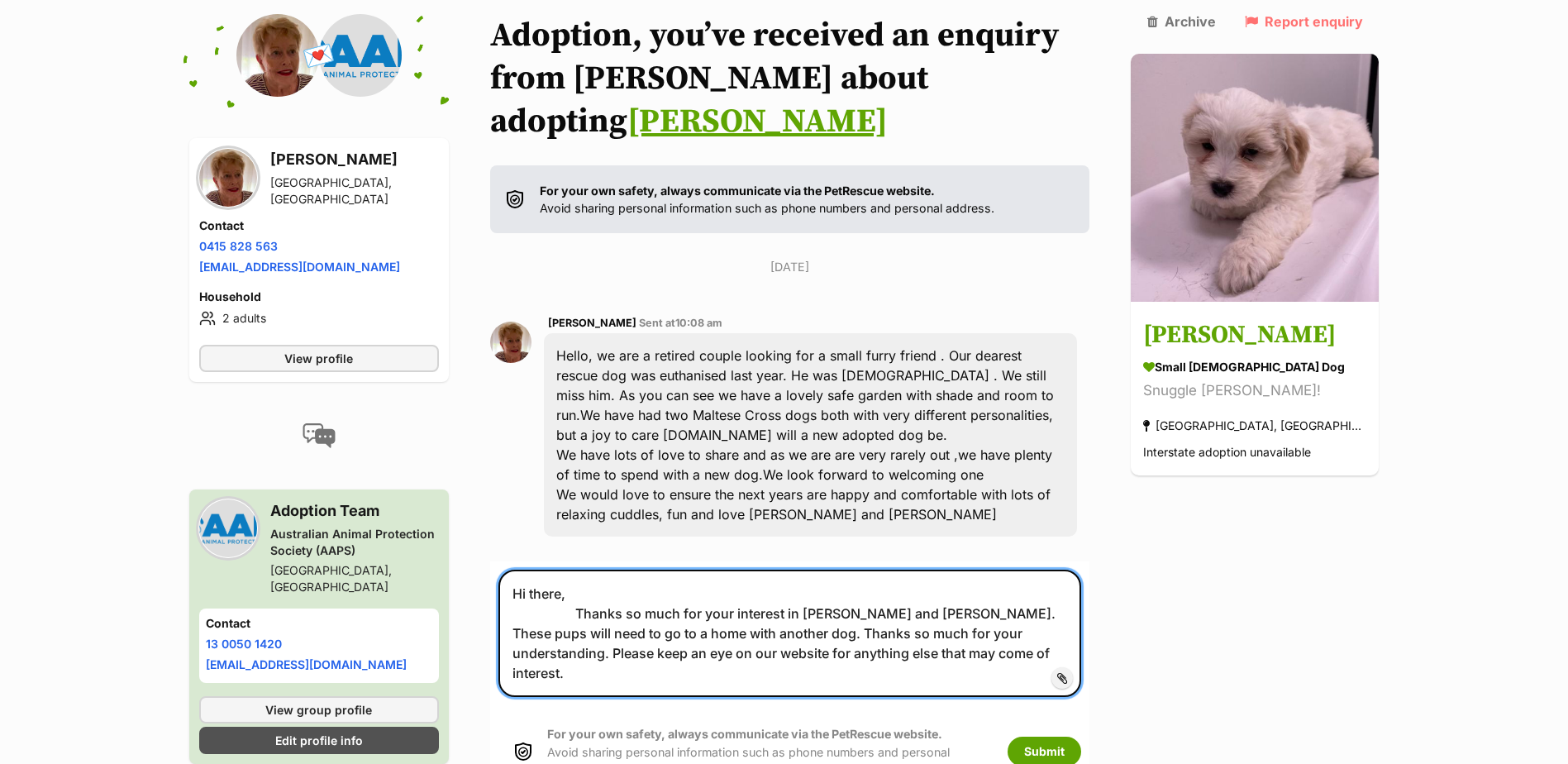
click at [950, 569] on textarea "Hi there, Thanks so much for your interest in Winston ollie and lulu. These pup…" at bounding box center [790, 632] width 584 height 127
type textarea "Hi there, Thanks so much for your interest in Winston. These pups will need to …"
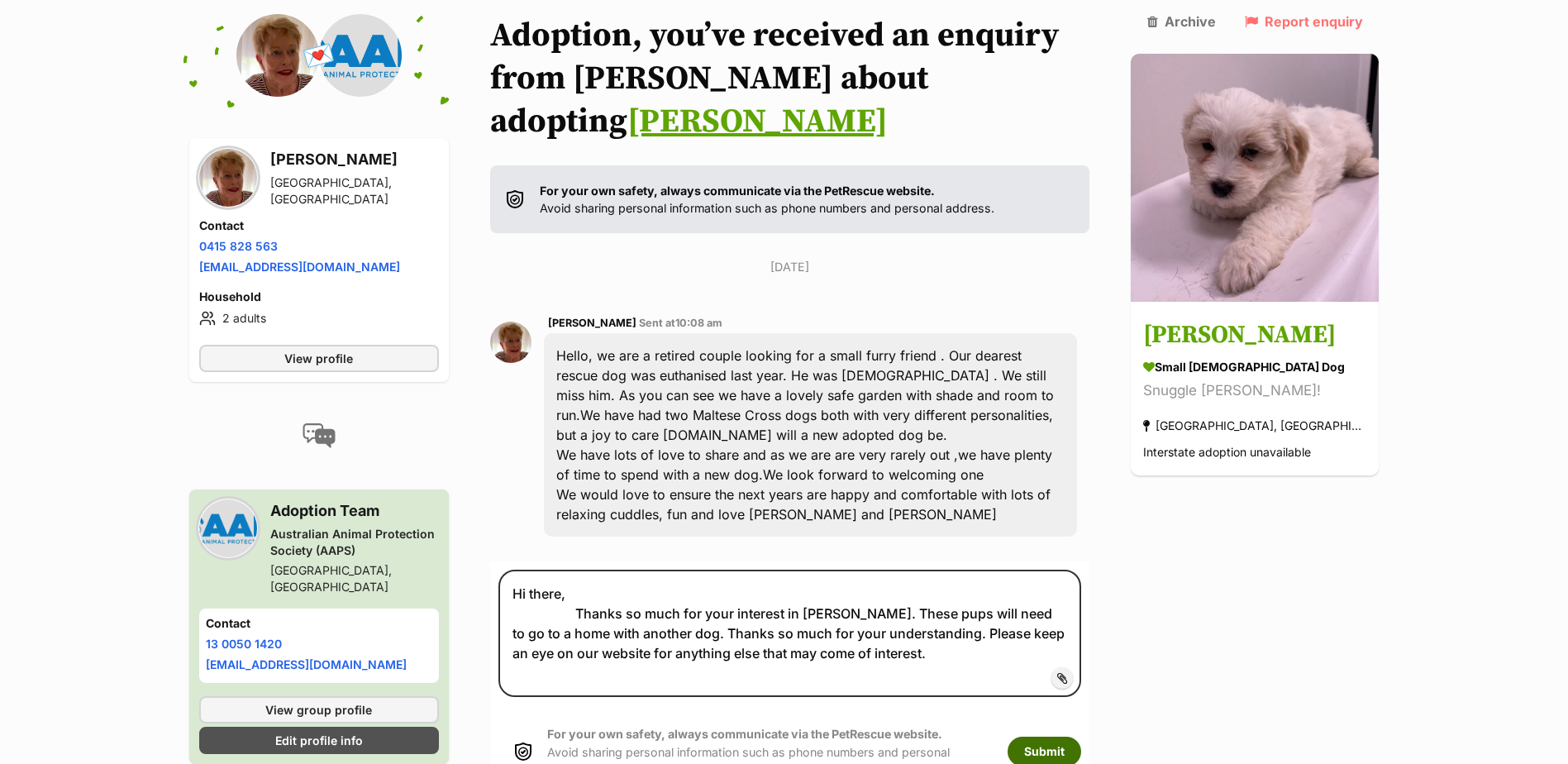
click at [1081, 736] on button "Submit" at bounding box center [1043, 751] width 73 height 30
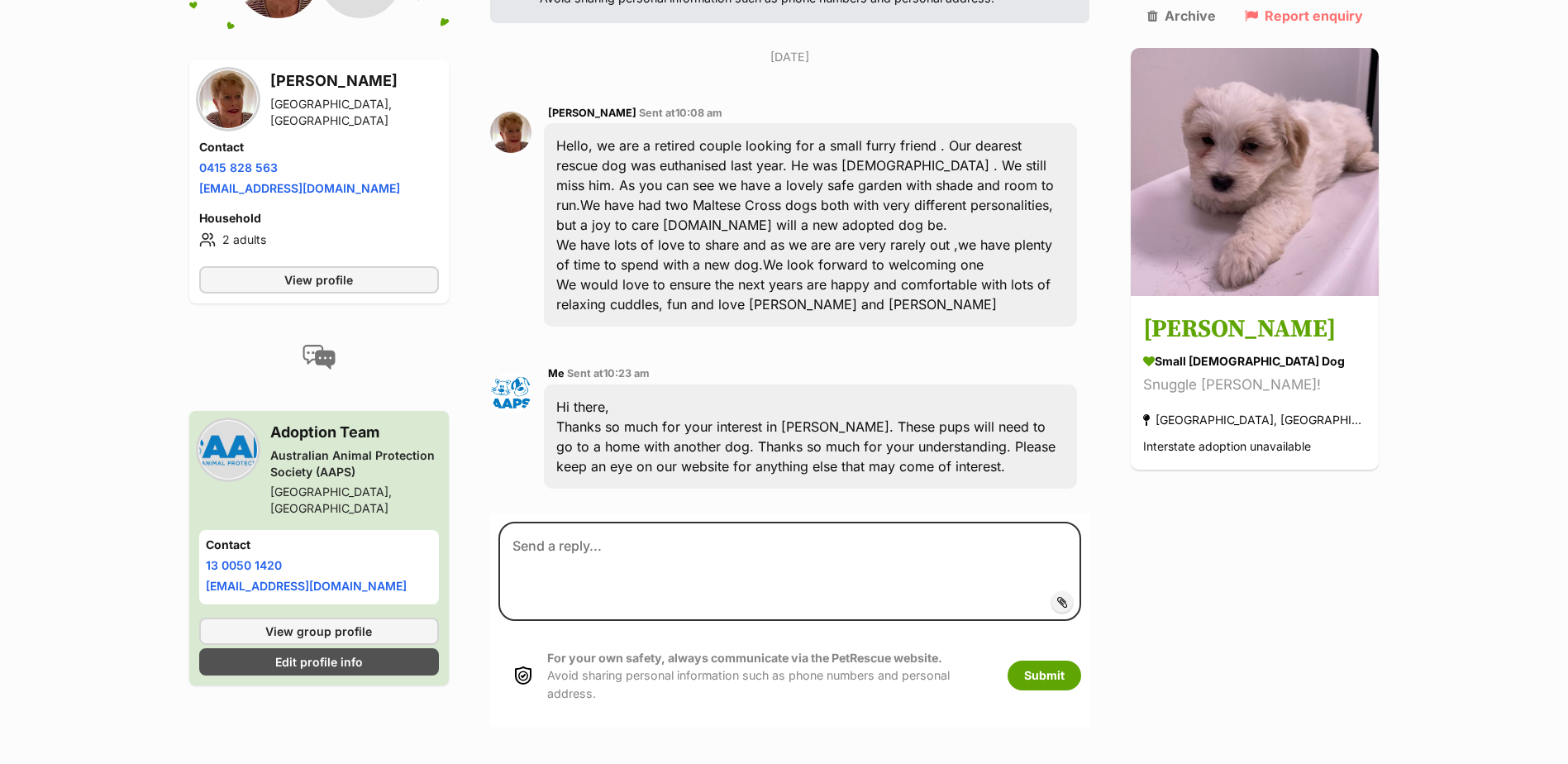
scroll to position [405, 0]
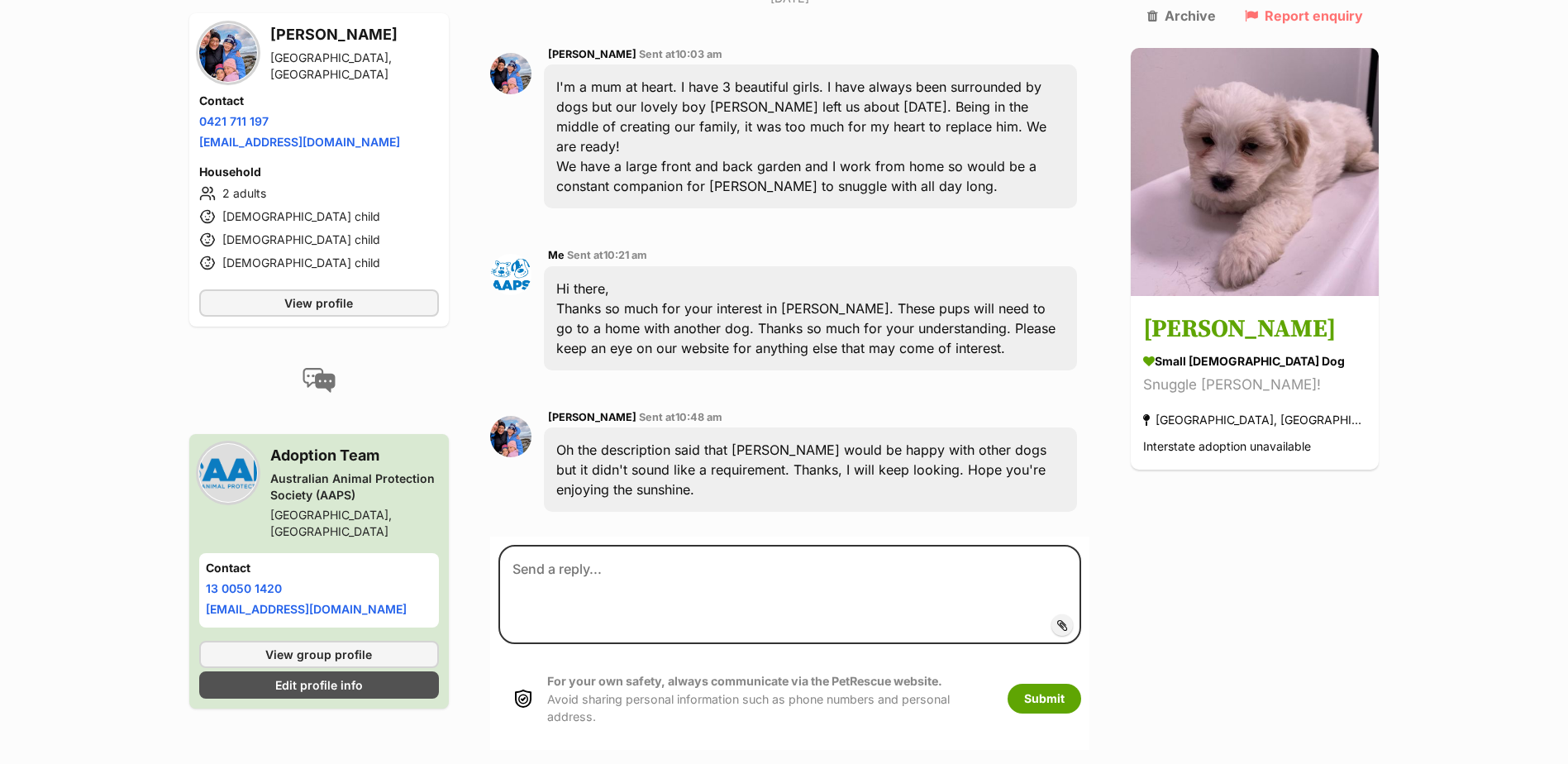
scroll to position [478, 0]
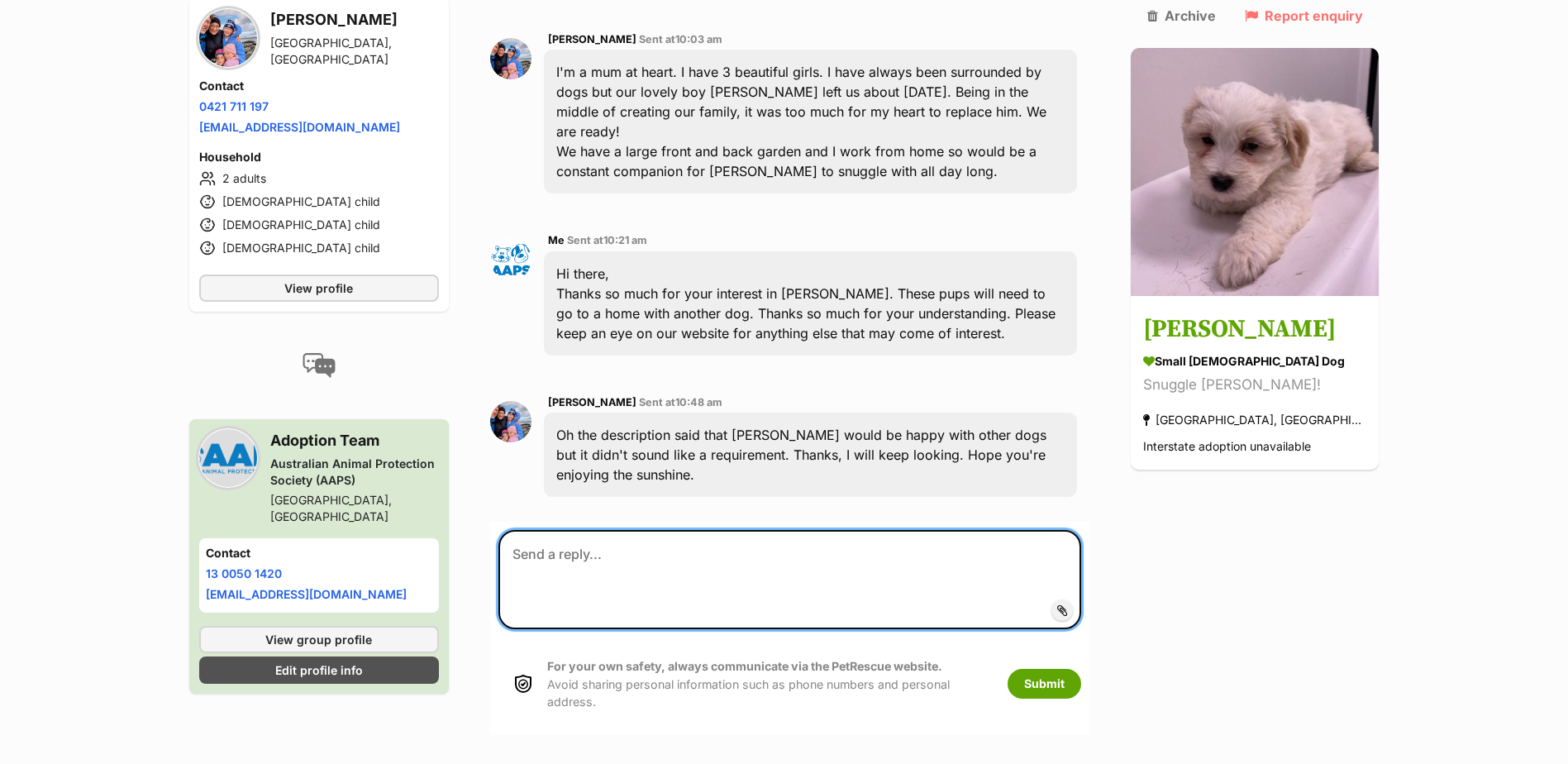
click at [734, 530] on textarea at bounding box center [790, 579] width 584 height 99
paste textarea "Hi there, Thanks so much for your interest in [PERSON_NAME] and [PERSON_NAME]. …"
type textarea "Hi there, Thanks so much for your interest in [PERSON_NAME] and [PERSON_NAME]. …"
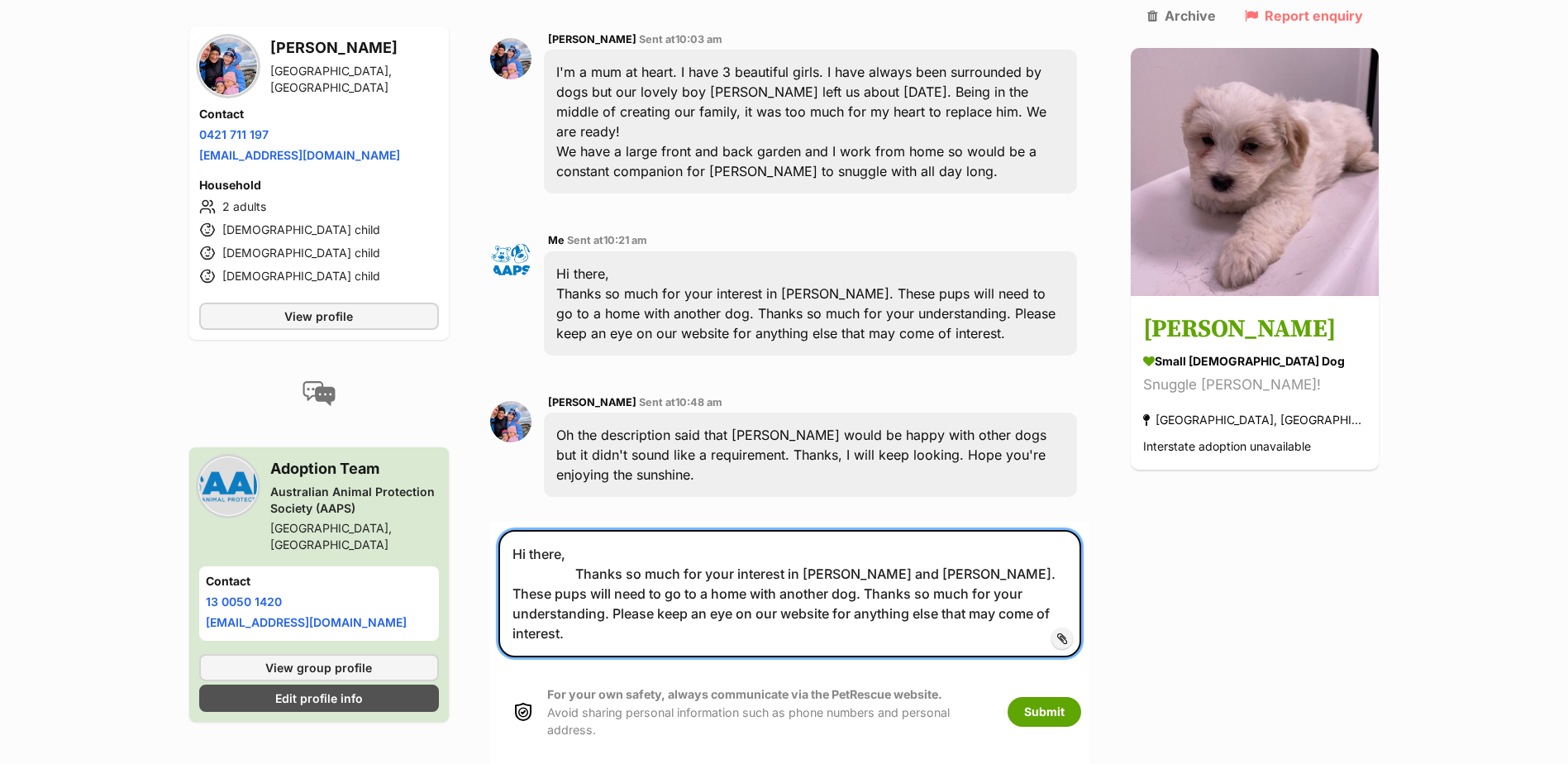
drag, startPoint x: 957, startPoint y: 550, endPoint x: 510, endPoint y: 438, distance: 460.8
click at [510, 438] on section "Adoption, you’ve received an enquiry from Lisa about adopting Winston For your …" at bounding box center [790, 247] width 600 height 1032
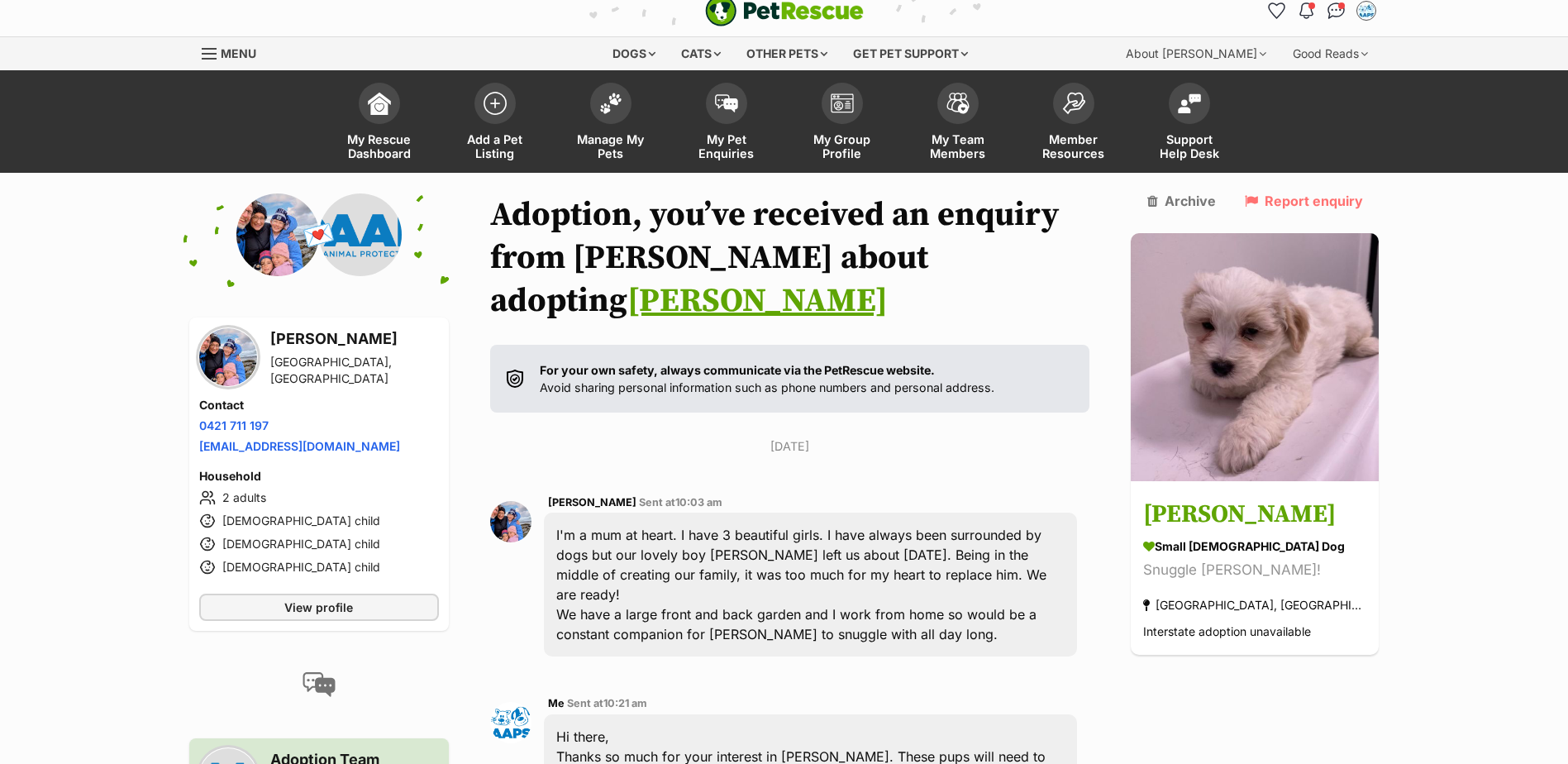
scroll to position [0, 0]
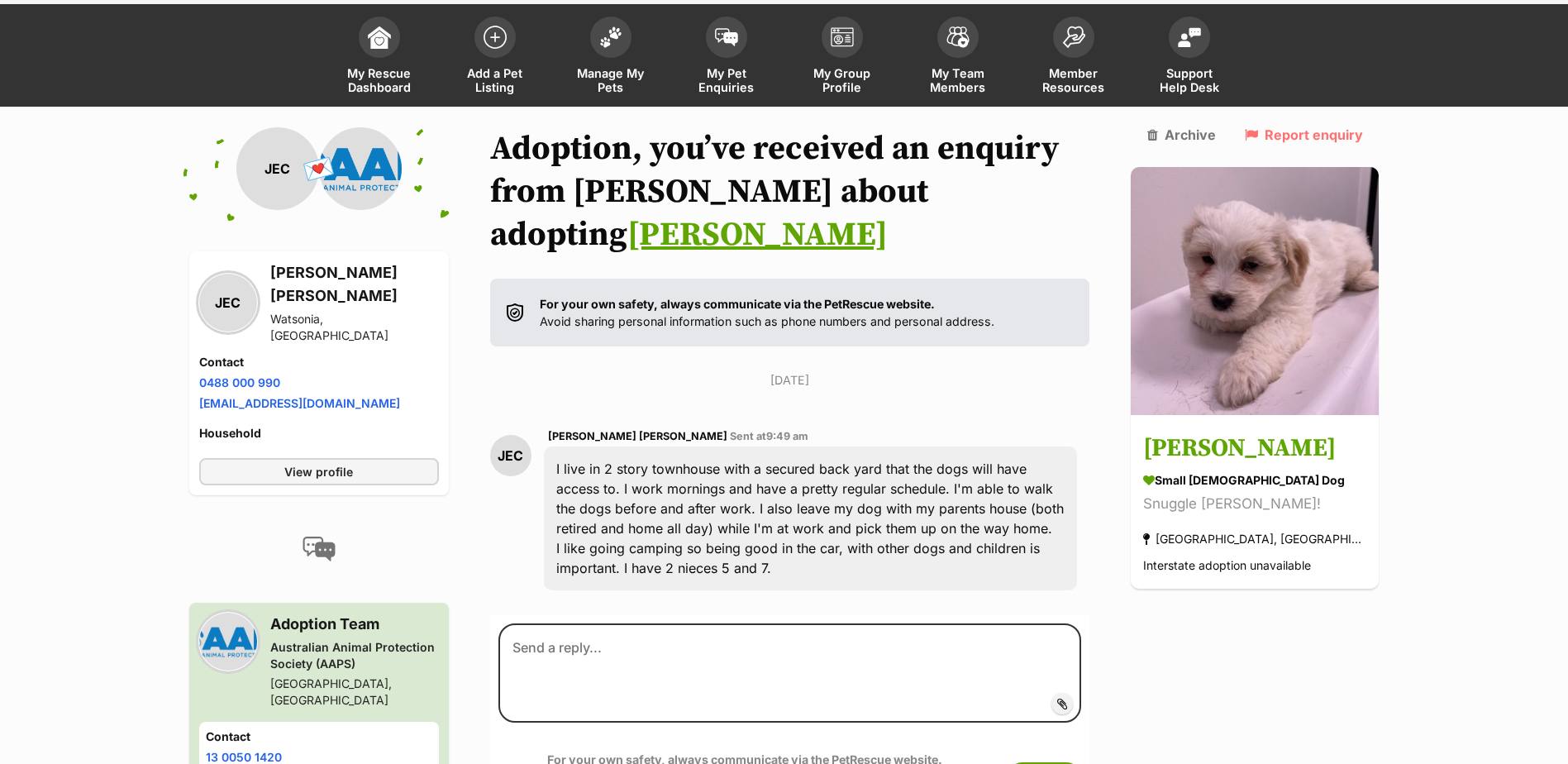
scroll to position [164, 0]
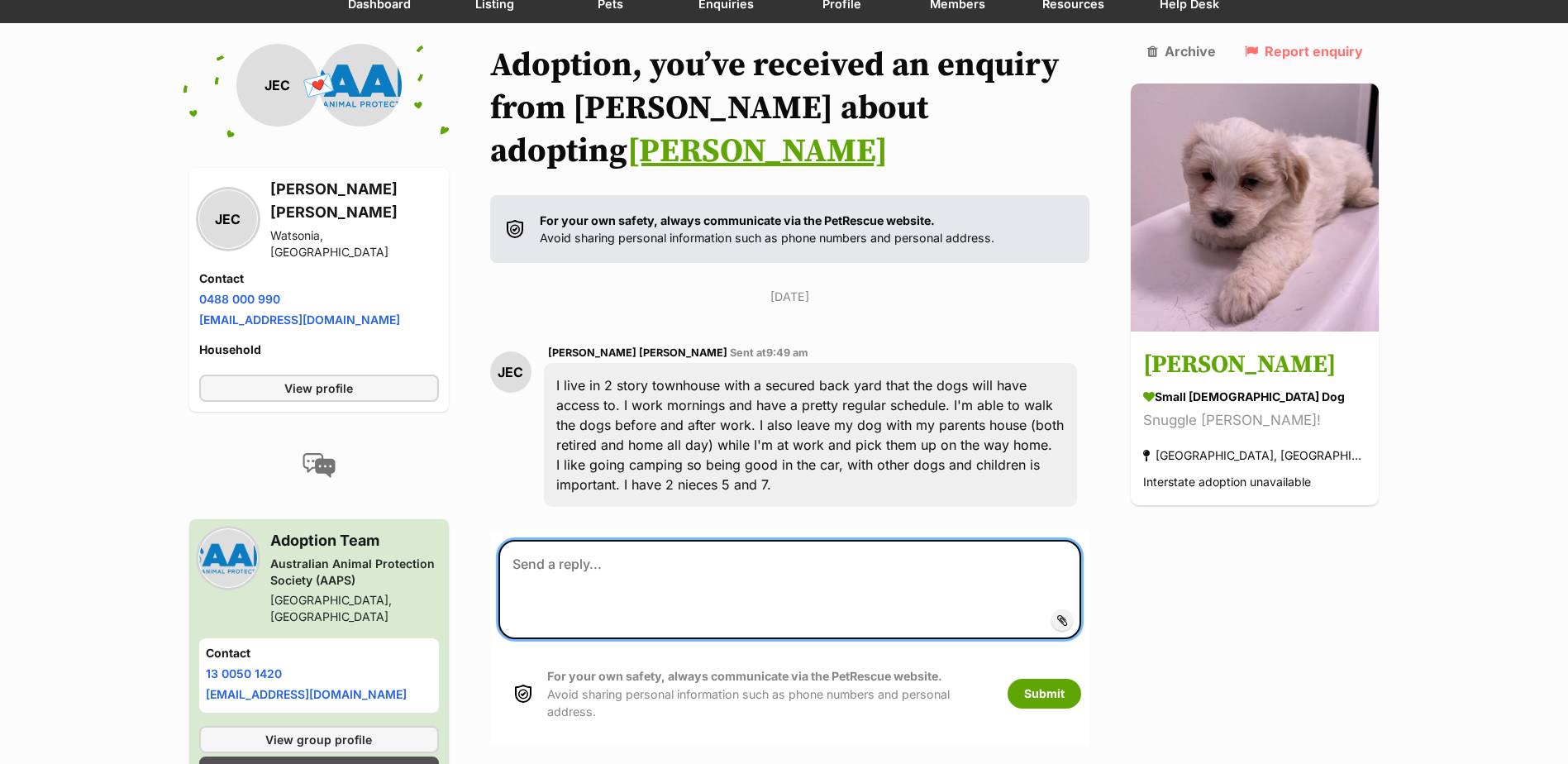
click at [796, 545] on textarea at bounding box center [790, 589] width 584 height 99
paste textarea "Hi there, Thanks so much for your interest in Winston ollie and lulu. These pup…"
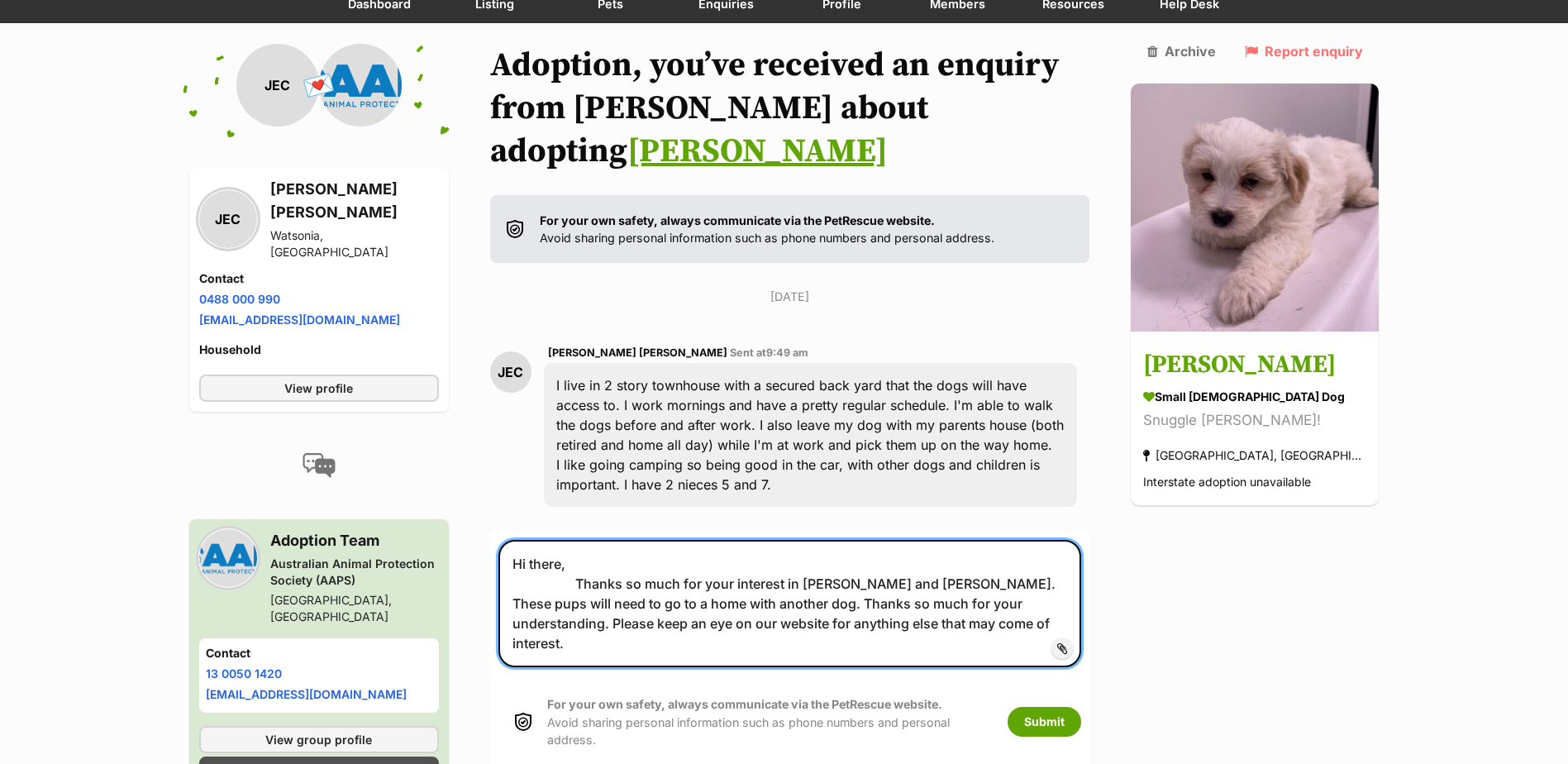
click at [954, 541] on textarea "Hi there, Thanks so much for your interest in Winston ollie and lulu. These pup…" at bounding box center [790, 603] width 584 height 127
drag, startPoint x: 954, startPoint y: 541, endPoint x: 876, endPoint y: 539, distance: 78.0
click at [876, 540] on textarea "Hi there, Thanks so much for your interest in Winston ollie and lulu. These pup…" at bounding box center [790, 603] width 584 height 127
type textarea "Hi there, Thanks so much for your interest in Winston . These pups will need to…"
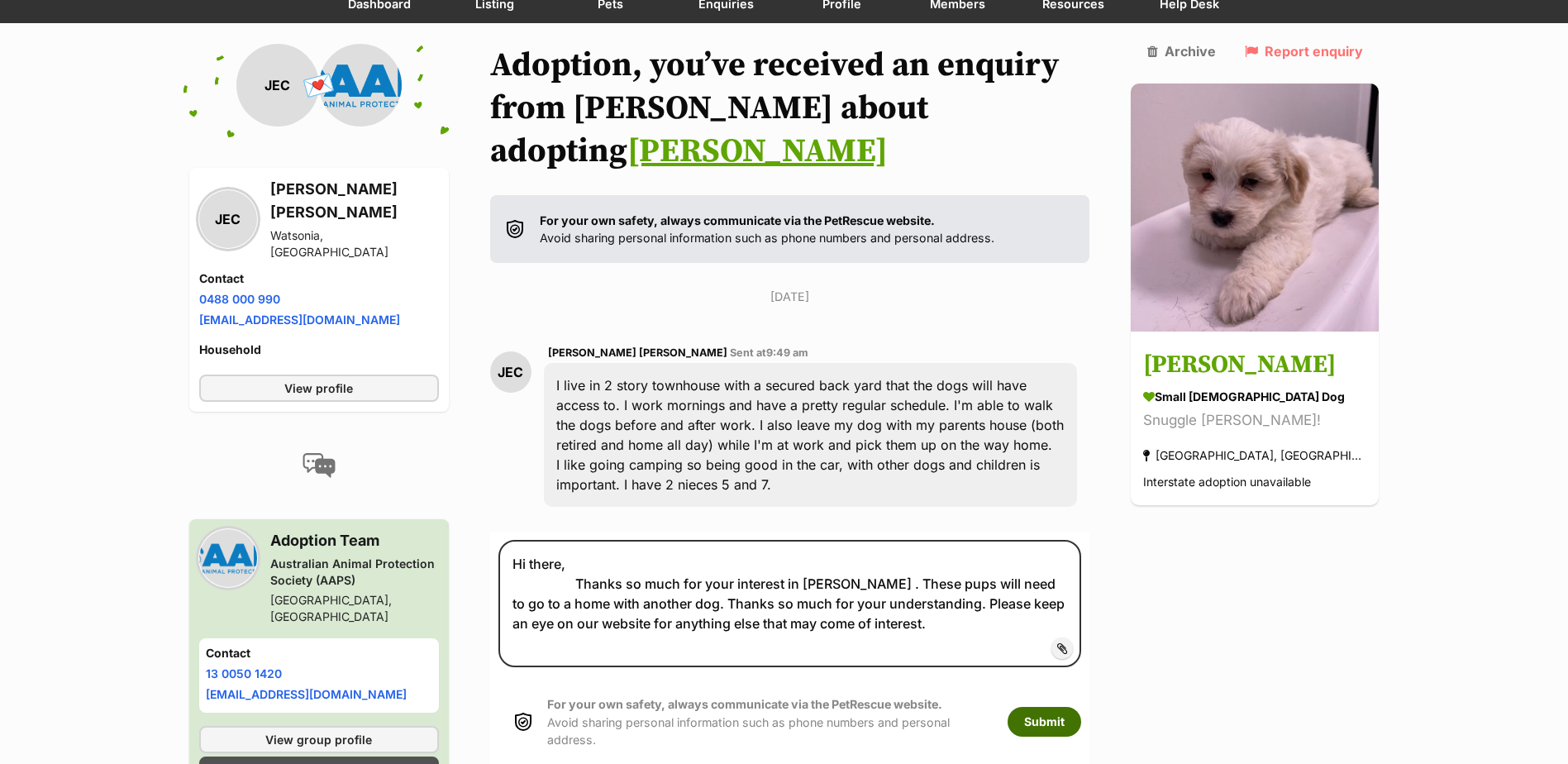
click at [1081, 707] on button "Submit" at bounding box center [1043, 721] width 73 height 30
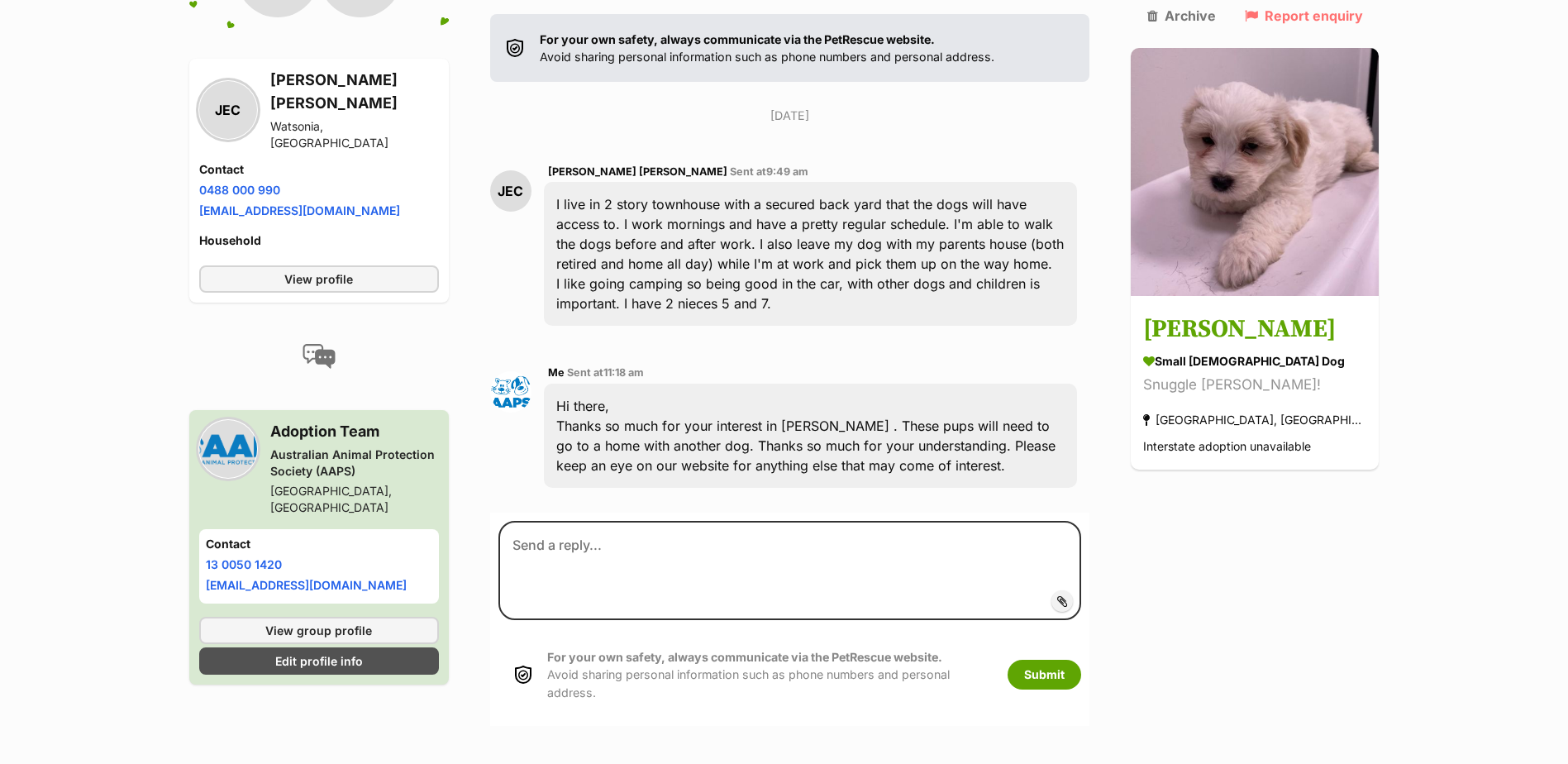
scroll to position [346, 0]
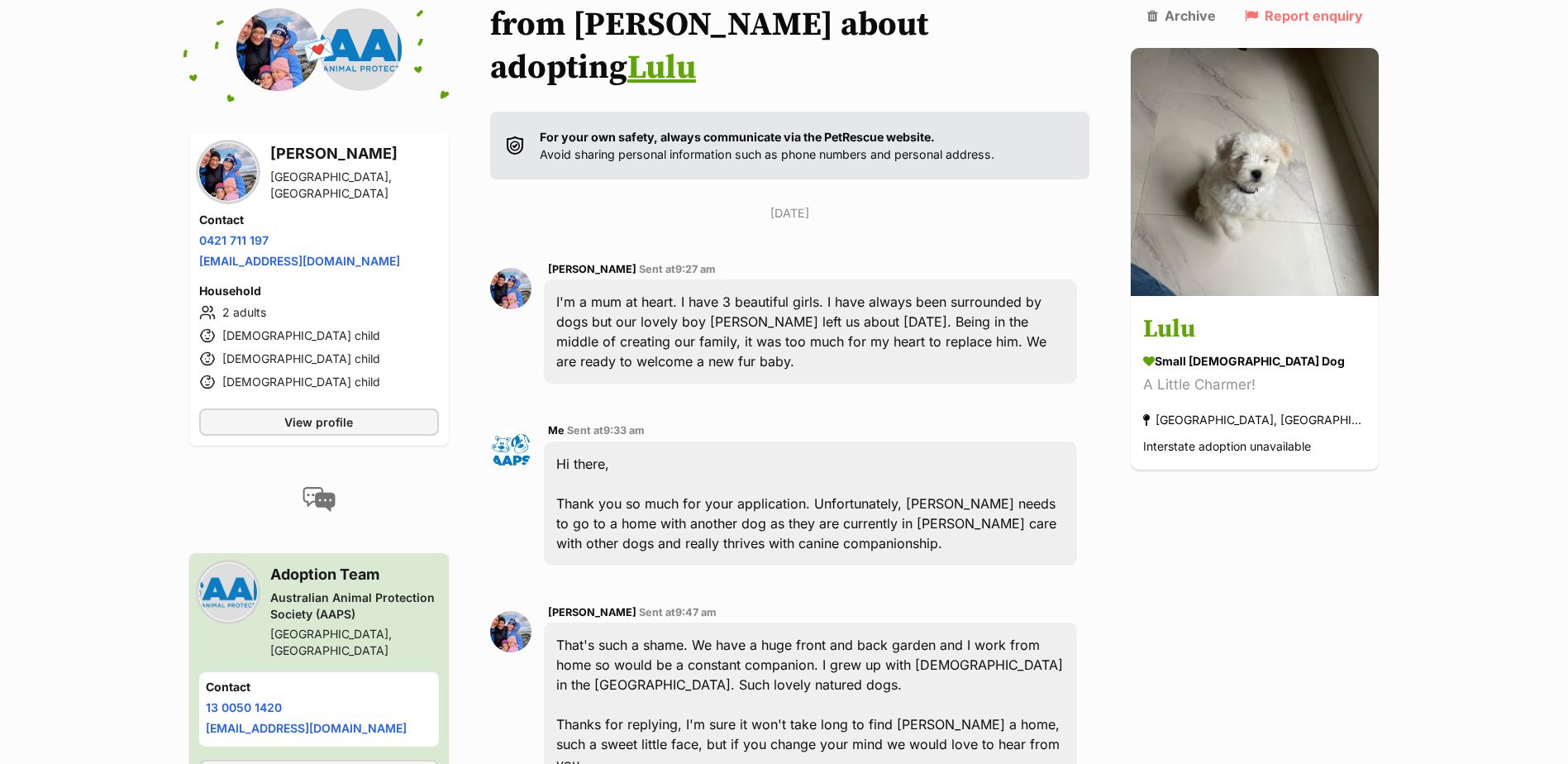
scroll to position [578, 0]
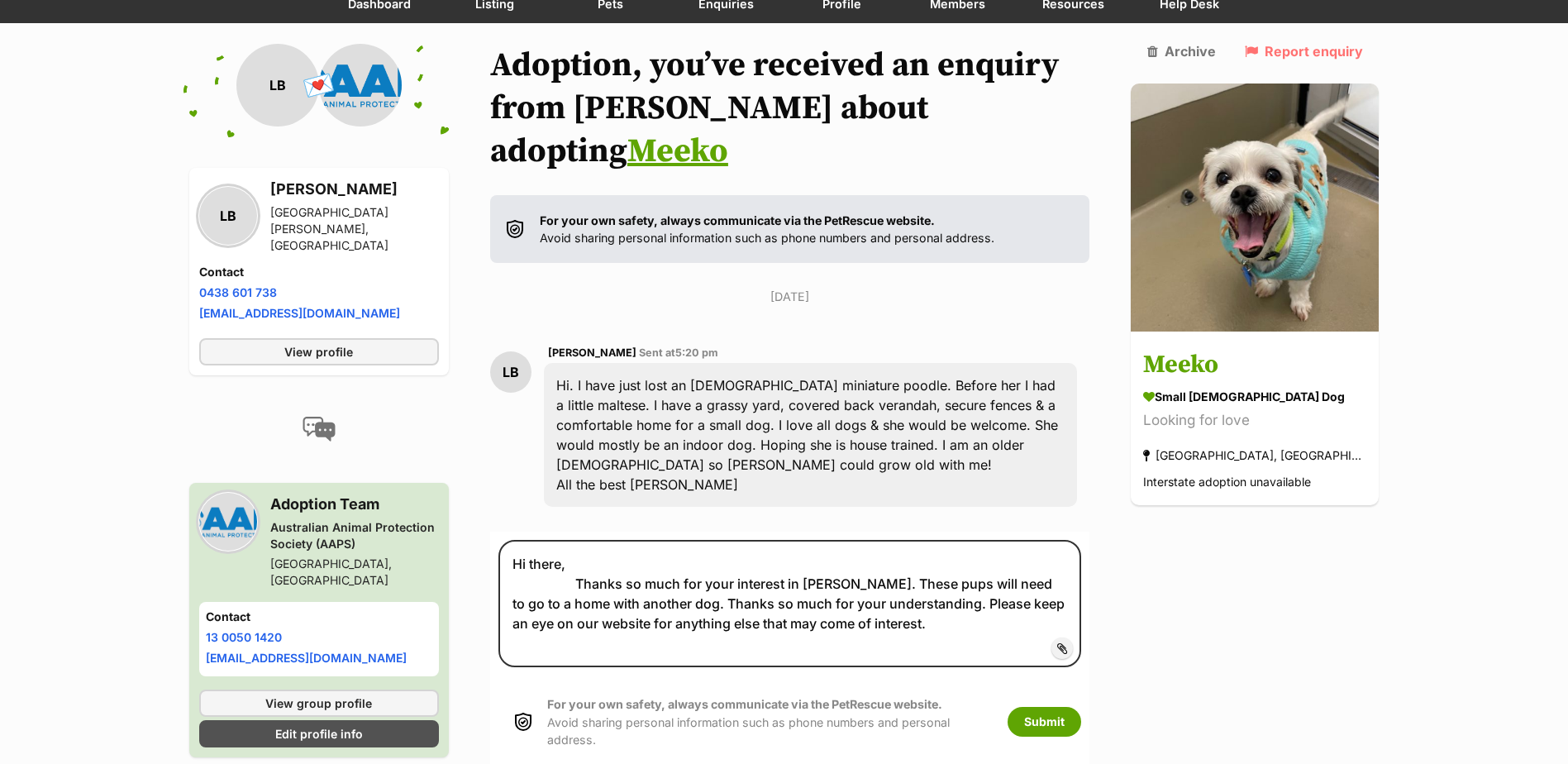
click at [872, 543] on textarea "Hi there, Thanks so much for your interest in [PERSON_NAME]. These pups will ne…" at bounding box center [790, 603] width 584 height 127
drag, startPoint x: 868, startPoint y: 542, endPoint x: 1135, endPoint y: 606, distance: 274.6
click at [1135, 606] on div "Back to all conversations 💌 Conversation participant details LB LB [PERSON_NAME…" at bounding box center [784, 421] width 1215 height 754
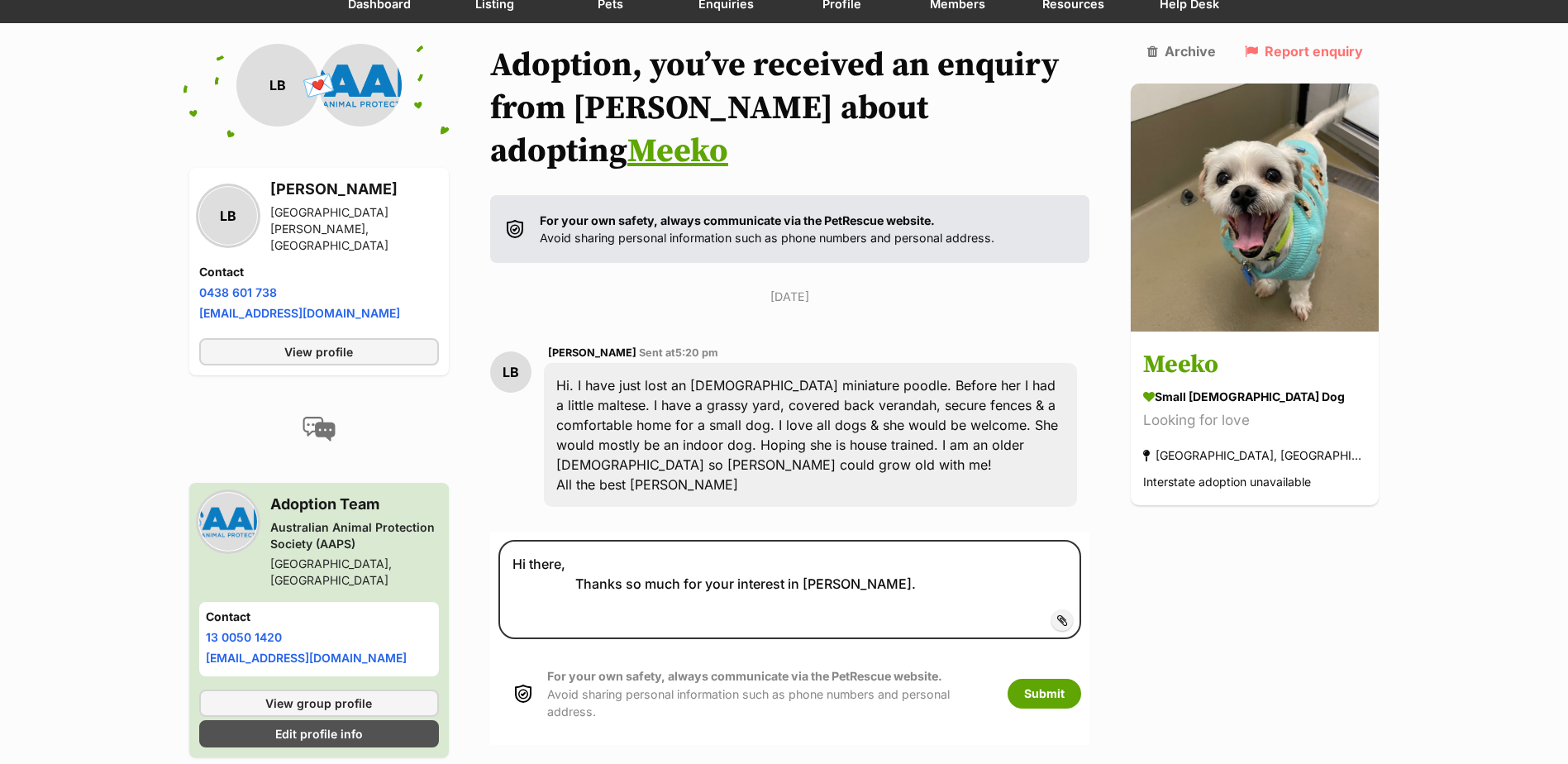
type textarea "Hi there, Thanks so much for your interest in [PERSON_NAME]."
